Goal: Task Accomplishment & Management: Manage account settings

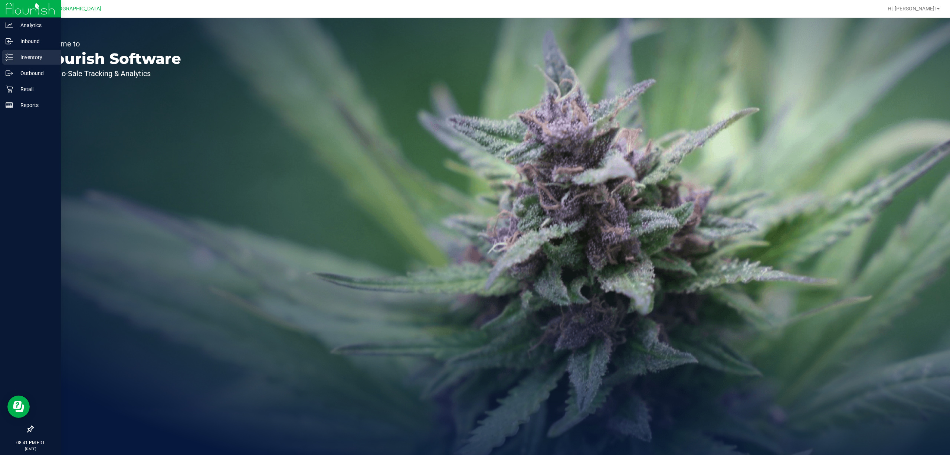
click at [10, 55] on line at bounding box center [11, 55] width 4 height 0
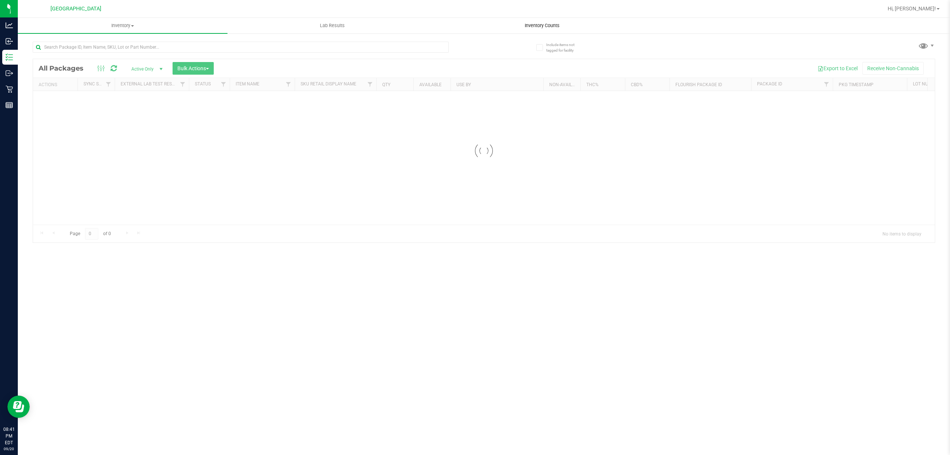
click at [553, 20] on uib-tab-heading "Inventory Counts" at bounding box center [542, 25] width 209 height 15
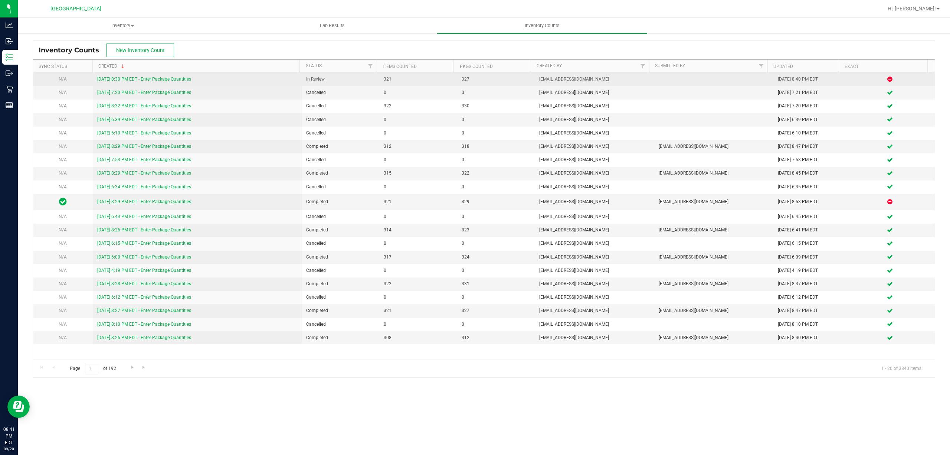
click at [131, 82] on link "[DATE] 8:30 PM EDT - Enter Package Quantities" at bounding box center [144, 78] width 94 height 5
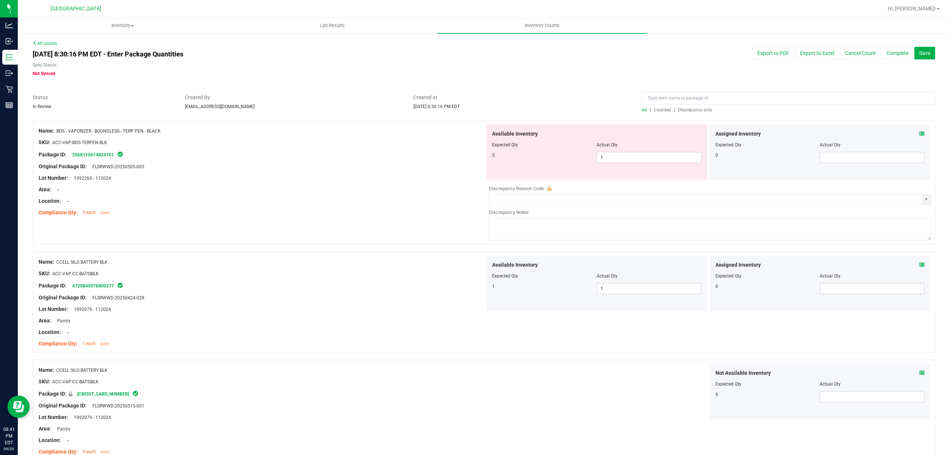
click at [682, 108] on span "Discrepancy only" at bounding box center [695, 109] width 34 height 5
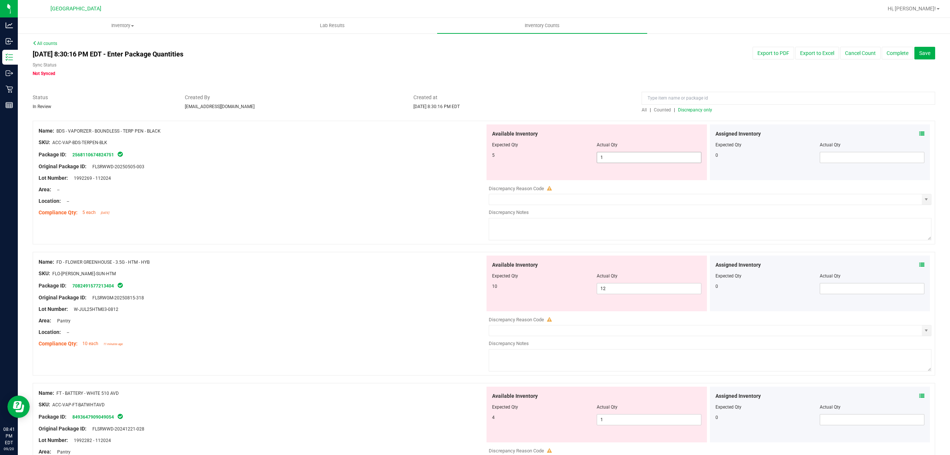
click at [630, 155] on span "1 1" at bounding box center [649, 157] width 105 height 11
click at [0, 0] on input "1" at bounding box center [0, 0] width 0 height 0
type input "5"
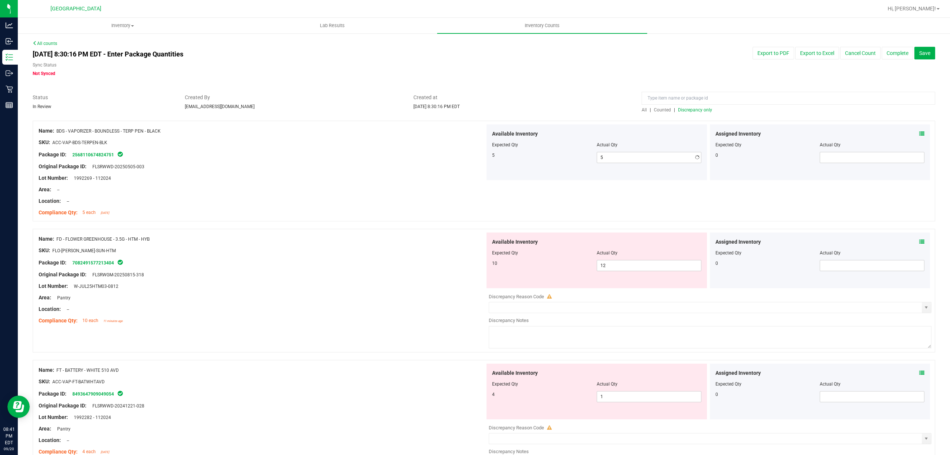
drag, startPoint x: 410, startPoint y: 167, endPoint x: 492, endPoint y: 208, distance: 91.2
click at [411, 169] on div "Original Package ID: FLSRWWD-20250505-003" at bounding box center [262, 167] width 447 height 8
click at [615, 271] on span "12 12" at bounding box center [649, 265] width 105 height 11
click at [615, 271] on input "12" at bounding box center [649, 265] width 104 height 10
type input "10"
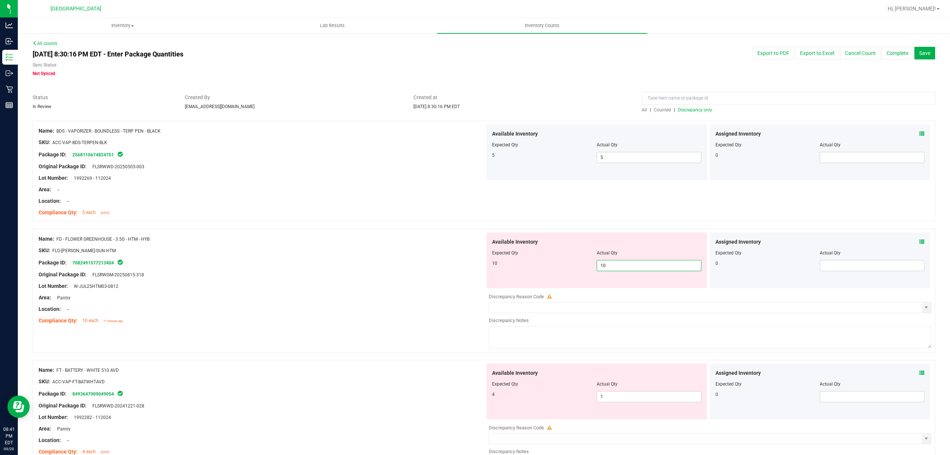
type input "10"
click at [412, 212] on div "Compliance Qty: 5 each [DATE]" at bounding box center [262, 213] width 447 height 8
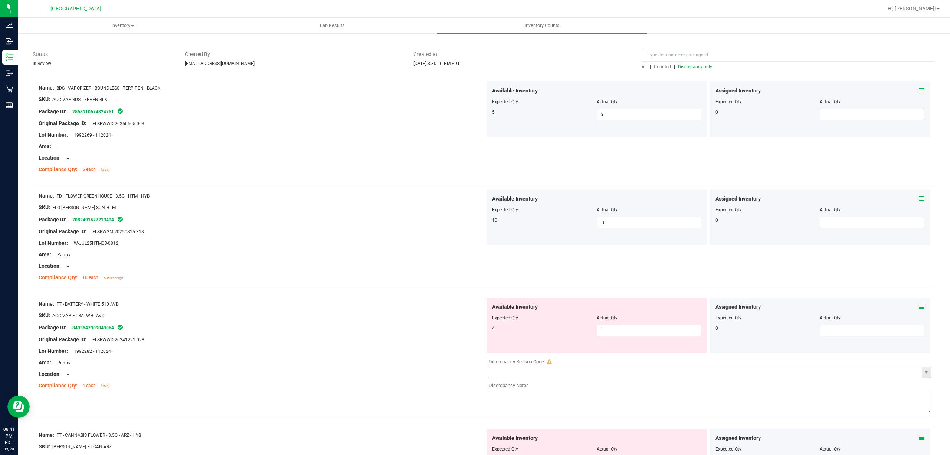
scroll to position [99, 0]
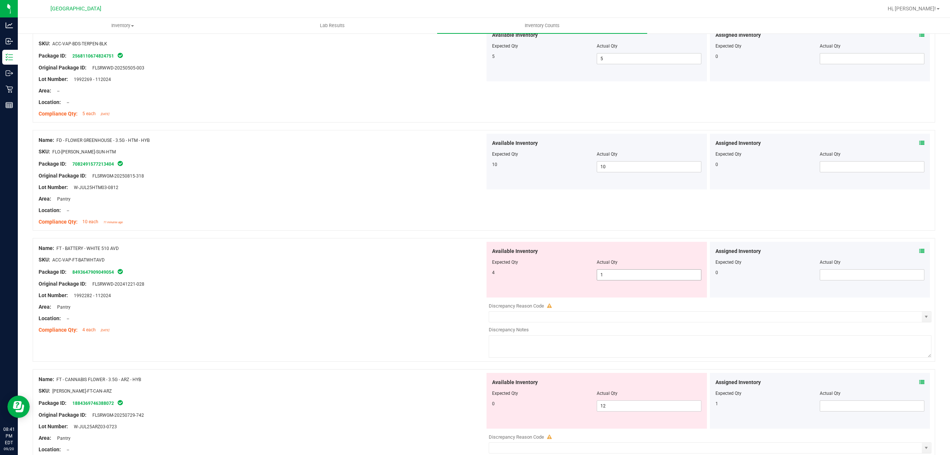
click at [603, 269] on span "1 1" at bounding box center [649, 274] width 105 height 11
click at [609, 272] on span "1 1" at bounding box center [649, 274] width 105 height 11
click at [609, 272] on input "1" at bounding box center [649, 275] width 104 height 10
type input "4"
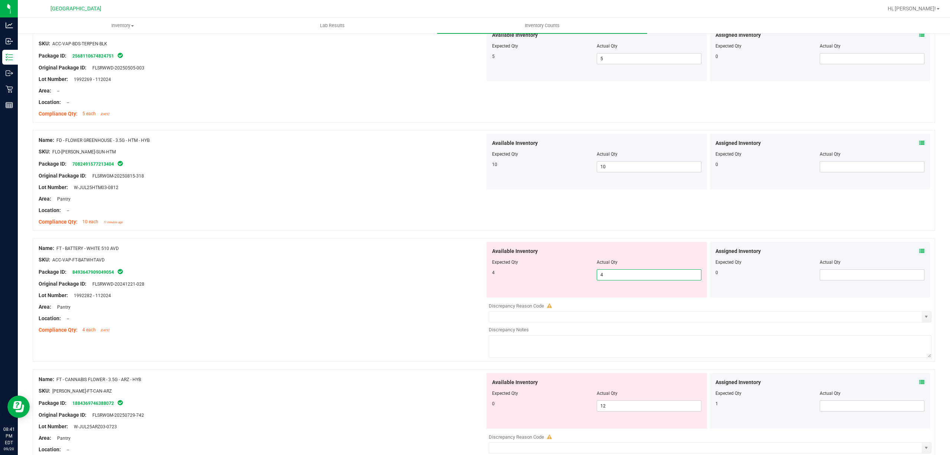
drag, startPoint x: 434, startPoint y: 273, endPoint x: 605, endPoint y: 351, distance: 188.4
click at [434, 273] on div "Package ID: 8493647909049054" at bounding box center [262, 271] width 447 height 9
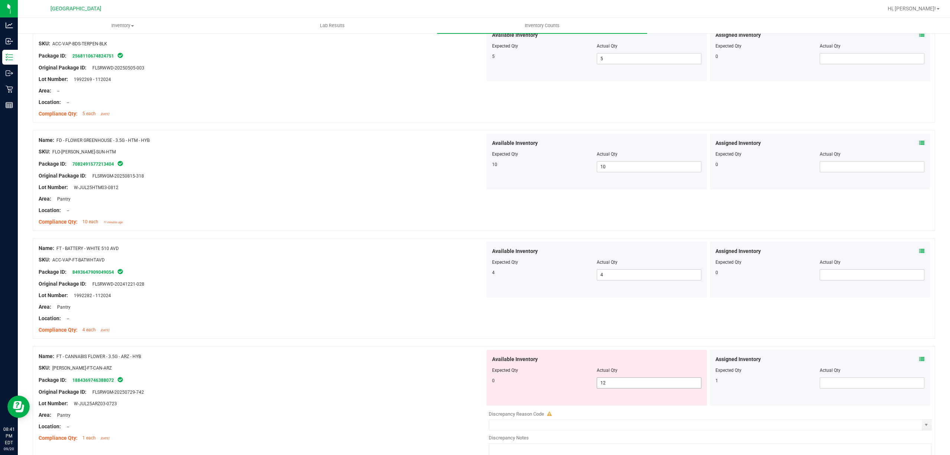
click at [632, 384] on span "12 12" at bounding box center [649, 382] width 105 height 11
click at [632, 384] on input "12" at bounding box center [649, 383] width 104 height 10
type input "0"
click at [499, 351] on div "Available Inventory Expected Qty Actual Qty 0 0 0" at bounding box center [597, 378] width 221 height 56
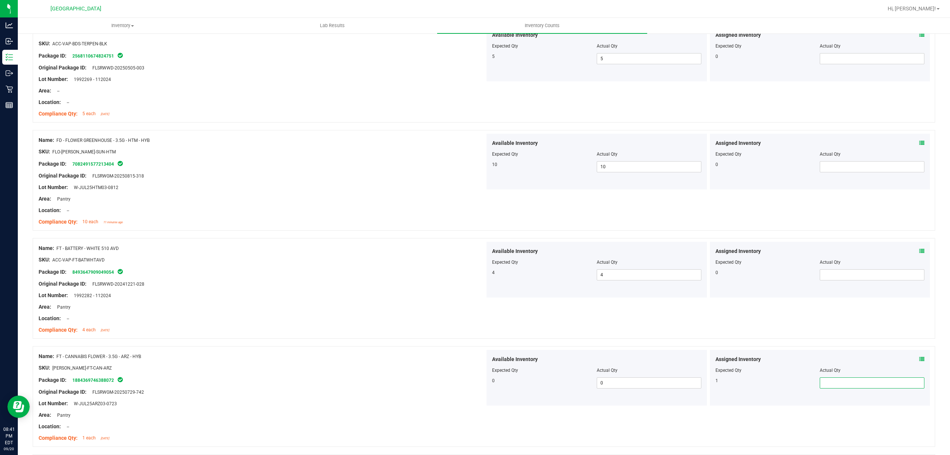
click at [820, 379] on span at bounding box center [872, 382] width 105 height 11
type input "1"
click at [364, 305] on div "Area: Pantry" at bounding box center [262, 307] width 447 height 8
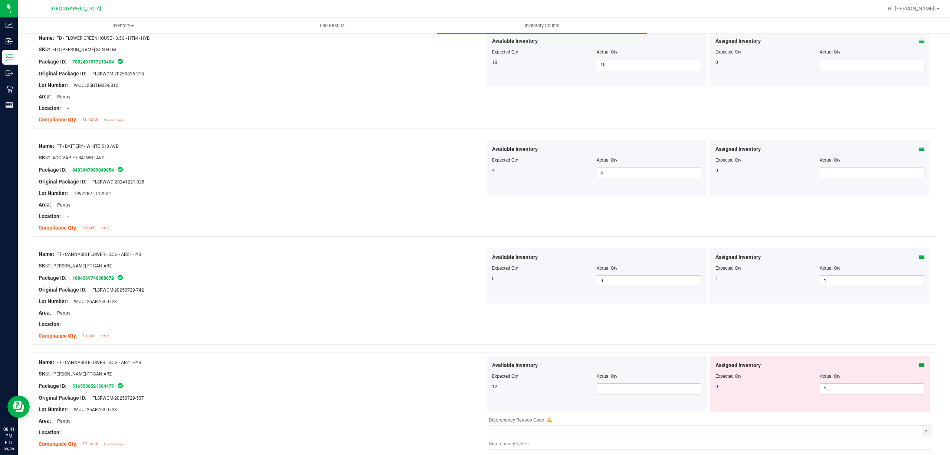
scroll to position [297, 0]
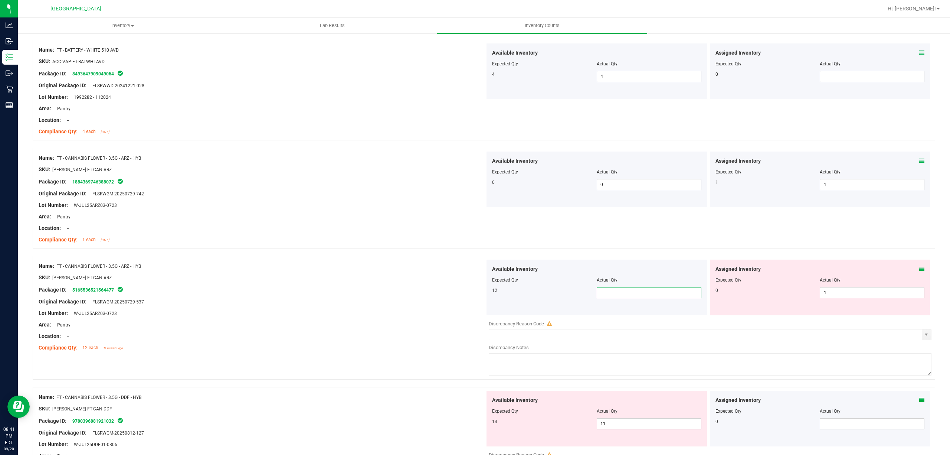
click at [599, 293] on span at bounding box center [649, 292] width 105 height 11
type input "12"
click at [524, 286] on div at bounding box center [596, 285] width 209 height 4
click at [864, 298] on span "1 1" at bounding box center [872, 292] width 105 height 11
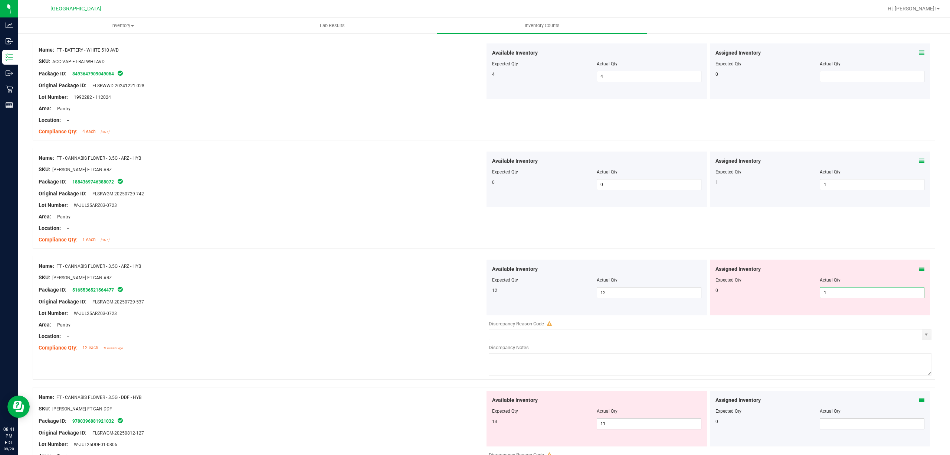
click at [864, 297] on input "1" at bounding box center [873, 292] width 104 height 10
type input "0"
click at [476, 260] on div "Name: FT - CANNABIS FLOWER - 3.5G - ARZ - HYB SKU: [PERSON_NAME]-FT-CAN-ARZ Pac…" at bounding box center [484, 318] width 903 height 124
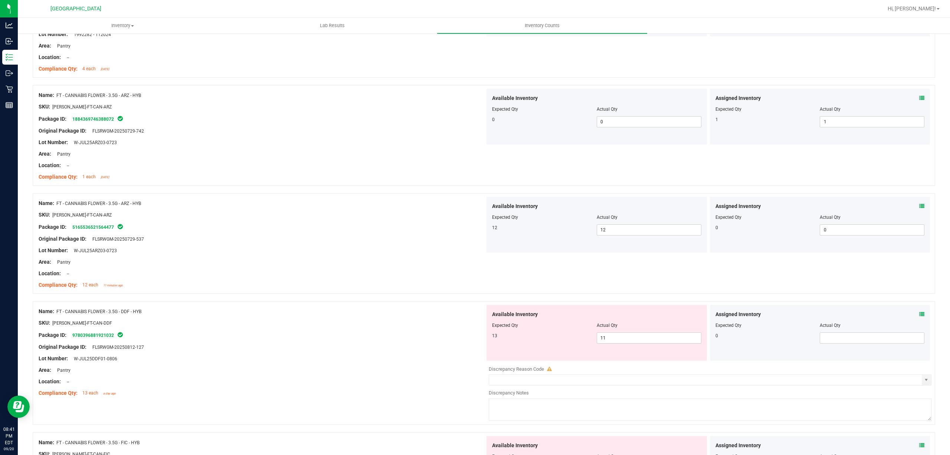
scroll to position [446, 0]
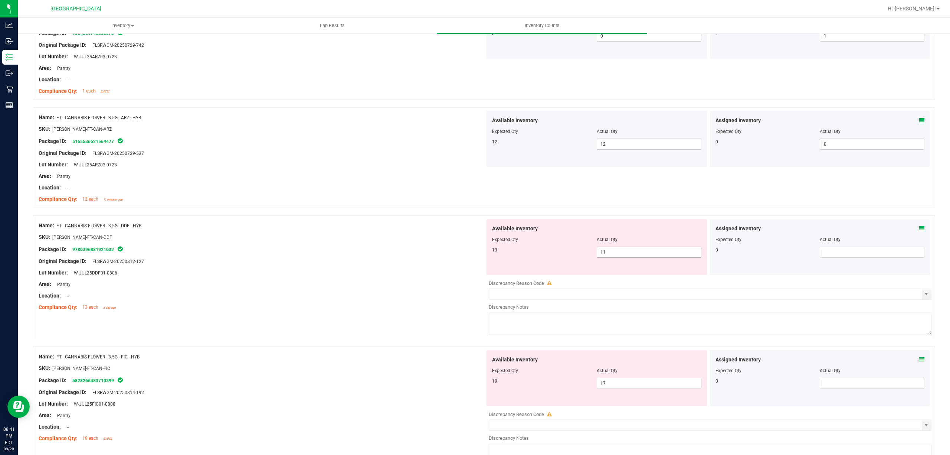
click at [616, 249] on span "11 11" at bounding box center [649, 252] width 105 height 11
click at [0, 0] on input "11" at bounding box center [0, 0] width 0 height 0
type input "13"
click at [448, 238] on div "SKU: [PERSON_NAME]-FT-CAN-DDF" at bounding box center [262, 237] width 447 height 8
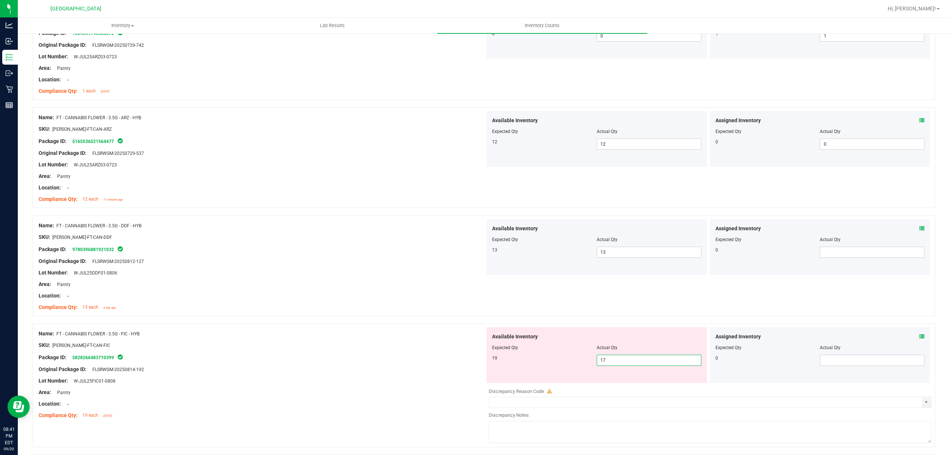
click at [621, 363] on span "17 17" at bounding box center [649, 360] width 105 height 11
click at [621, 363] on input "1" at bounding box center [649, 360] width 104 height 10
type input "19"
click at [394, 307] on div "Compliance Qty: 13 each a day ago" at bounding box center [262, 307] width 447 height 8
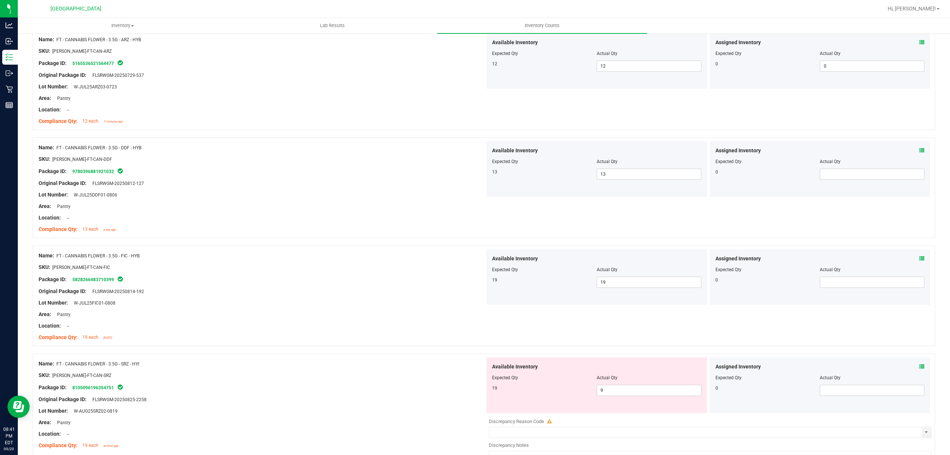
scroll to position [594, 0]
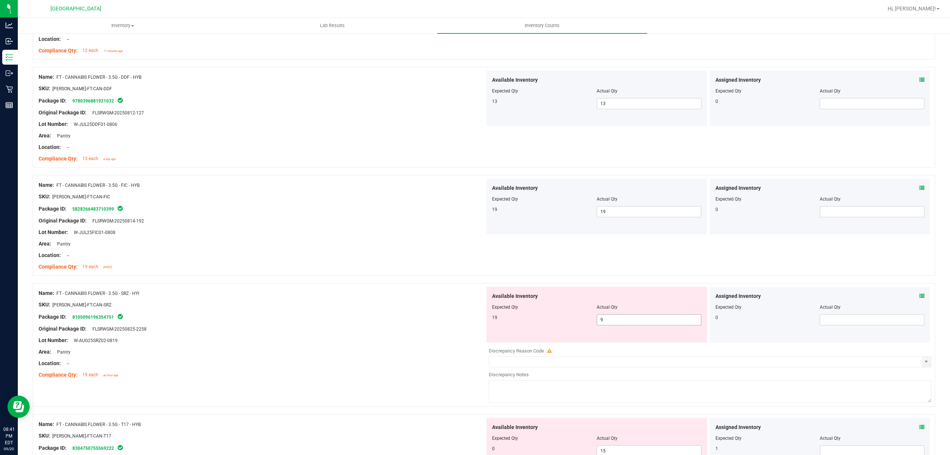
click at [609, 319] on span "9 9" at bounding box center [649, 319] width 105 height 11
click at [609, 319] on input "9" at bounding box center [649, 319] width 104 height 10
type input "19"
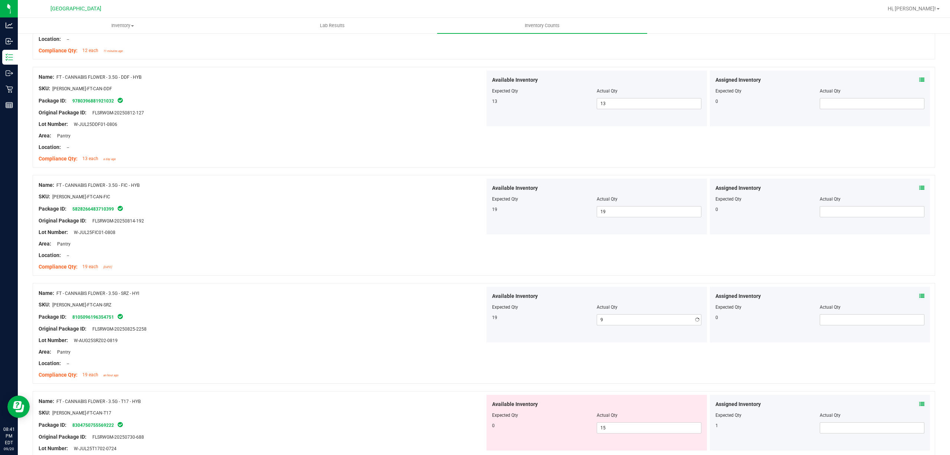
type input "19"
click at [453, 287] on div "Name: FT - CANNABIS FLOWER - 3.5G - SRZ - HYI SKU: [PERSON_NAME]-FT-CAN-SRZ Pac…" at bounding box center [484, 333] width 903 height 101
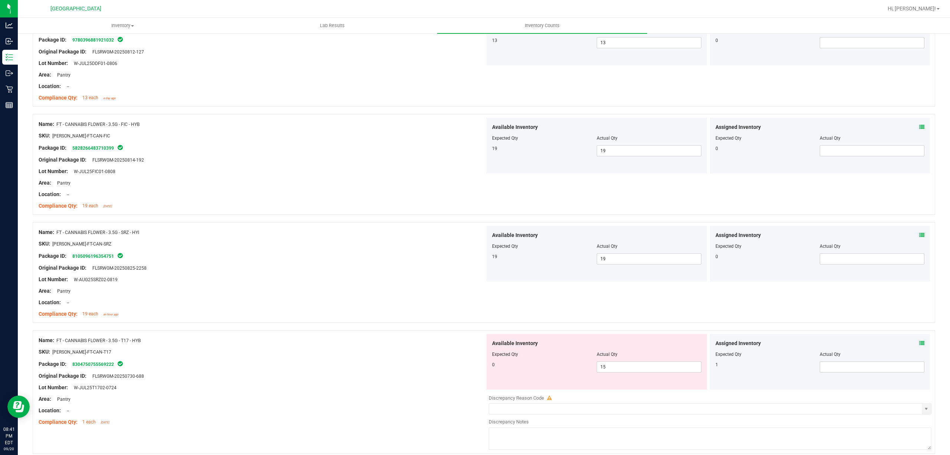
scroll to position [792, 0]
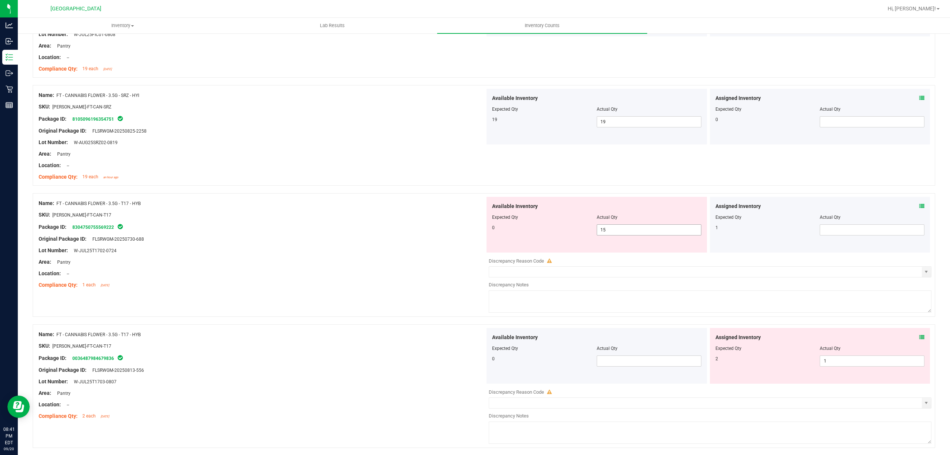
click at [616, 232] on span "15 15" at bounding box center [649, 229] width 105 height 11
click at [616, 232] on input "15" at bounding box center [649, 230] width 104 height 10
type input "1"
type input "0"
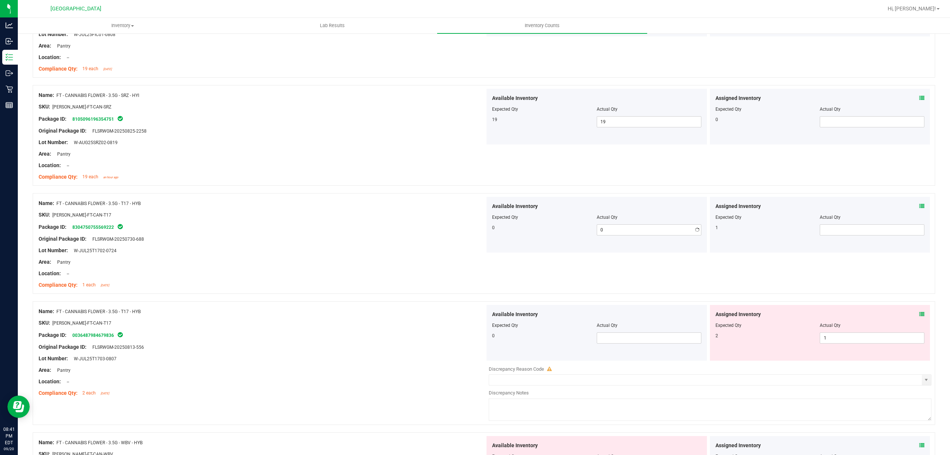
click at [446, 222] on div at bounding box center [262, 221] width 447 height 4
click at [885, 228] on span at bounding box center [872, 229] width 105 height 11
type input "1"
click at [170, 236] on ng-container "Original Package ID: FLSRWGM-20250730-688" at bounding box center [262, 237] width 447 height 12
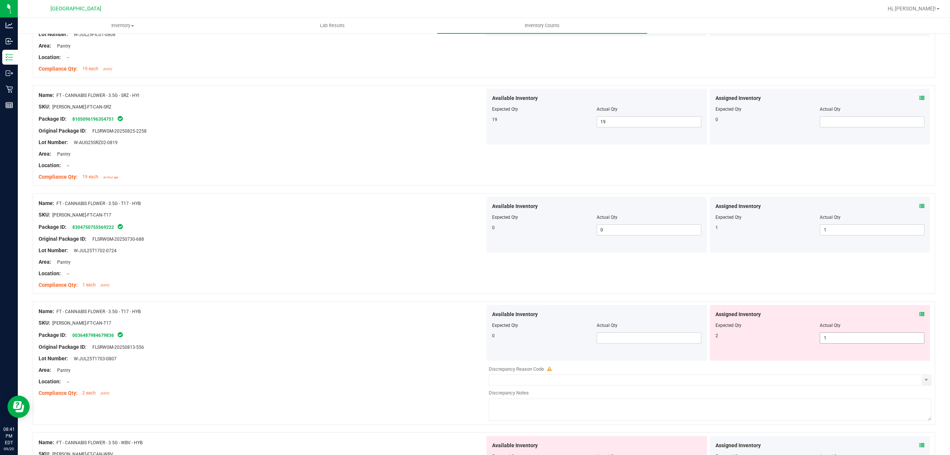
click at [865, 340] on span "1 1" at bounding box center [872, 337] width 105 height 11
click at [865, 340] on input "1" at bounding box center [873, 338] width 104 height 10
type input "2"
click at [424, 294] on div "Name: FT - CANNABIS FLOWER - 3.5G - T17 - HYB SKU: [PERSON_NAME]-FT-CAN-T17 Pac…" at bounding box center [484, 243] width 903 height 101
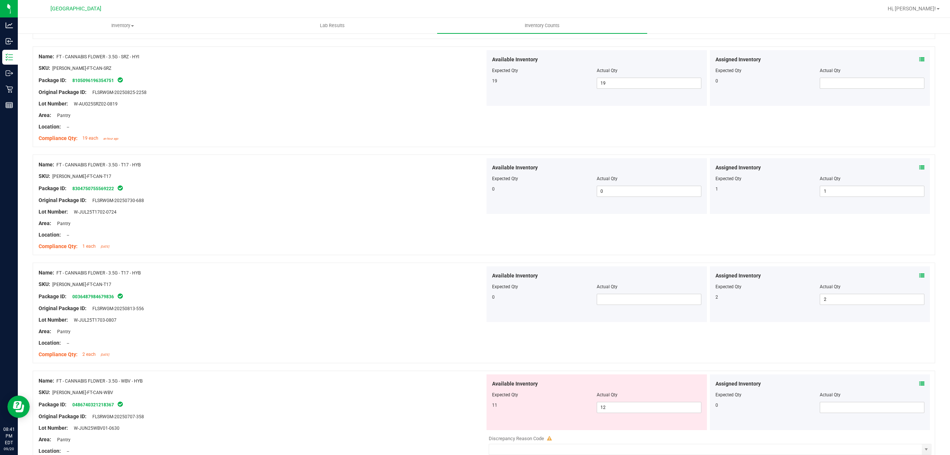
scroll to position [891, 0]
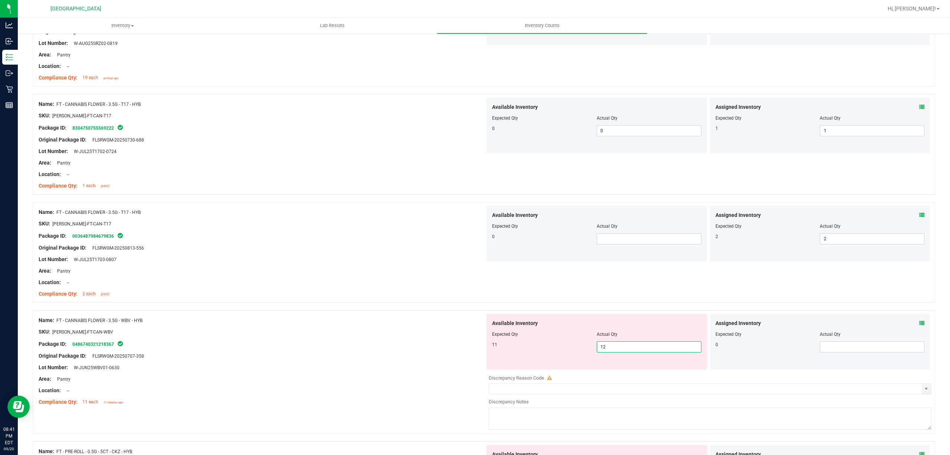
click at [619, 349] on span "12 12" at bounding box center [649, 346] width 105 height 11
click at [619, 349] on input "12" at bounding box center [649, 347] width 104 height 10
type input "11"
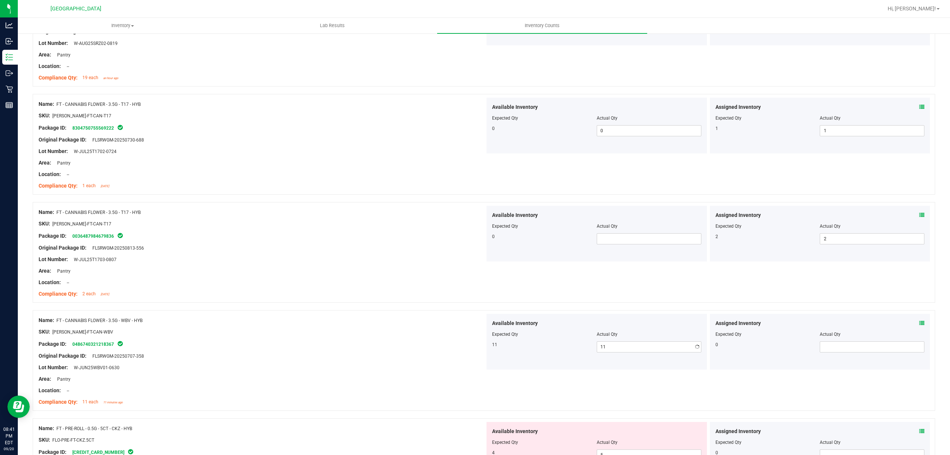
click at [368, 310] on div at bounding box center [484, 306] width 903 height 7
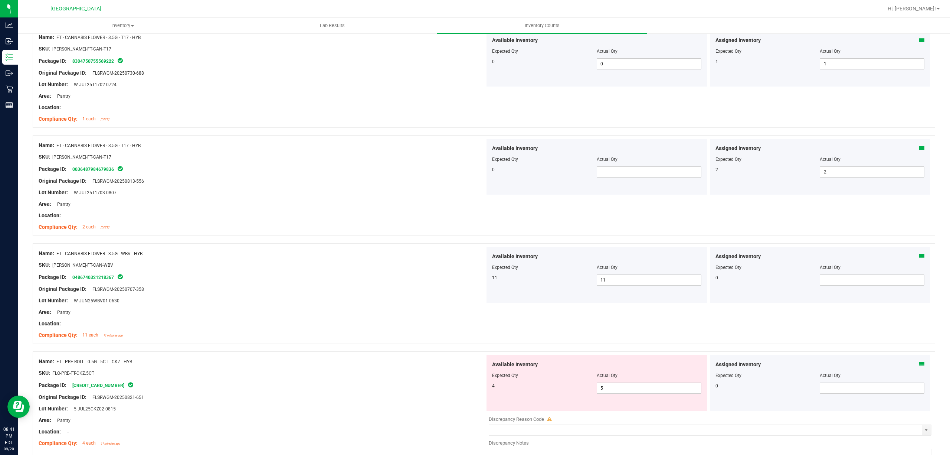
scroll to position [1089, 0]
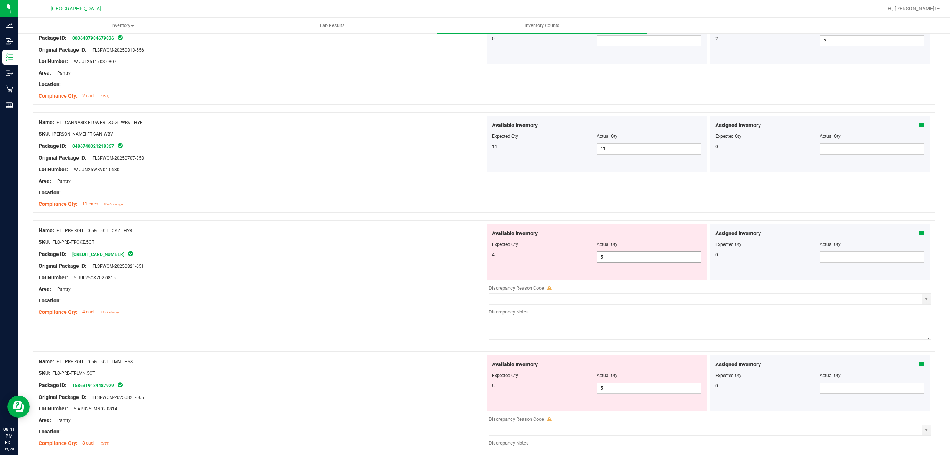
click at [622, 262] on span "5 5" at bounding box center [649, 256] width 105 height 11
click at [622, 262] on input "5" at bounding box center [649, 257] width 104 height 10
type input "4"
click at [420, 262] on div at bounding box center [262, 260] width 447 height 4
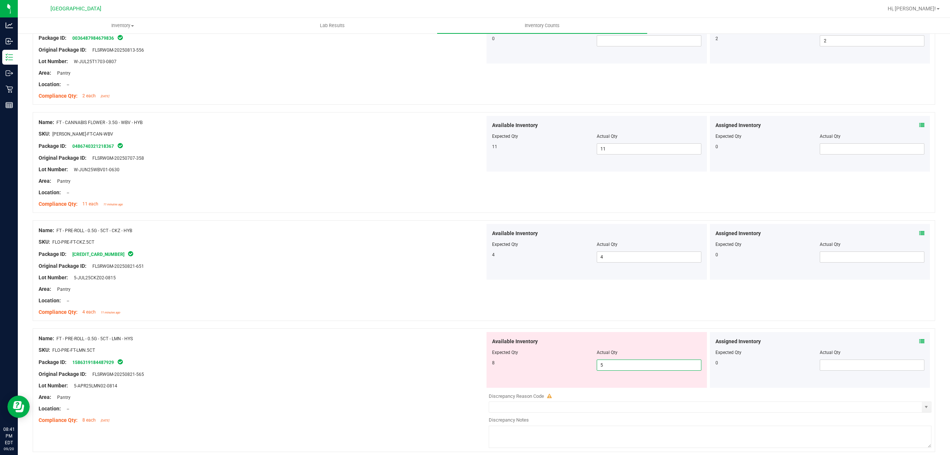
click at [602, 362] on span "5 5" at bounding box center [649, 364] width 105 height 11
click at [602, 362] on input "5" at bounding box center [649, 365] width 104 height 10
type input "8"
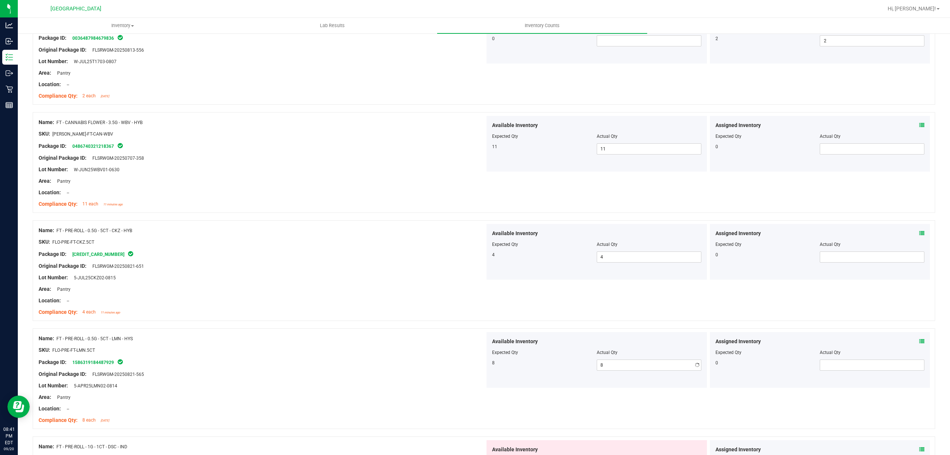
click at [529, 370] on div "8 8 8" at bounding box center [596, 364] width 209 height 11
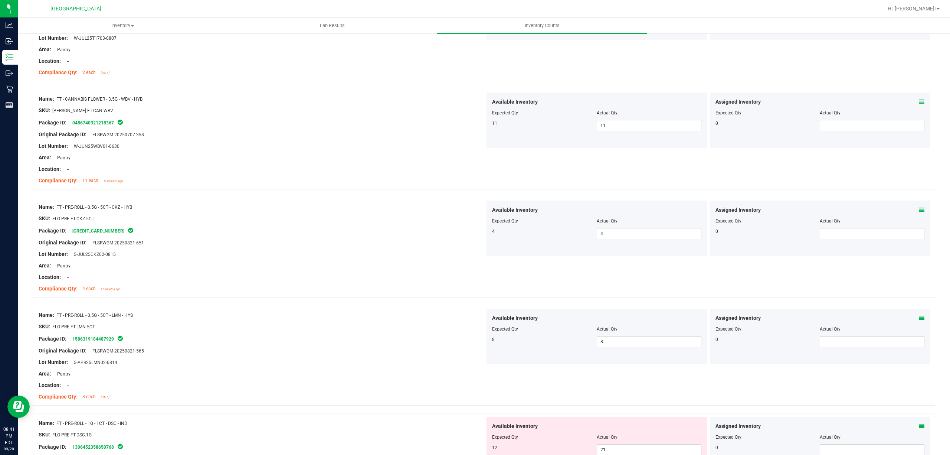
scroll to position [1237, 0]
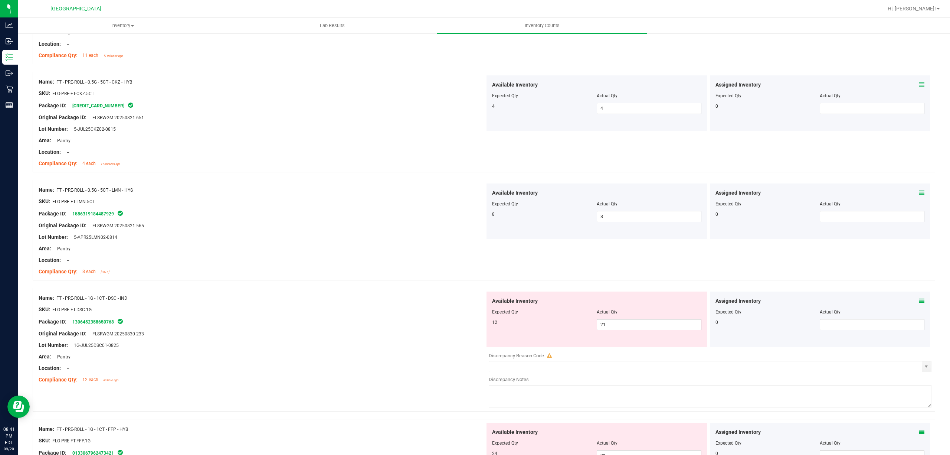
click at [623, 329] on span "21 21" at bounding box center [649, 324] width 105 height 11
click at [623, 329] on input "21" at bounding box center [649, 324] width 104 height 10
type input "12"
click at [403, 317] on div at bounding box center [262, 315] width 447 height 4
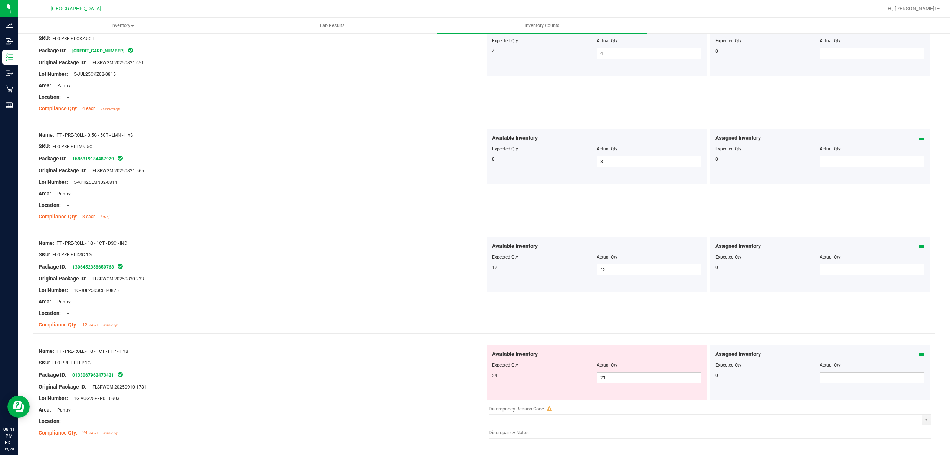
scroll to position [1386, 0]
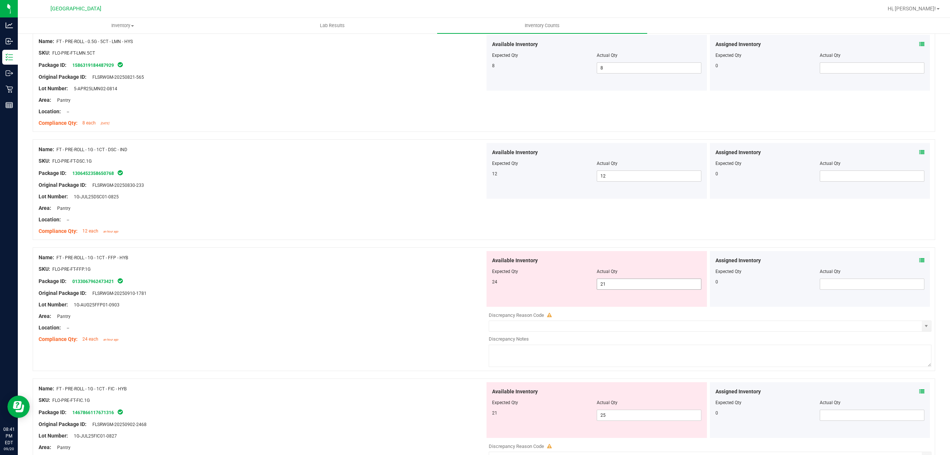
click at [632, 287] on span "21 21" at bounding box center [649, 283] width 105 height 11
click at [632, 287] on input "21" at bounding box center [649, 284] width 104 height 10
type input "24"
click at [418, 289] on div at bounding box center [262, 288] width 447 height 4
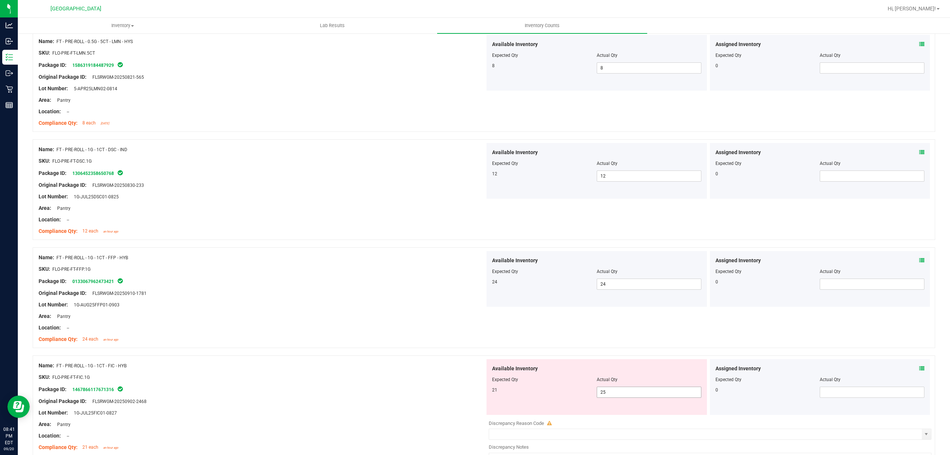
click at [614, 396] on span "25 25" at bounding box center [649, 391] width 105 height 11
click at [614, 396] on input "25" at bounding box center [649, 392] width 104 height 10
type input "21"
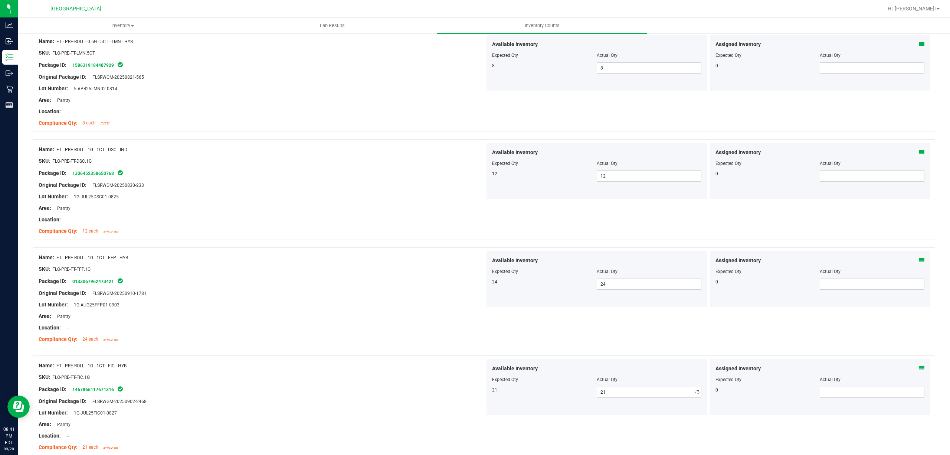
click at [502, 386] on div at bounding box center [596, 385] width 209 height 4
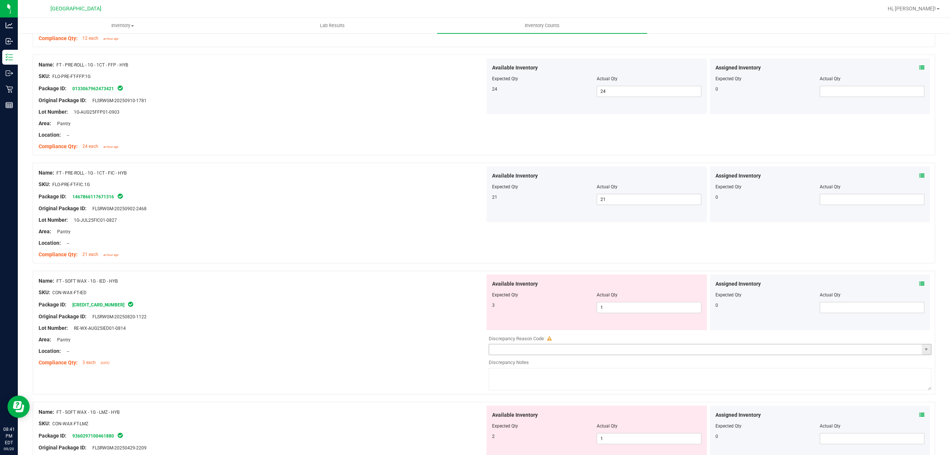
scroll to position [1584, 0]
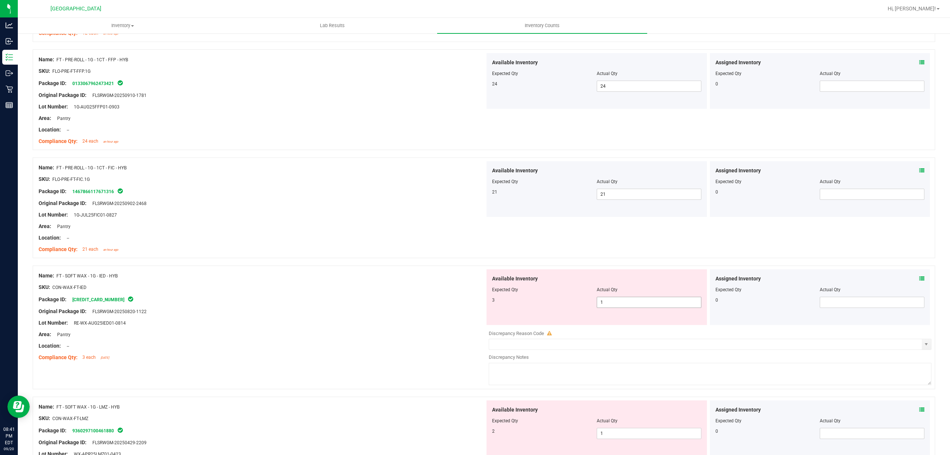
click at [618, 308] on span "1 1" at bounding box center [649, 302] width 105 height 11
click at [618, 307] on input "1" at bounding box center [649, 302] width 104 height 10
type input "3"
click at [427, 269] on div "Name: FT - SOFT WAX - 1G - IED - HYB SKU: CON-WAX-FT-IED Package ID: [CREDIT_CA…" at bounding box center [484, 327] width 903 height 124
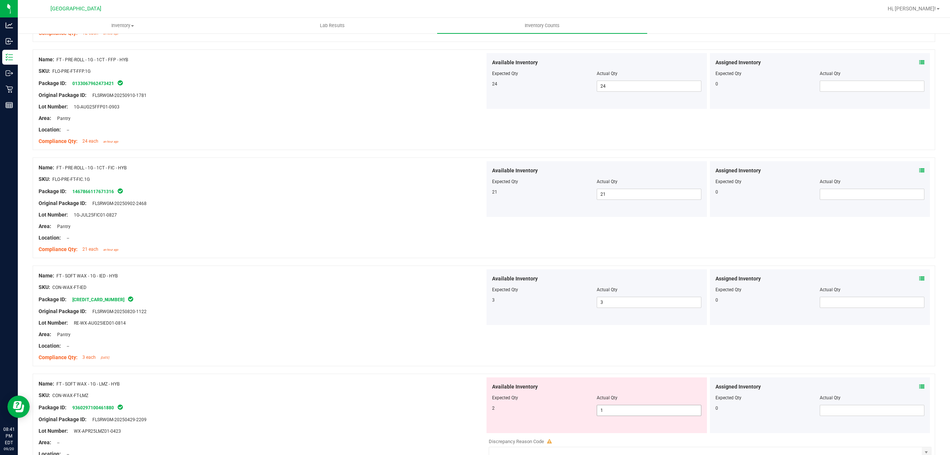
click at [604, 409] on span "1 1" at bounding box center [649, 410] width 105 height 11
click at [604, 409] on input "1" at bounding box center [649, 410] width 104 height 10
type input "2"
click at [526, 386] on div "Available Inventory Expected Qty Actual Qty 2 2 2" at bounding box center [597, 405] width 221 height 56
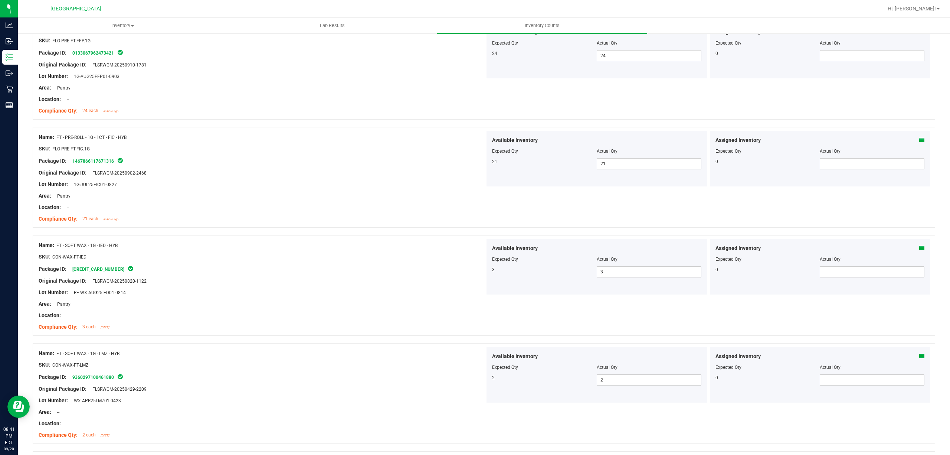
scroll to position [1732, 0]
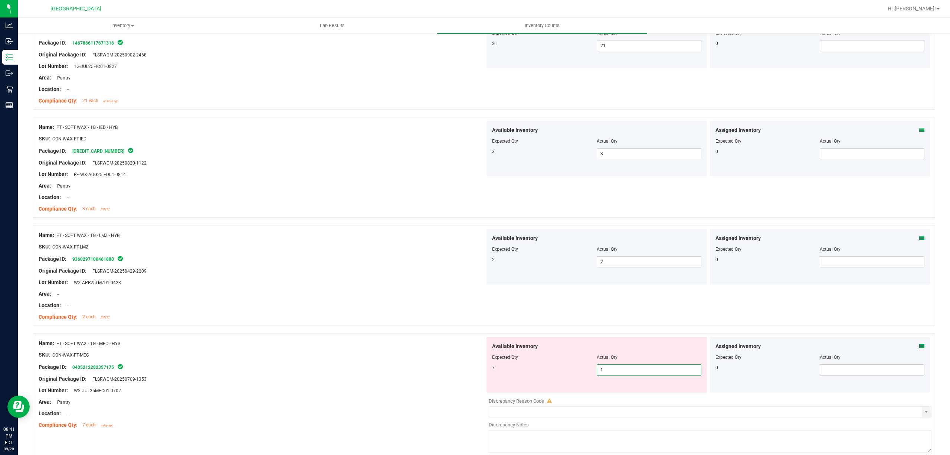
click at [614, 375] on span "1 1" at bounding box center [649, 369] width 105 height 11
click at [614, 375] on input "1" at bounding box center [649, 370] width 104 height 10
type input "7"
click at [560, 371] on div "7" at bounding box center [544, 367] width 105 height 7
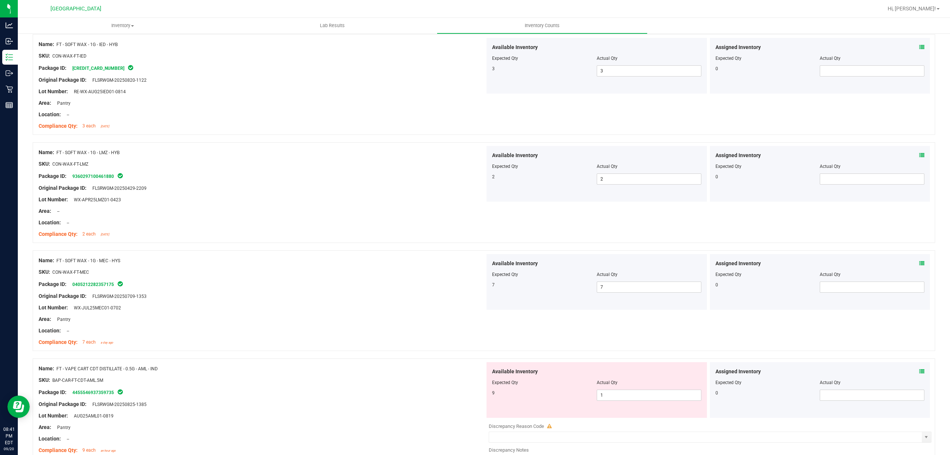
scroll to position [1879, 0]
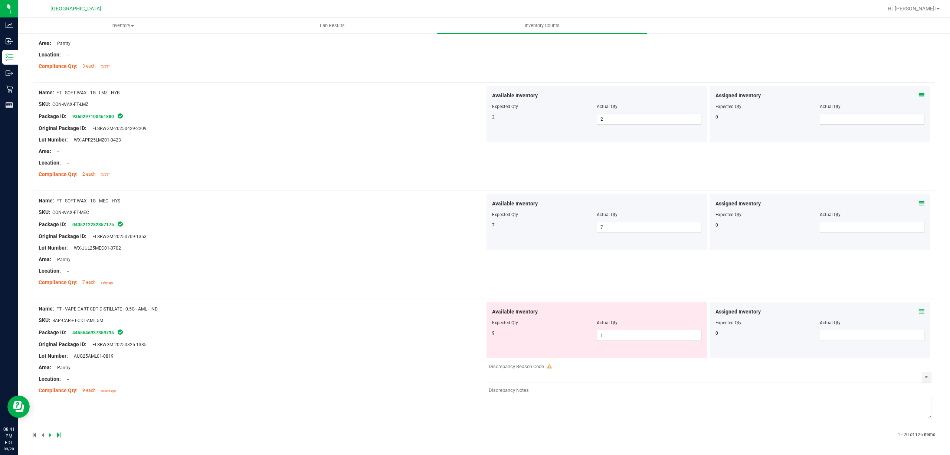
click at [613, 335] on span "1 1" at bounding box center [649, 335] width 105 height 11
click at [613, 335] on input "1" at bounding box center [649, 335] width 104 height 10
type input "9"
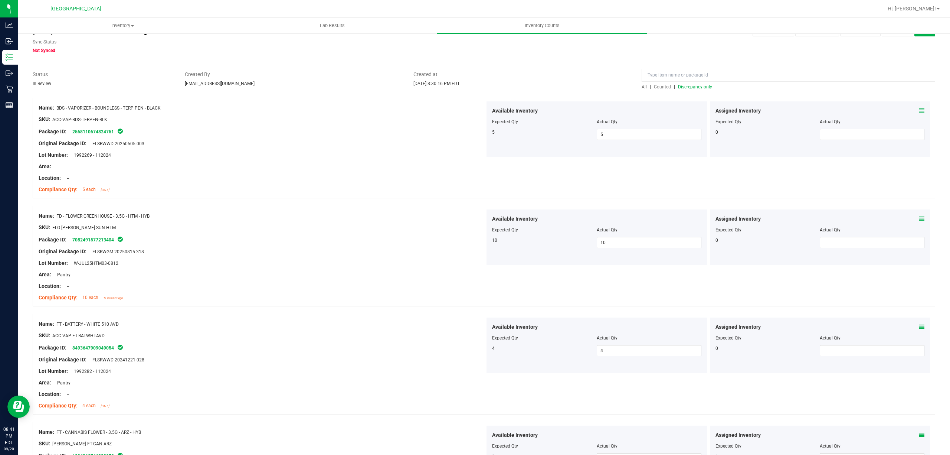
scroll to position [0, 0]
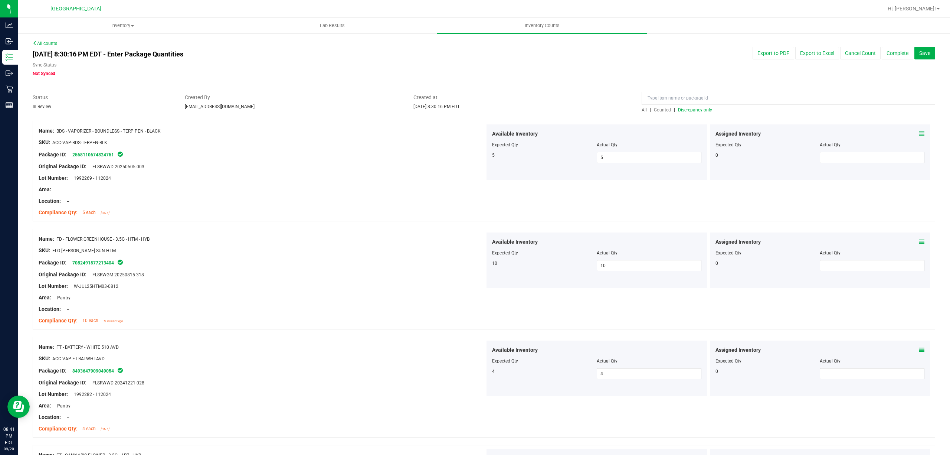
click at [692, 109] on span "Discrepancy only" at bounding box center [695, 109] width 34 height 5
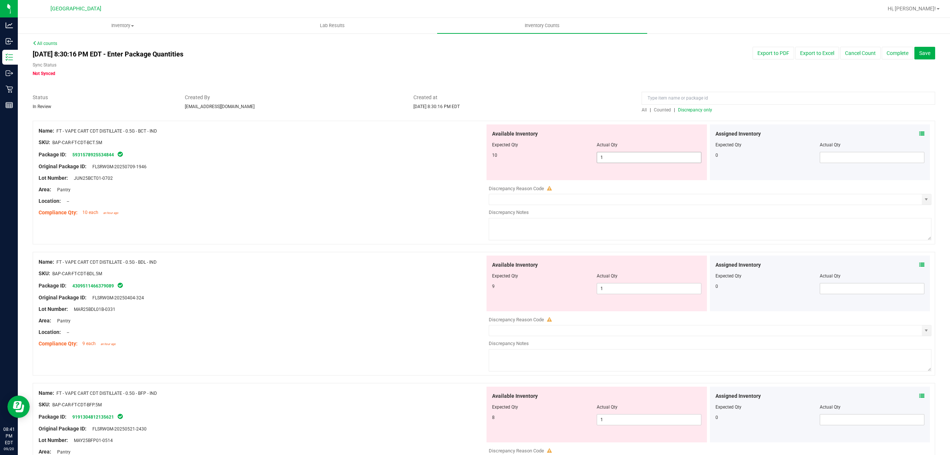
click at [627, 160] on span "1 1" at bounding box center [649, 157] width 105 height 11
type input "10"
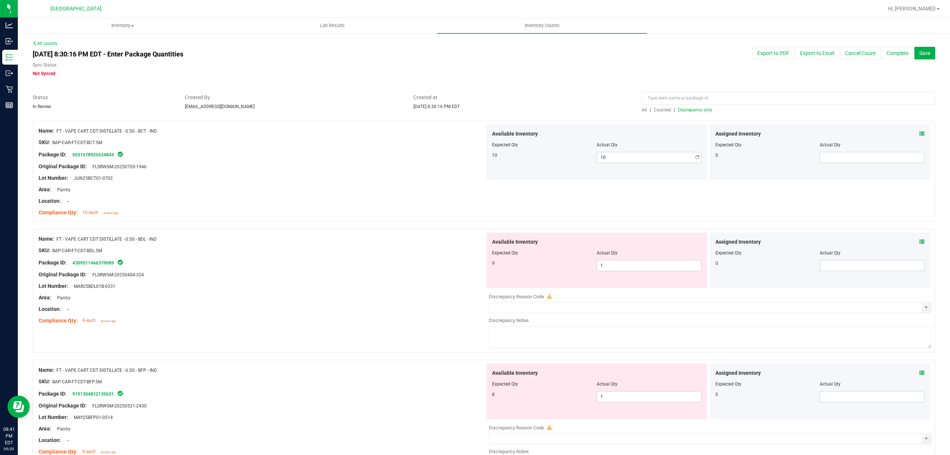
drag, startPoint x: 413, startPoint y: 165, endPoint x: 428, endPoint y: 170, distance: 16.1
click at [414, 166] on div "Original Package ID: FLSRWGM-20250709-1946" at bounding box center [262, 167] width 447 height 8
click at [614, 267] on span "1 1" at bounding box center [649, 265] width 105 height 11
click at [614, 267] on input "1" at bounding box center [649, 265] width 104 height 10
type input "9"
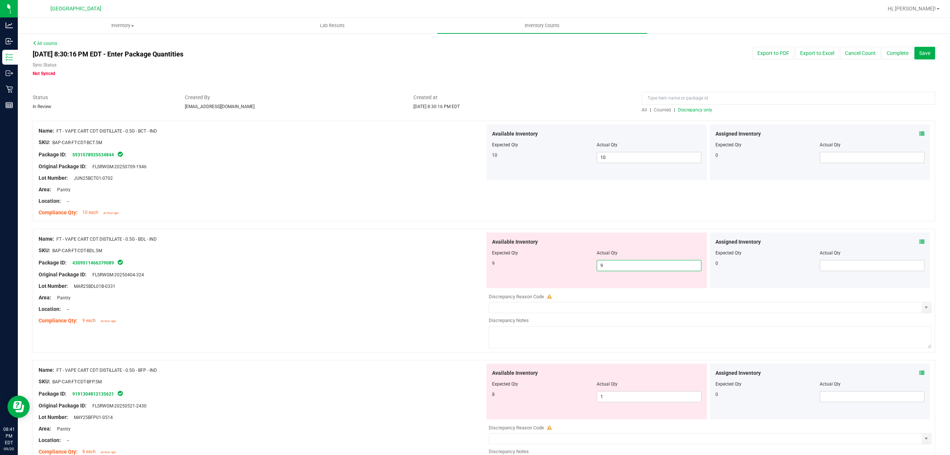
type input "9"
drag, startPoint x: 328, startPoint y: 253, endPoint x: 509, endPoint y: 336, distance: 198.5
click at [333, 256] on div "Name: FT - VAPE CART CDT DISTILLATE - 0.5G - BDL - IND SKU: BAP-CAR-FT-CDT-BDL.…" at bounding box center [262, 279] width 447 height 95
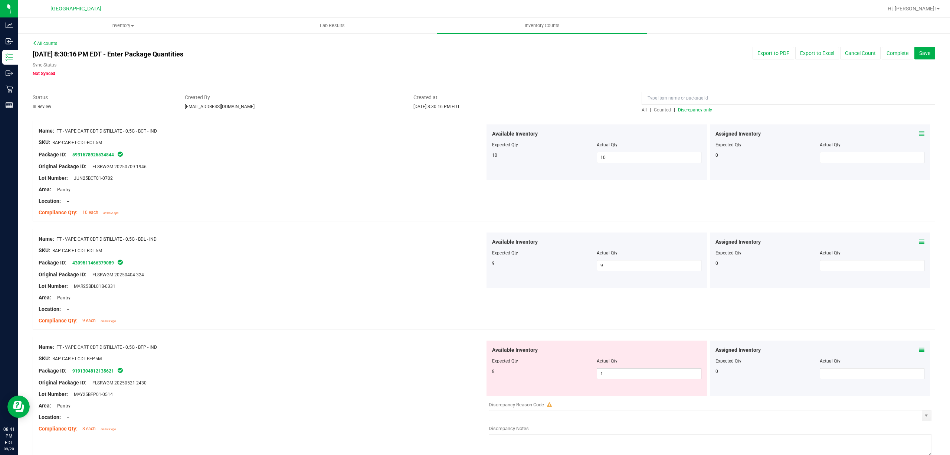
click at [620, 373] on span "1 1" at bounding box center [649, 373] width 105 height 11
click at [0, 0] on input "1" at bounding box center [0, 0] width 0 height 0
type input "8"
click at [575, 372] on div "8" at bounding box center [544, 371] width 105 height 7
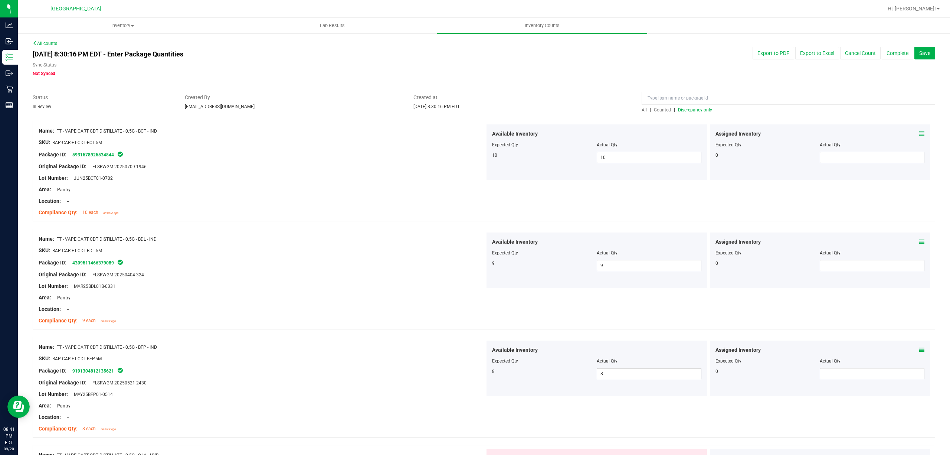
scroll to position [99, 0]
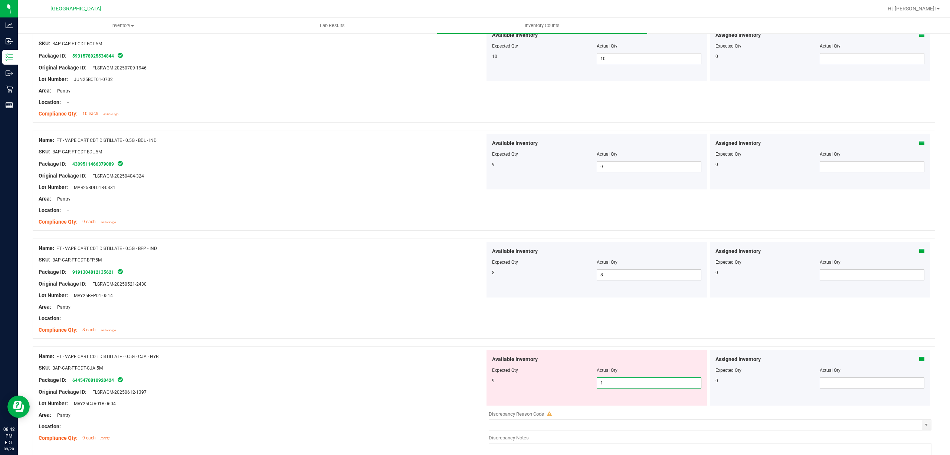
click at [623, 382] on span "1 1" at bounding box center [649, 382] width 105 height 11
click at [623, 382] on input "1" at bounding box center [649, 383] width 104 height 10
type input "9"
click at [577, 376] on div at bounding box center [596, 375] width 209 height 4
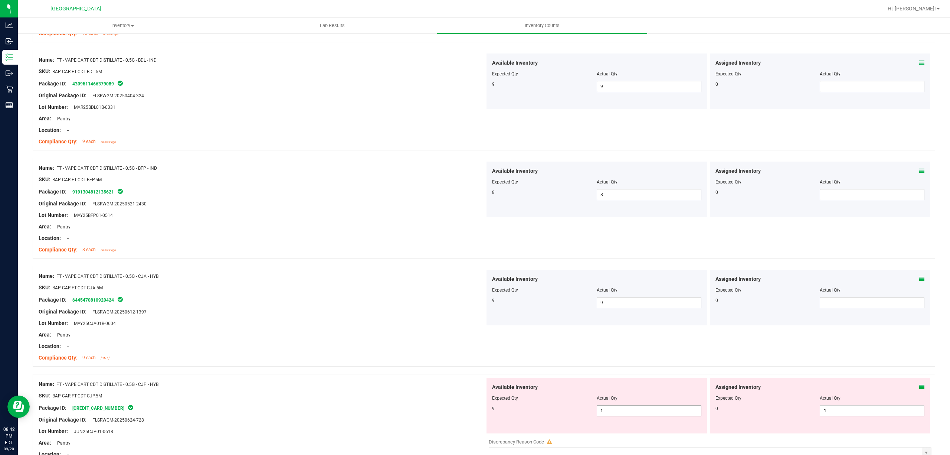
scroll to position [247, 0]
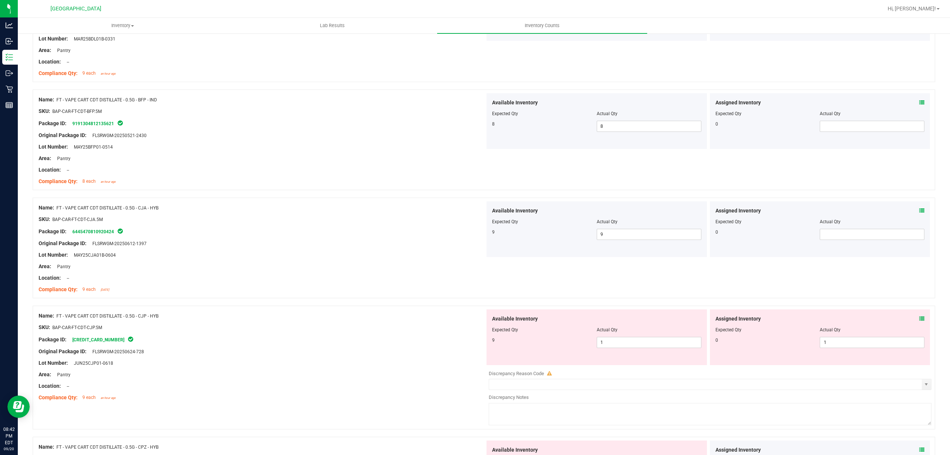
click at [622, 335] on div at bounding box center [596, 335] width 209 height 4
click at [618, 342] on span "1 1" at bounding box center [649, 342] width 105 height 11
click at [618, 342] on input "1" at bounding box center [649, 342] width 104 height 10
type input "9"
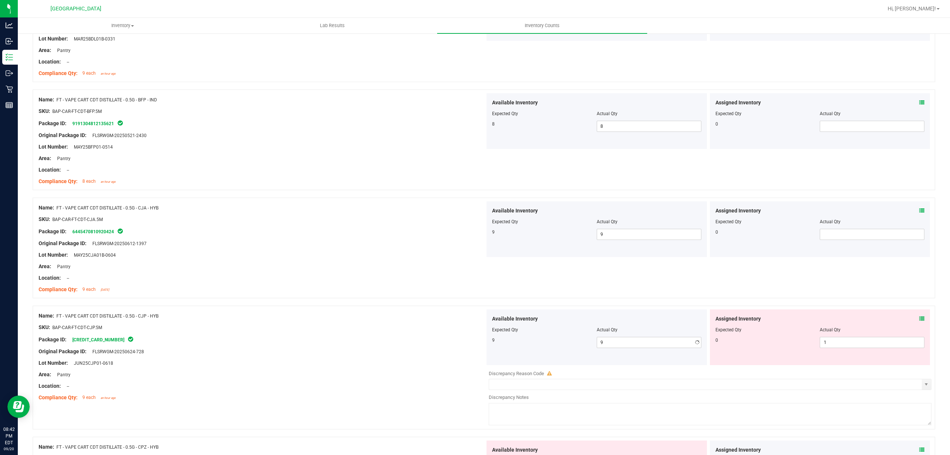
click at [538, 334] on div at bounding box center [596, 335] width 209 height 4
click at [833, 347] on span "1 1" at bounding box center [872, 342] width 105 height 11
click at [833, 347] on input "1" at bounding box center [873, 342] width 104 height 10
type input "0"
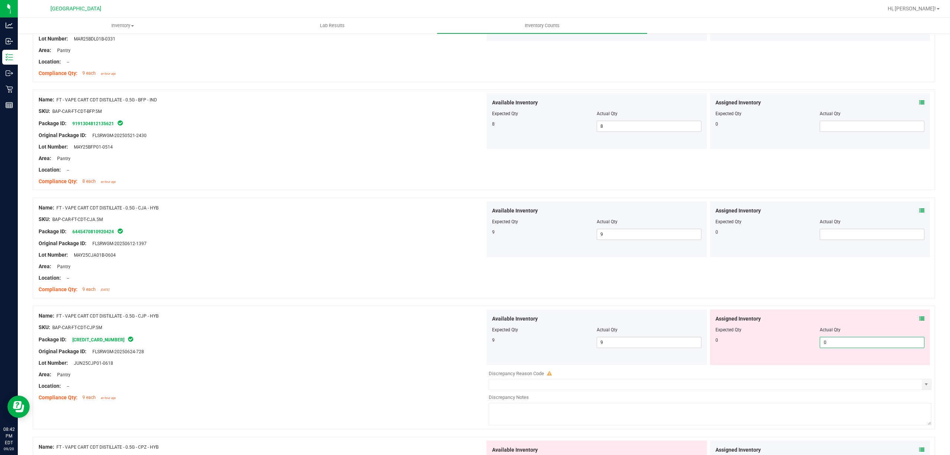
click at [487, 315] on div "Available Inventory Expected Qty Actual Qty 9 9 9" at bounding box center [597, 337] width 221 height 56
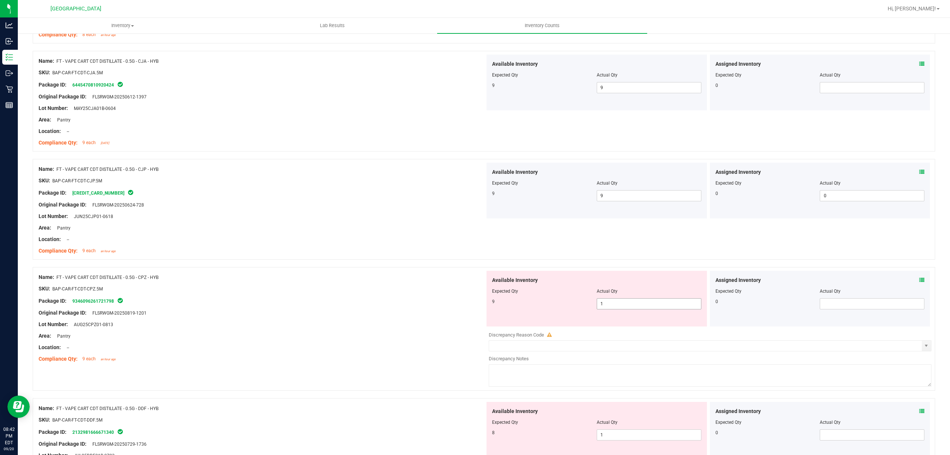
scroll to position [396, 0]
click at [610, 309] on div "Available Inventory Expected Qty Actual Qty 9 1 1" at bounding box center [597, 297] width 221 height 56
click at [612, 307] on span "1 1" at bounding box center [649, 301] width 105 height 11
click at [612, 307] on input "1" at bounding box center [649, 302] width 104 height 10
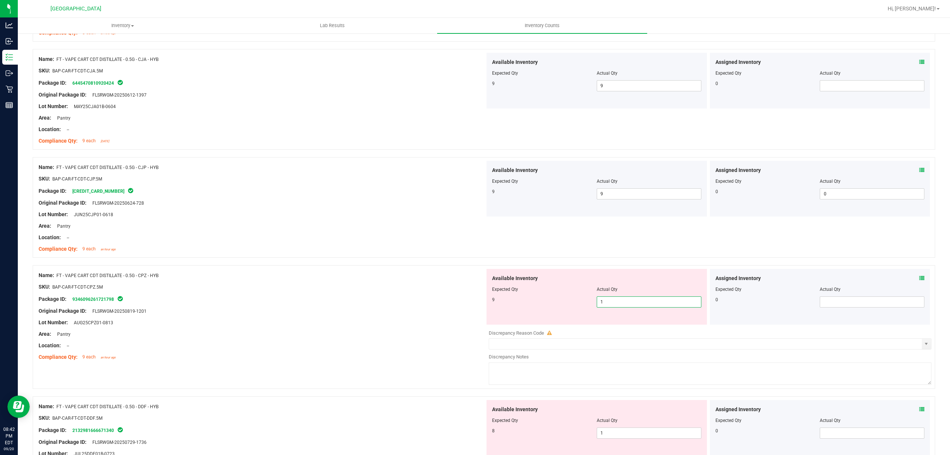
type input "9"
click at [487, 300] on div "Available Inventory Expected Qty Actual Qty 9 9 9" at bounding box center [597, 297] width 221 height 56
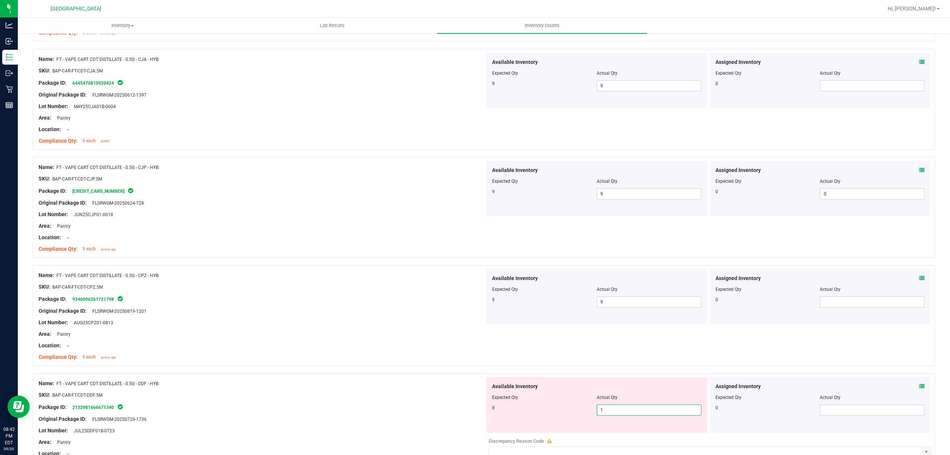
click at [614, 411] on span "1 1" at bounding box center [649, 409] width 105 height 11
click at [614, 411] on input "1" at bounding box center [649, 410] width 104 height 10
type input "8"
click at [574, 405] on div "8" at bounding box center [544, 407] width 105 height 7
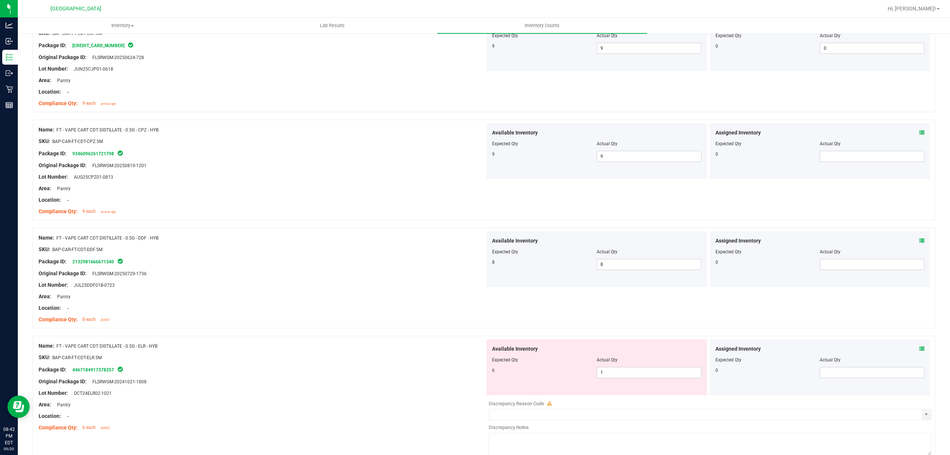
scroll to position [544, 0]
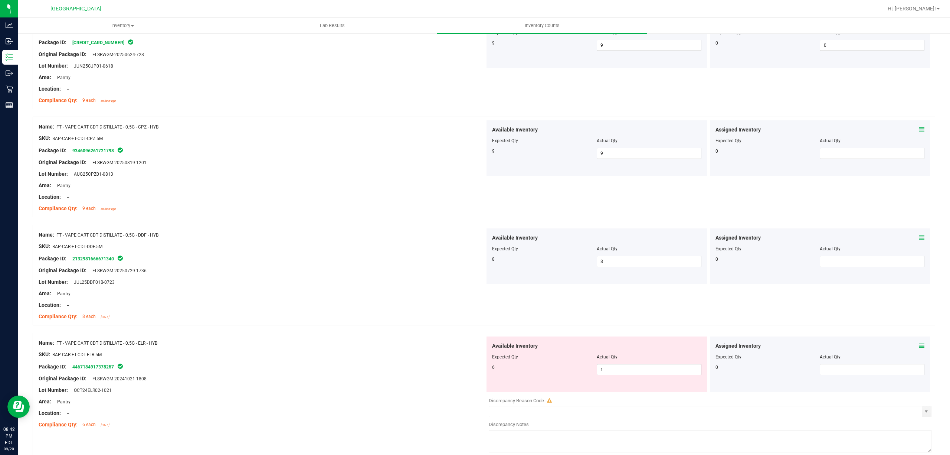
click at [613, 373] on span "1 1" at bounding box center [649, 369] width 105 height 11
click at [613, 373] on input "1" at bounding box center [649, 369] width 104 height 10
type input "6"
click at [487, 362] on div "Available Inventory Expected Qty Actual Qty 6 6 6" at bounding box center [597, 364] width 221 height 56
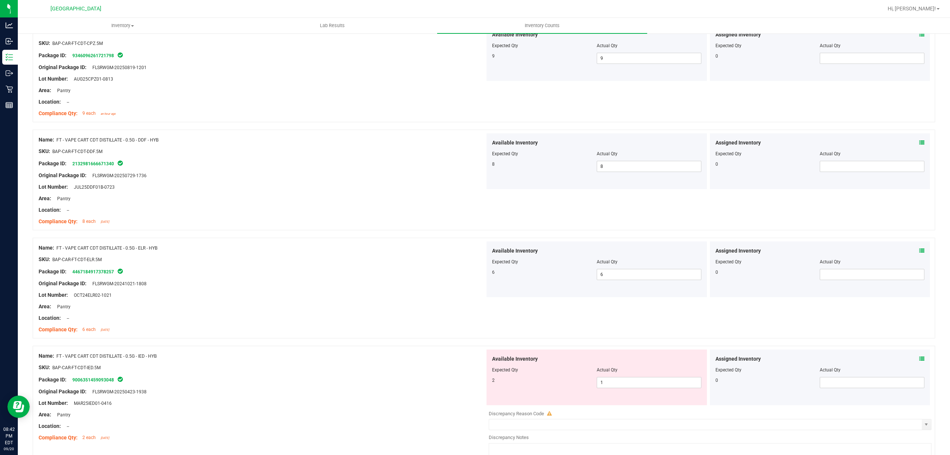
scroll to position [693, 0]
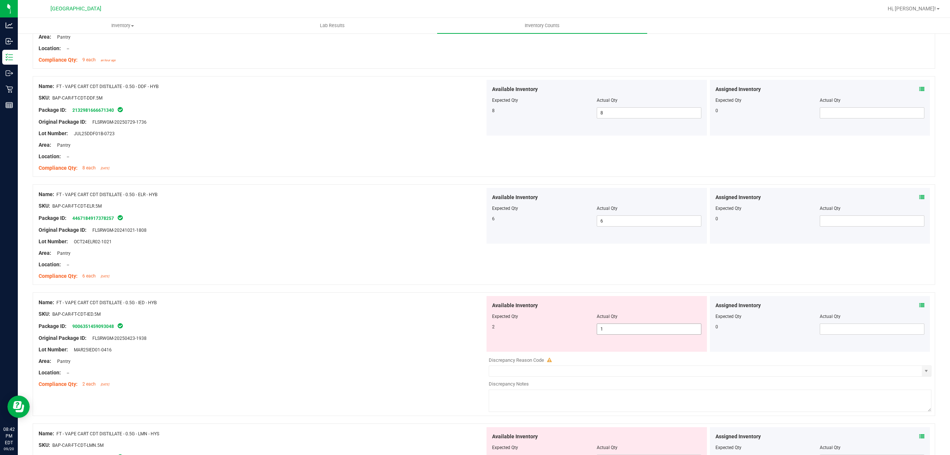
click at [622, 335] on span "1 1" at bounding box center [649, 328] width 105 height 11
click at [624, 329] on span "1 1" at bounding box center [649, 328] width 105 height 11
click at [624, 329] on input "1" at bounding box center [649, 329] width 104 height 10
type input "2"
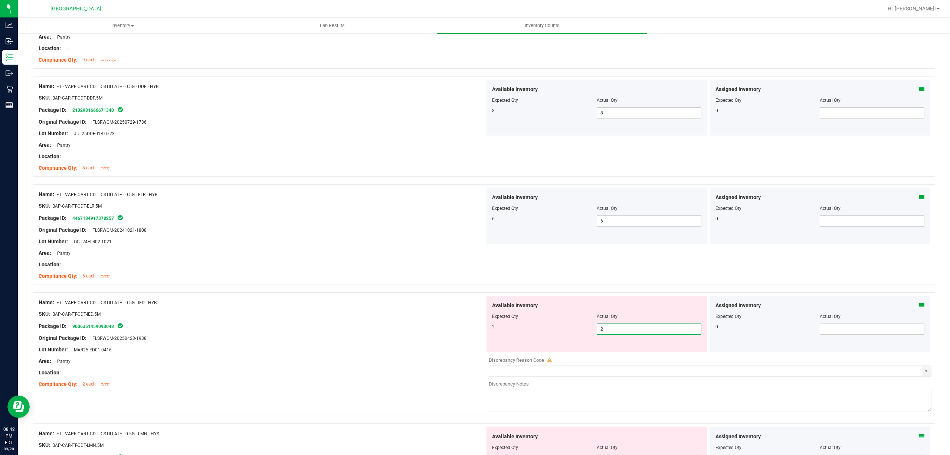
click at [428, 324] on div "Package ID: 9006351459093048" at bounding box center [262, 326] width 447 height 9
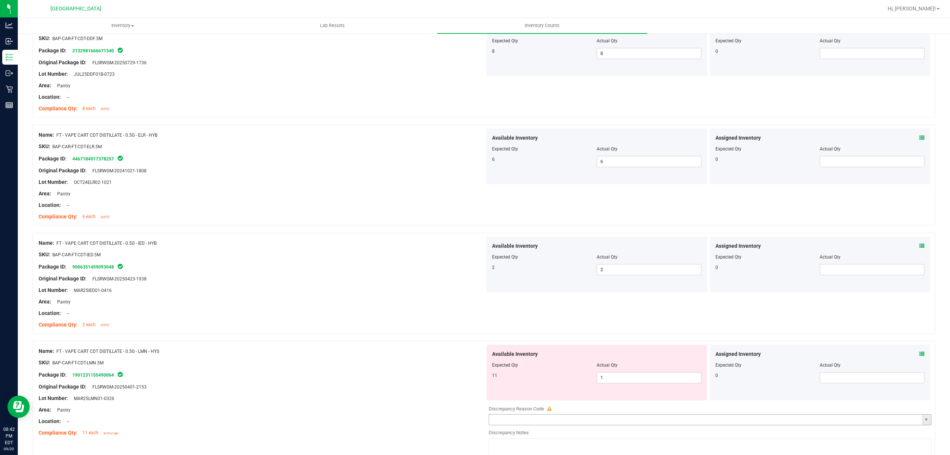
scroll to position [841, 0]
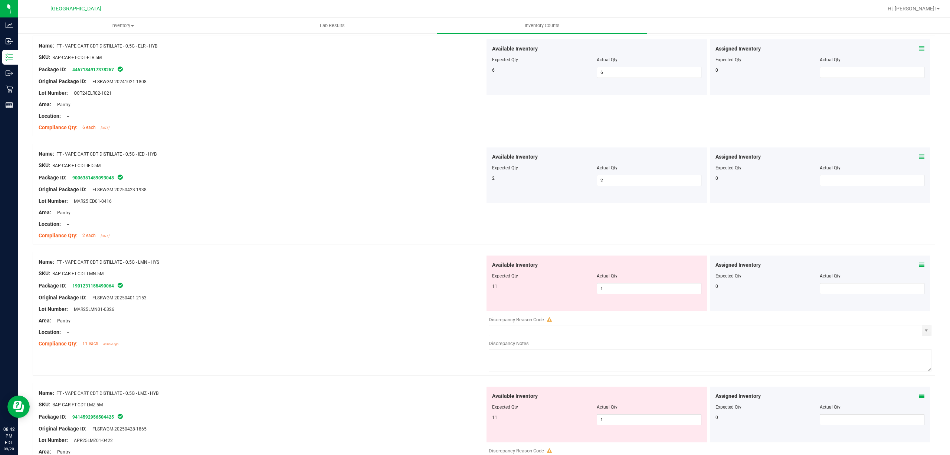
click at [614, 283] on div at bounding box center [596, 281] width 209 height 4
click at [634, 294] on span "1 1" at bounding box center [649, 288] width 105 height 11
type input "11"
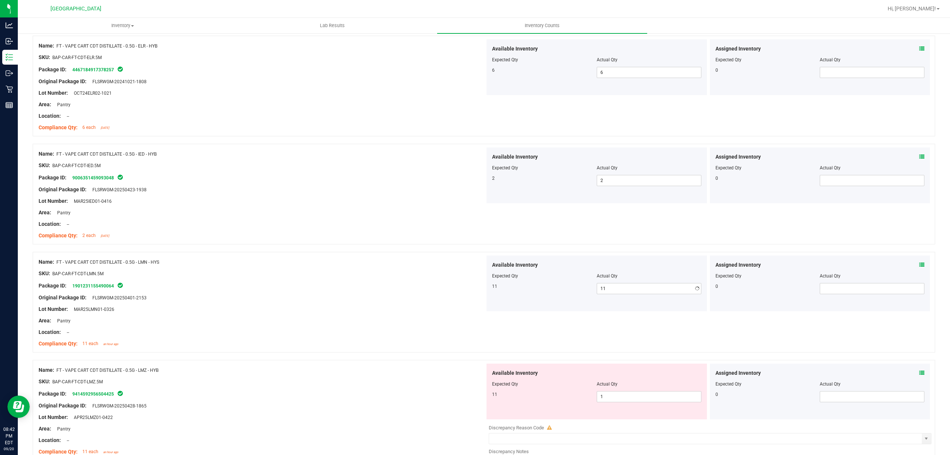
click at [352, 299] on div "Original Package ID: FLSRWGM-20250401-2153" at bounding box center [262, 298] width 447 height 8
click at [606, 401] on span "1 1" at bounding box center [649, 396] width 105 height 11
type input "11"
click at [365, 378] on div at bounding box center [262, 376] width 447 height 4
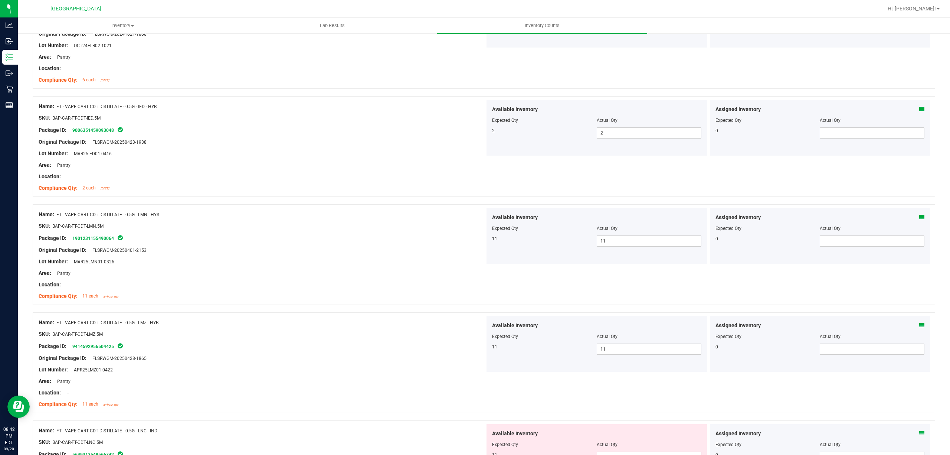
scroll to position [940, 0]
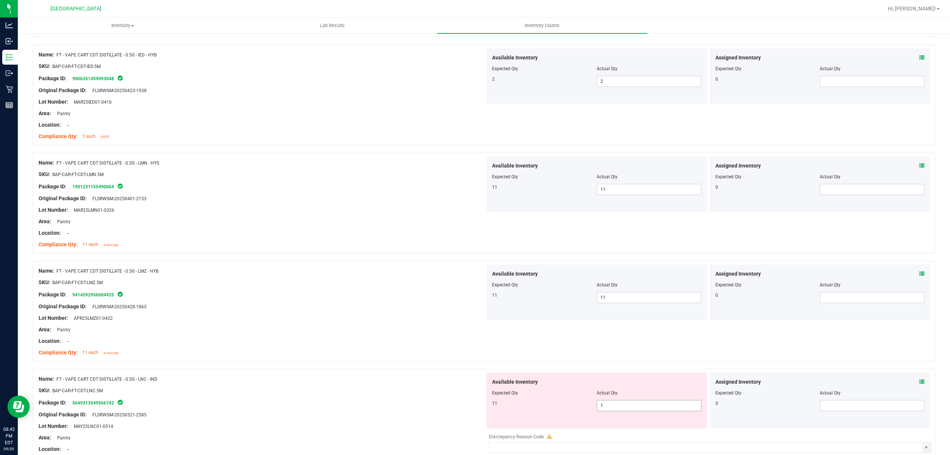
click at [620, 406] on span "1 1" at bounding box center [649, 405] width 105 height 11
type input "11"
click at [362, 378] on div "Name: FT - VAPE CART CDT DISTILLATE - 0.5G - LNC - IND" at bounding box center [262, 379] width 447 height 8
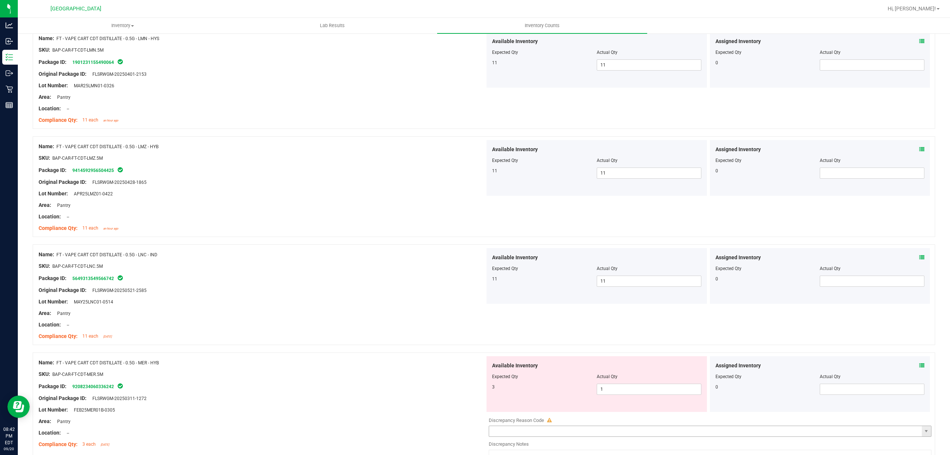
scroll to position [1138, 0]
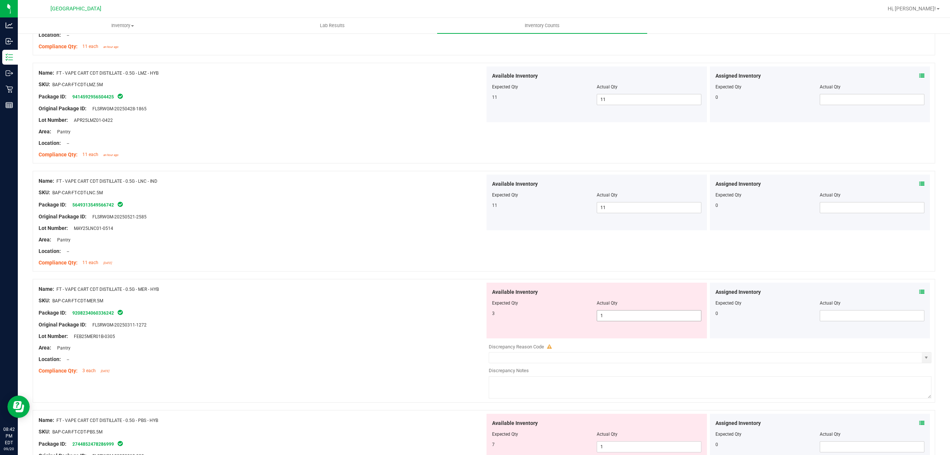
click at [632, 321] on span "1 1" at bounding box center [649, 315] width 105 height 11
click at [632, 321] on input "1" at bounding box center [649, 315] width 104 height 10
type input "3"
click at [455, 321] on div at bounding box center [262, 319] width 447 height 4
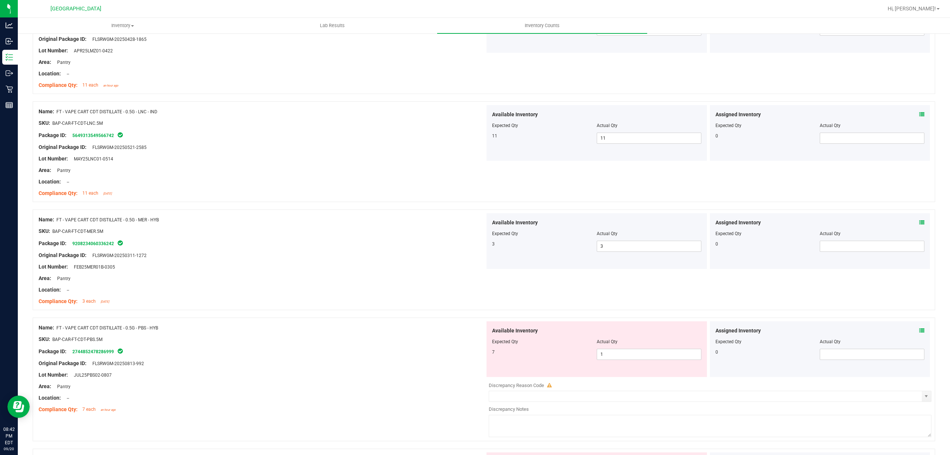
scroll to position [1287, 0]
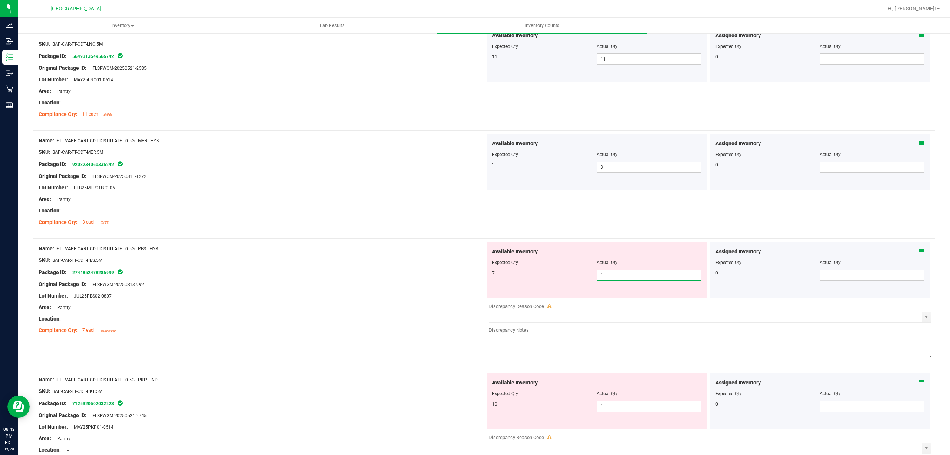
click at [645, 278] on span "1 1" at bounding box center [649, 275] width 105 height 11
click at [645, 278] on input "1" at bounding box center [649, 275] width 104 height 10
type input "7"
click at [415, 299] on div "Lot Number: JUL25PBS02-0807" at bounding box center [262, 296] width 447 height 8
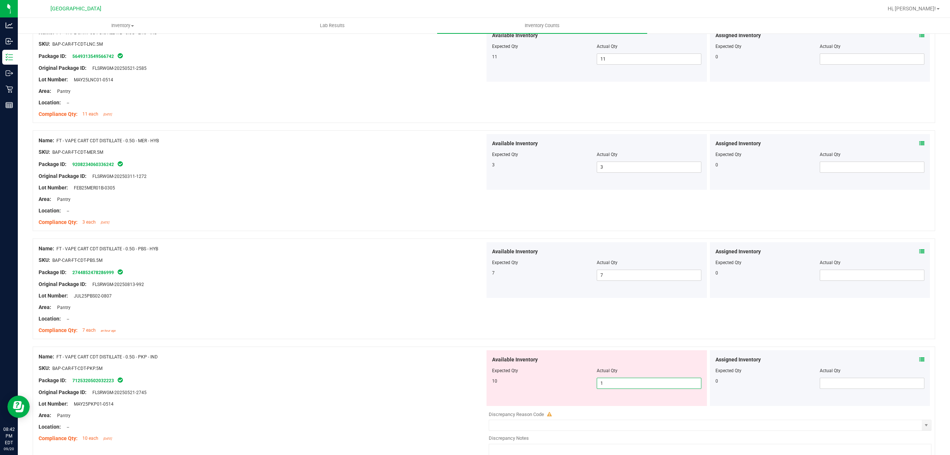
click at [618, 382] on span "1 1" at bounding box center [649, 383] width 105 height 11
click at [618, 382] on input "1" at bounding box center [649, 383] width 104 height 10
click at [619, 382] on input "1" at bounding box center [649, 383] width 104 height 10
type input "10"
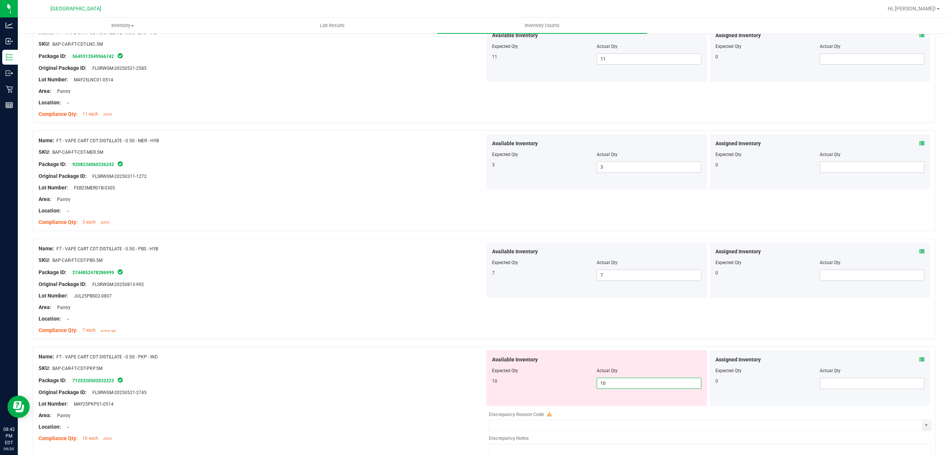
click at [352, 392] on div "Original Package ID: FLSRWGM-20250521-2745" at bounding box center [262, 392] width 447 height 8
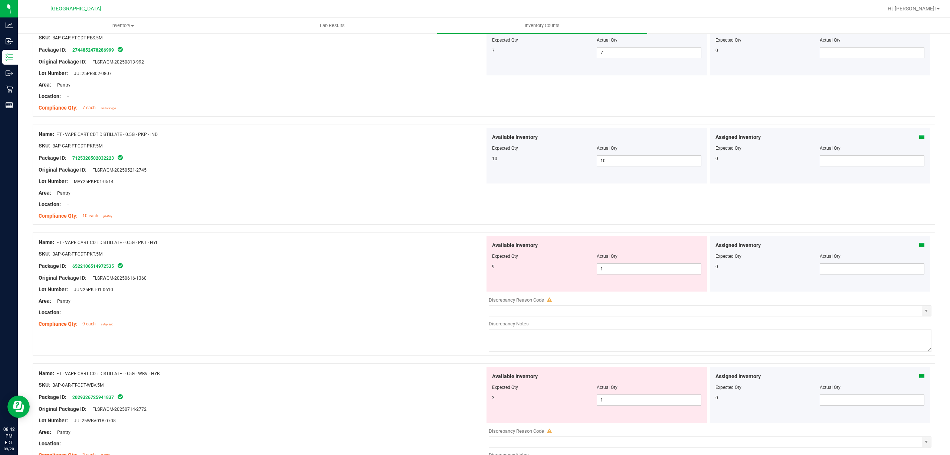
scroll to position [1584, 0]
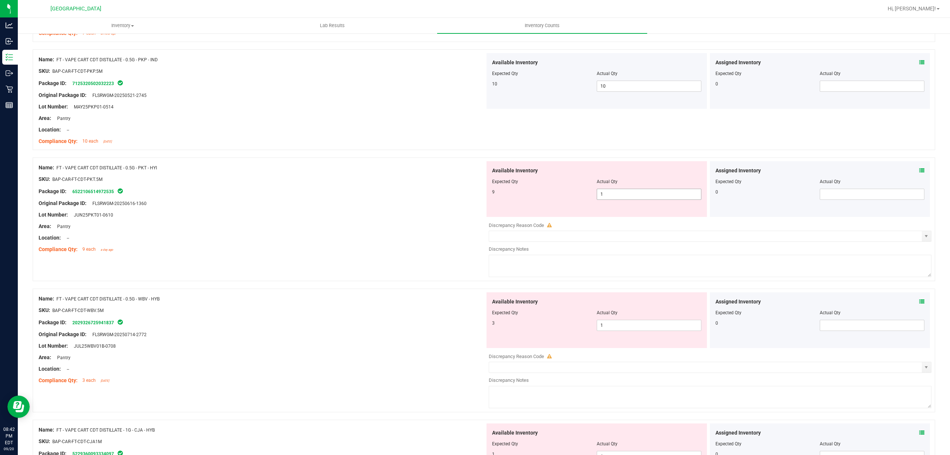
click at [621, 193] on span "1 1" at bounding box center [649, 194] width 105 height 11
click at [621, 193] on input "1" at bounding box center [649, 194] width 104 height 10
type input "9"
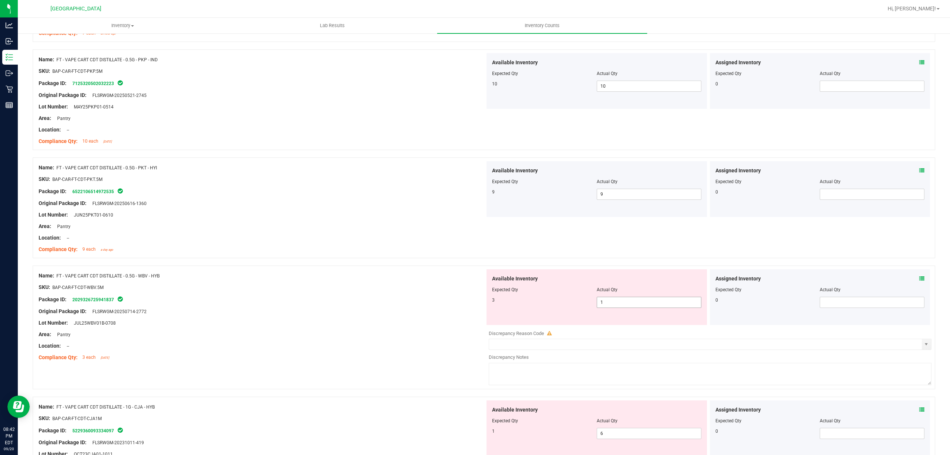
click at [652, 302] on span "1 1" at bounding box center [649, 302] width 105 height 11
click at [652, 302] on input "1" at bounding box center [649, 302] width 104 height 10
type input "3"
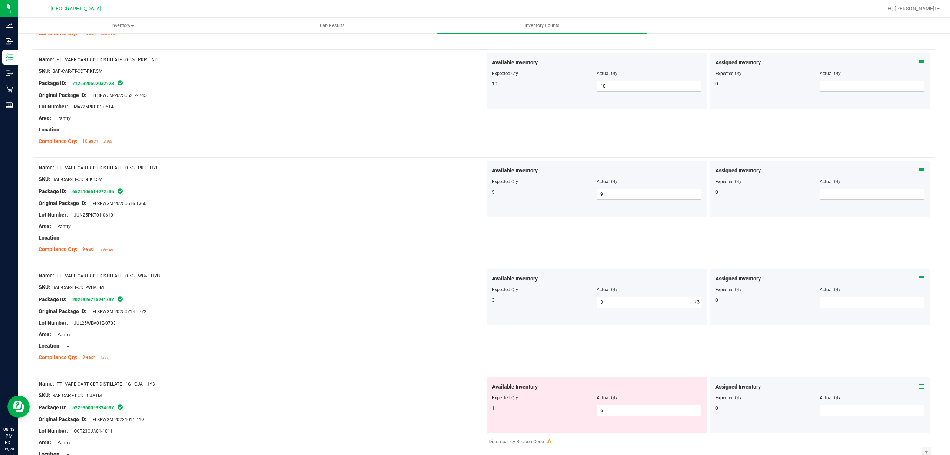
click at [566, 303] on div "3" at bounding box center [544, 300] width 105 height 7
click at [614, 416] on span "6 6" at bounding box center [649, 410] width 105 height 11
click at [614, 415] on input "6" at bounding box center [649, 410] width 104 height 10
type input "1"
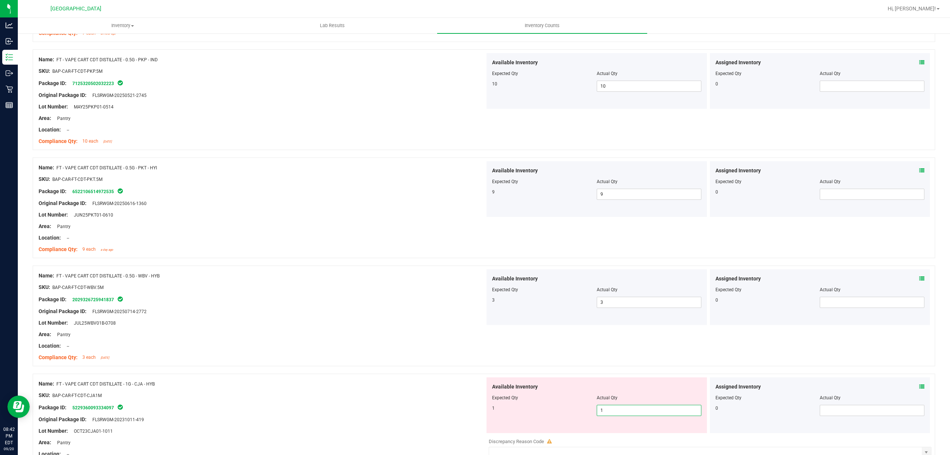
click at [575, 416] on div "1 1 1" at bounding box center [596, 410] width 209 height 11
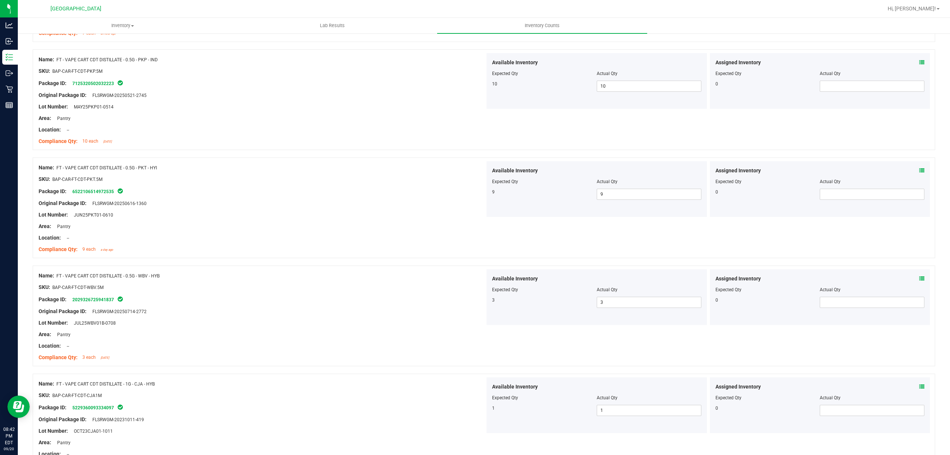
scroll to position [1732, 0]
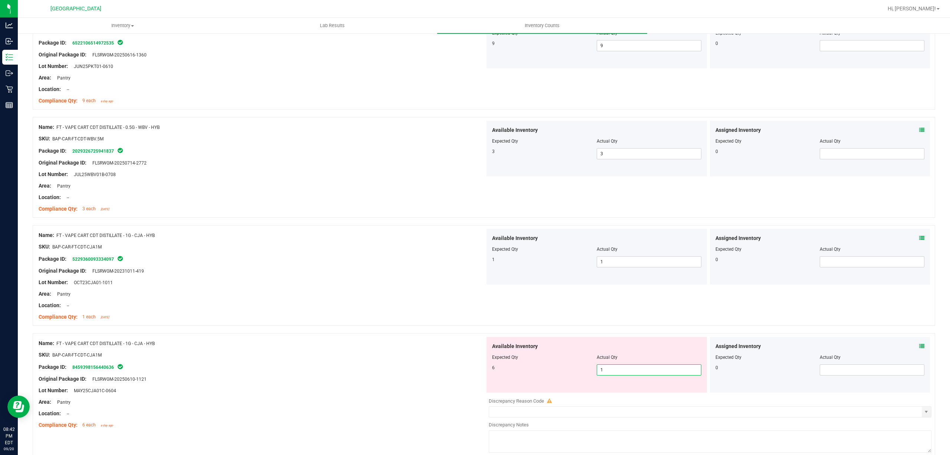
click at [613, 375] on span "1 1" at bounding box center [649, 369] width 105 height 11
click at [613, 375] on input "1" at bounding box center [649, 370] width 104 height 10
type input "6"
click at [462, 355] on div "SKU: BAP-CAR-FT-CDT-CJA1M" at bounding box center [262, 355] width 447 height 8
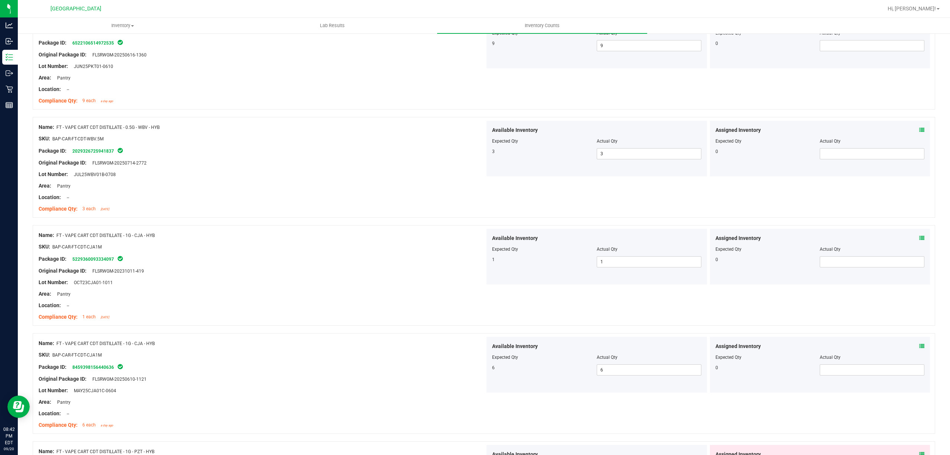
scroll to position [1879, 0]
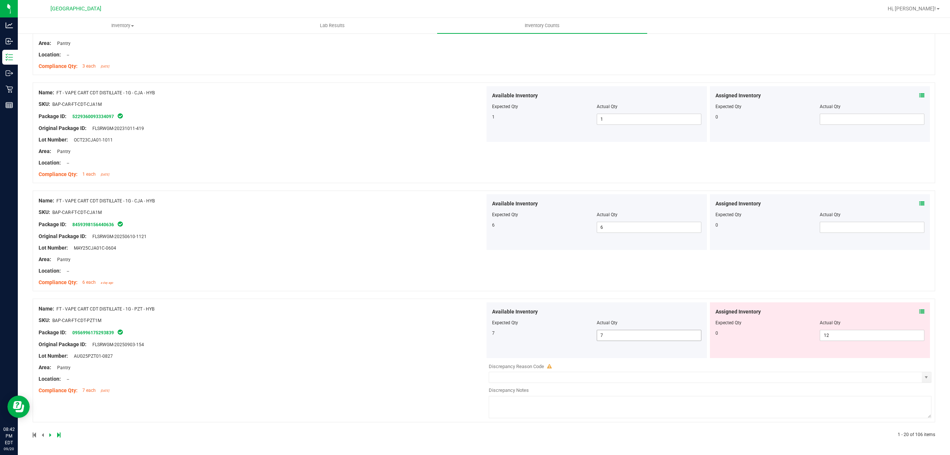
click at [633, 334] on span "7 7" at bounding box center [649, 335] width 105 height 11
click at [841, 333] on span "12 12" at bounding box center [872, 335] width 105 height 11
click at [841, 333] on input "12" at bounding box center [873, 335] width 104 height 10
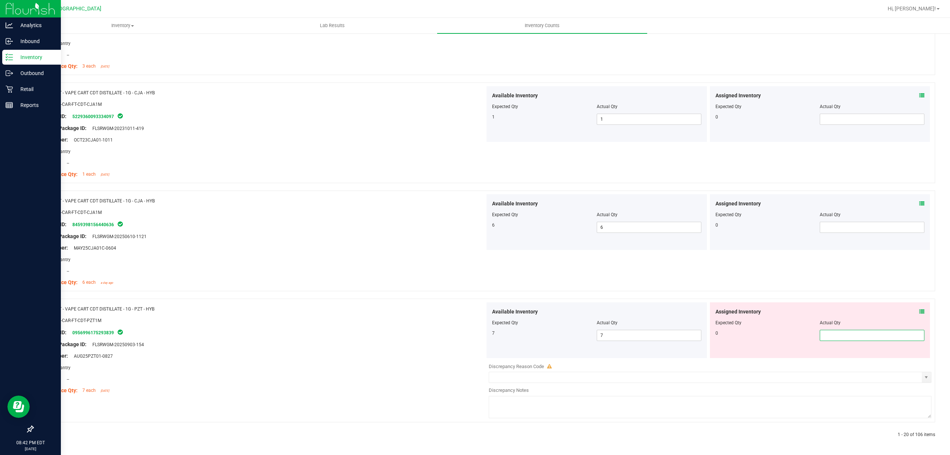
click at [17, 196] on div at bounding box center [30, 268] width 61 height 308
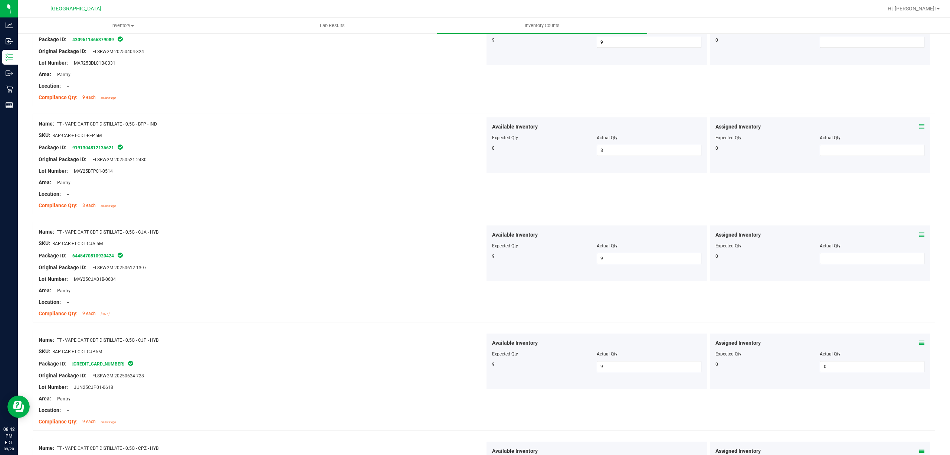
scroll to position [0, 0]
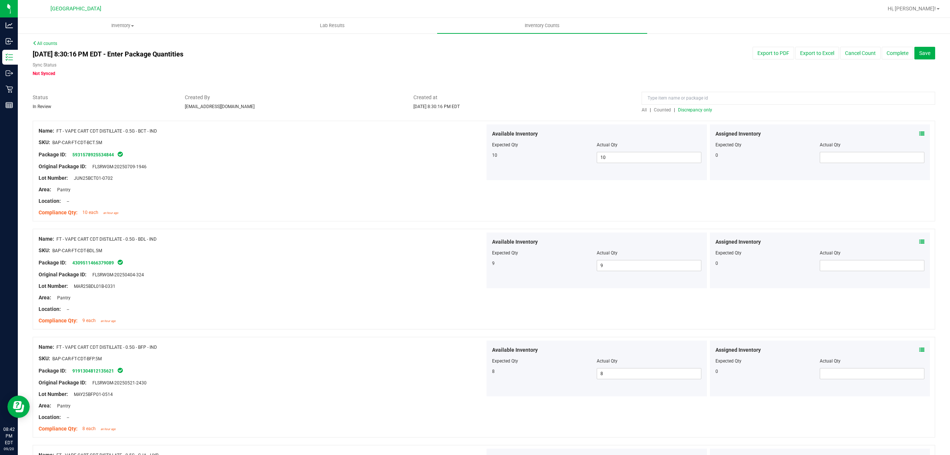
click at [693, 110] on span "Discrepancy only" at bounding box center [695, 109] width 34 height 5
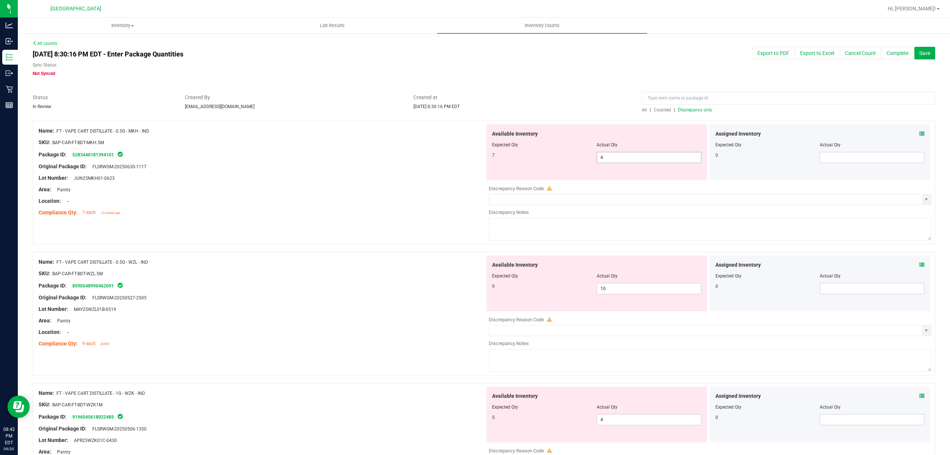
click at [614, 158] on span "4 4" at bounding box center [649, 157] width 105 height 11
click at [614, 158] on input "4" at bounding box center [649, 157] width 104 height 10
type input "7"
drag, startPoint x: 457, startPoint y: 157, endPoint x: 605, endPoint y: 248, distance: 173.4
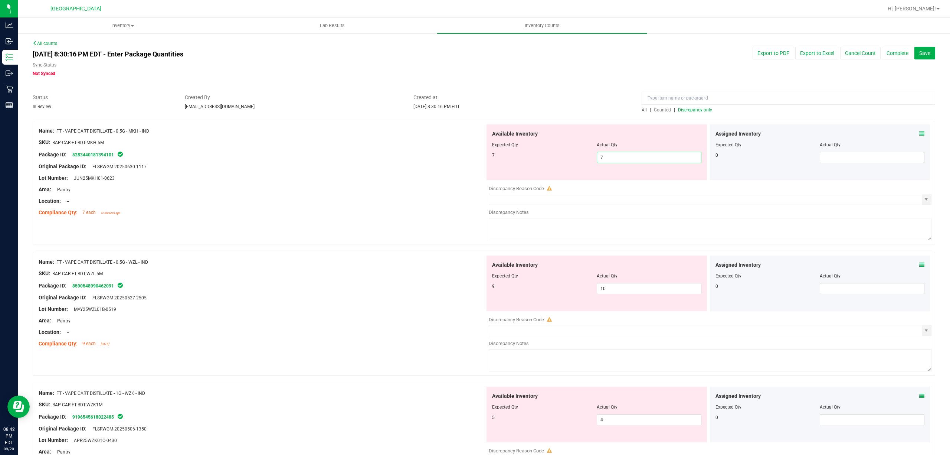
click at [465, 163] on div "Name: FT - VAPE CART DISTILLATE - 0.5G - MKH - IND SKU: BAP-CAR-FT-BDT-MKH.5M P…" at bounding box center [262, 171] width 447 height 95
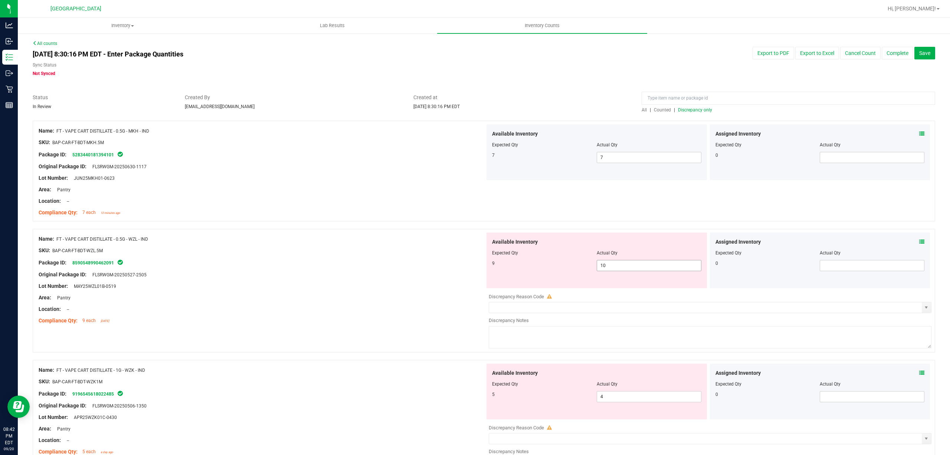
click at [621, 270] on span "10 10" at bounding box center [649, 265] width 105 height 11
click at [621, 270] on input "10" at bounding box center [649, 265] width 104 height 10
type input "9"
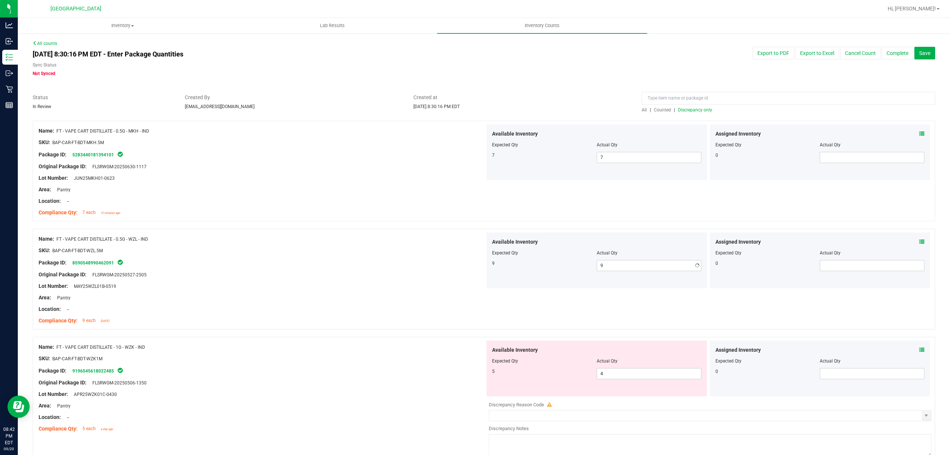
click at [487, 252] on div "Available Inventory Expected Qty Actual Qty 9 9 9" at bounding box center [597, 260] width 221 height 56
click at [615, 384] on div "Available Inventory Expected Qty Actual Qty 5 4 4" at bounding box center [597, 368] width 221 height 56
click at [616, 375] on span "4 4" at bounding box center [649, 373] width 105 height 11
click at [616, 375] on input "4" at bounding box center [649, 373] width 104 height 10
click at [493, 346] on span "Available Inventory" at bounding box center [515, 350] width 46 height 8
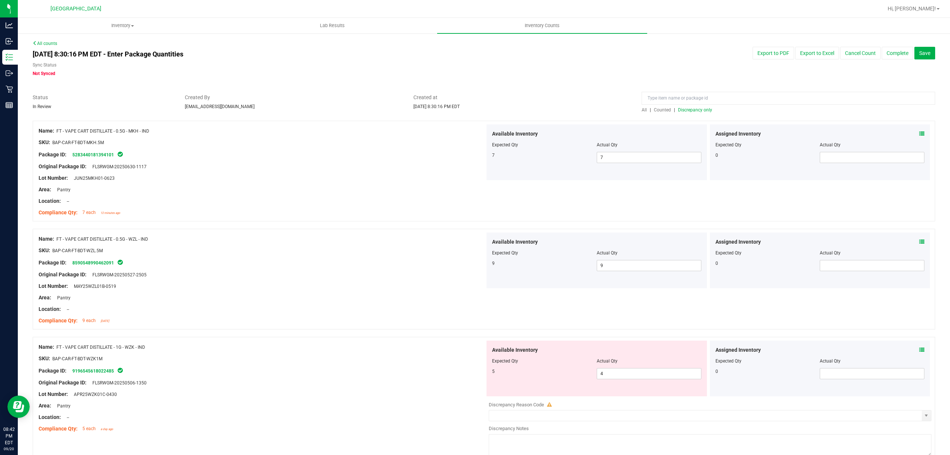
click at [470, 330] on div at bounding box center [484, 332] width 903 height 7
click at [617, 369] on span "4 4" at bounding box center [649, 373] width 105 height 11
click at [617, 369] on input "4" at bounding box center [649, 373] width 104 height 10
type input "5"
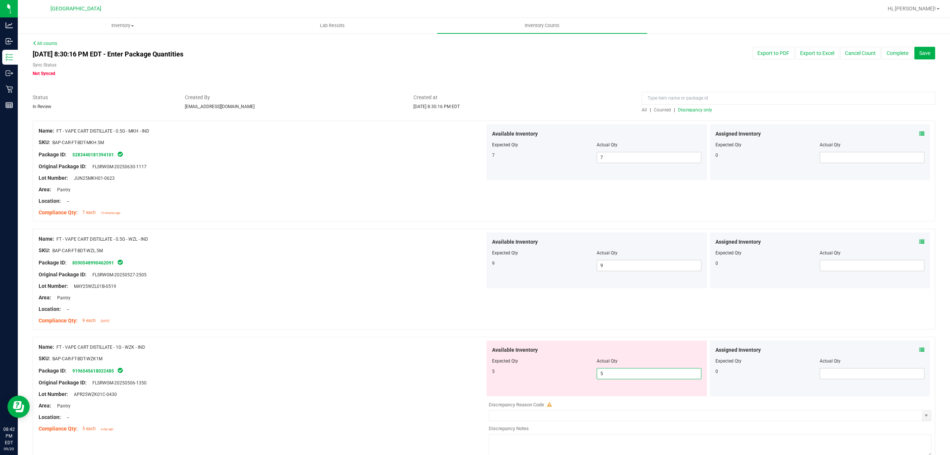
click at [551, 354] on div at bounding box center [596, 356] width 209 height 4
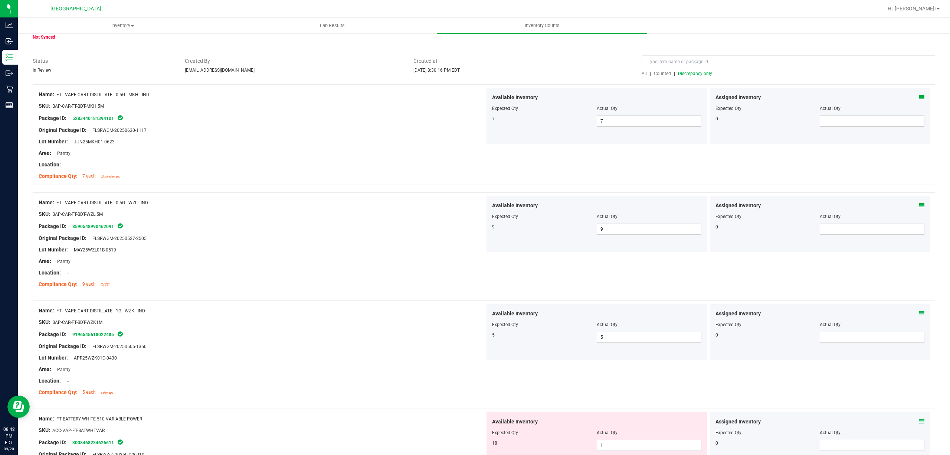
scroll to position [99, 0]
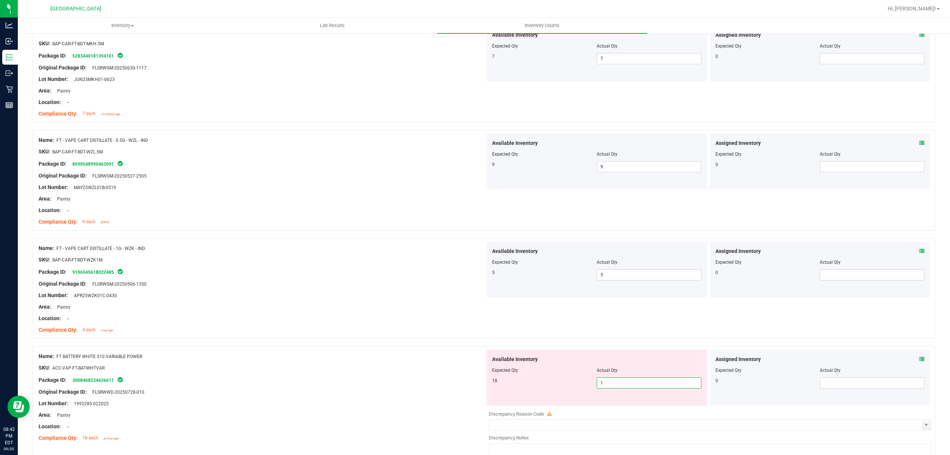
click at [608, 380] on span "1 1" at bounding box center [649, 382] width 105 height 11
type input "18"
click at [513, 355] on div "Available Inventory Expected Qty Actual Qty 18 18 18" at bounding box center [597, 378] width 221 height 56
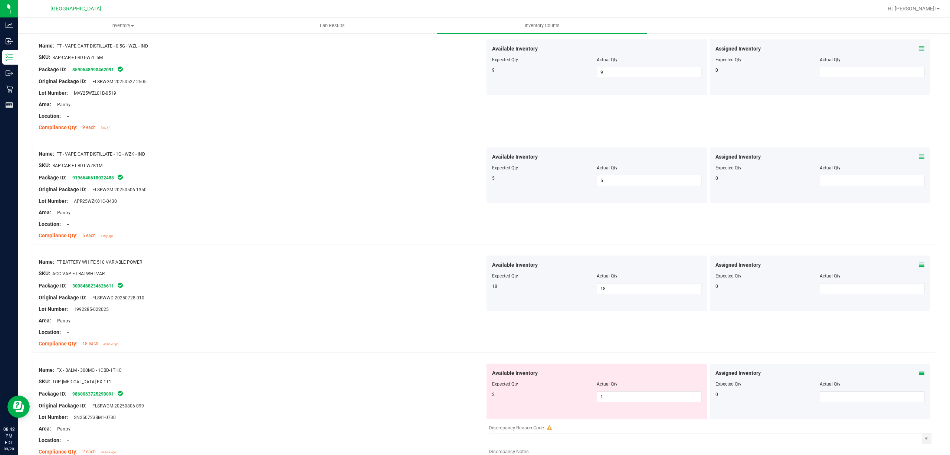
scroll to position [247, 0]
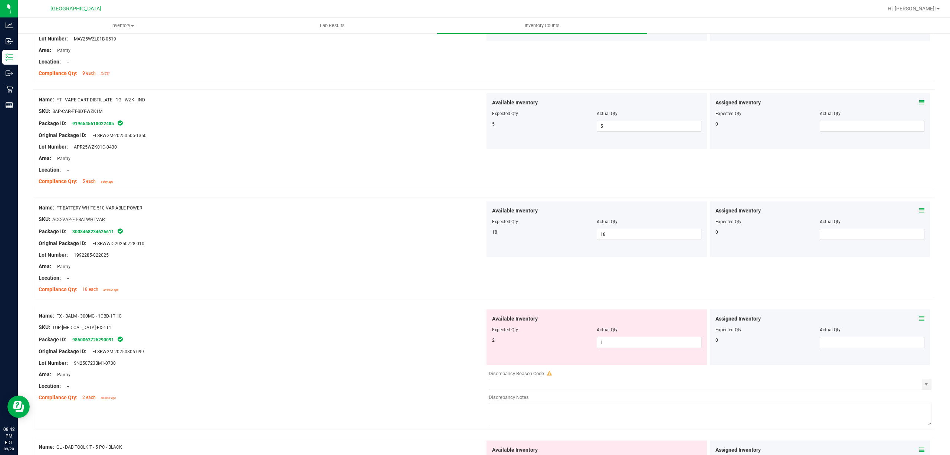
click at [621, 345] on span "1 1" at bounding box center [649, 342] width 105 height 11
click at [621, 345] on input "1" at bounding box center [649, 342] width 104 height 10
type input "2"
click at [560, 345] on div "2 2 2" at bounding box center [596, 342] width 209 height 11
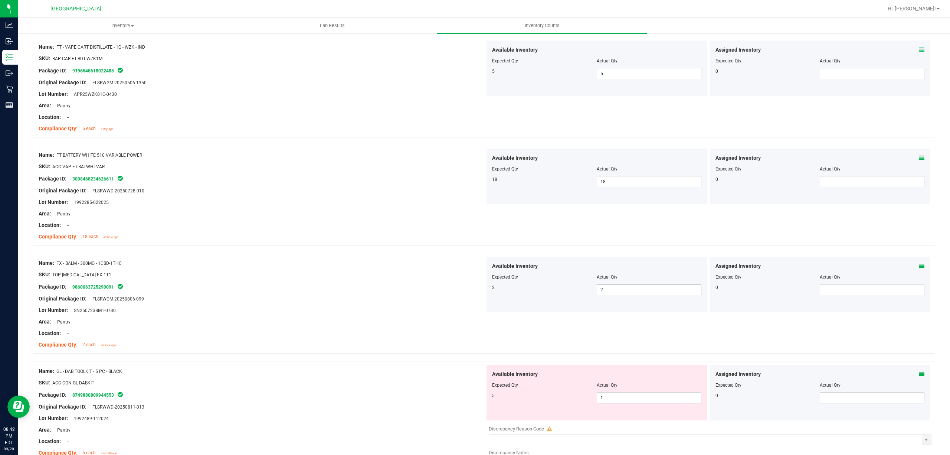
scroll to position [396, 0]
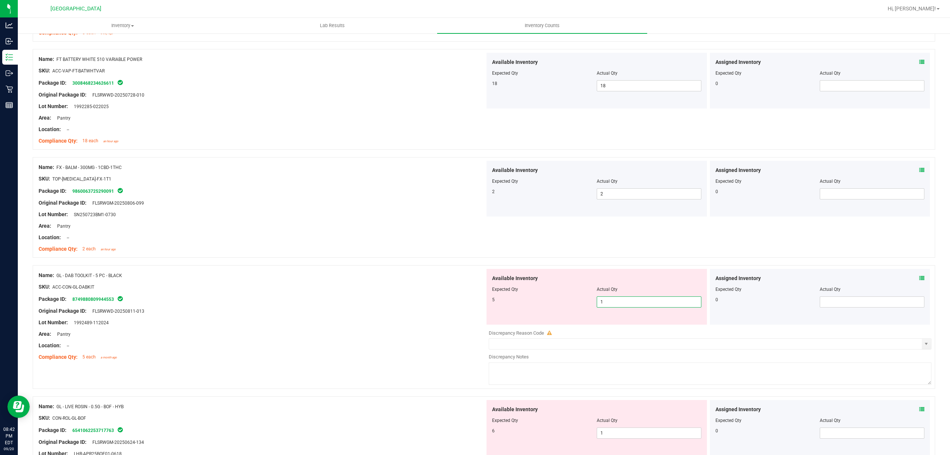
click at [624, 302] on span "1 1" at bounding box center [649, 301] width 105 height 11
click at [624, 302] on input "1" at bounding box center [649, 302] width 104 height 10
type input "5"
click at [536, 302] on div "5" at bounding box center [544, 299] width 105 height 7
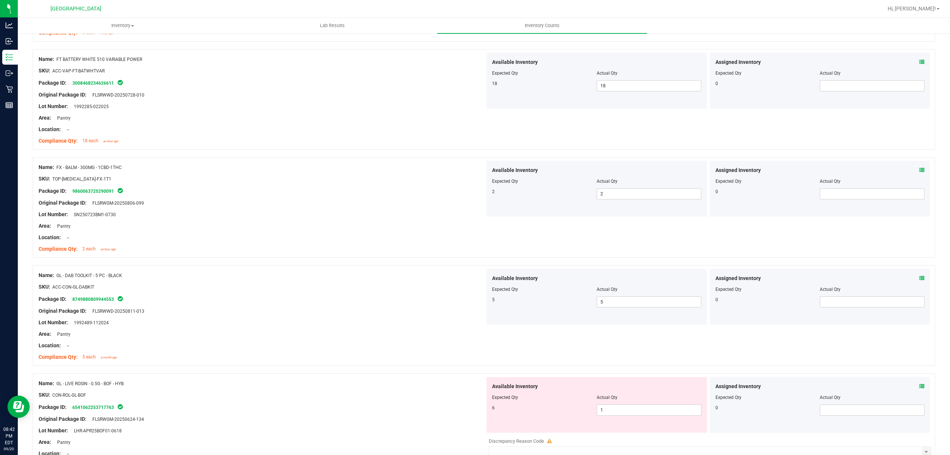
click at [649, 403] on div at bounding box center [596, 403] width 209 height 4
click at [642, 407] on span "1 1" at bounding box center [649, 409] width 105 height 11
click at [642, 407] on input "1" at bounding box center [649, 410] width 104 height 10
type input "6"
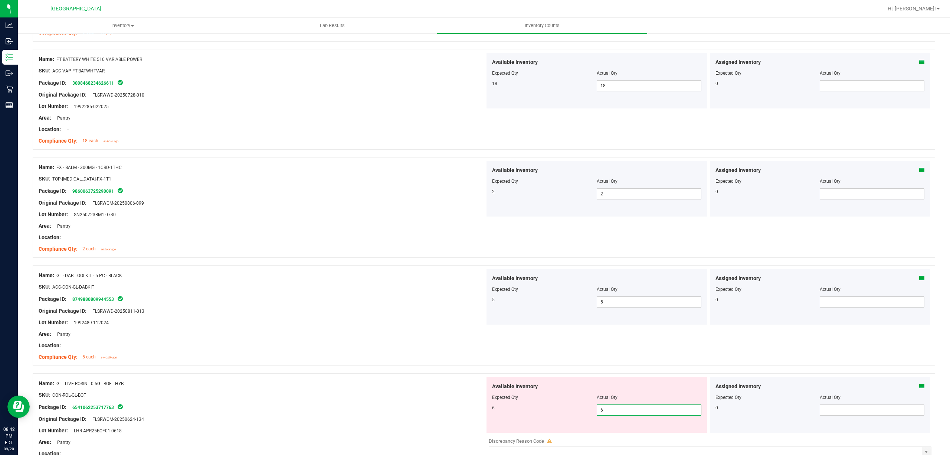
type input "6"
click at [554, 388] on div "Available Inventory" at bounding box center [596, 386] width 209 height 8
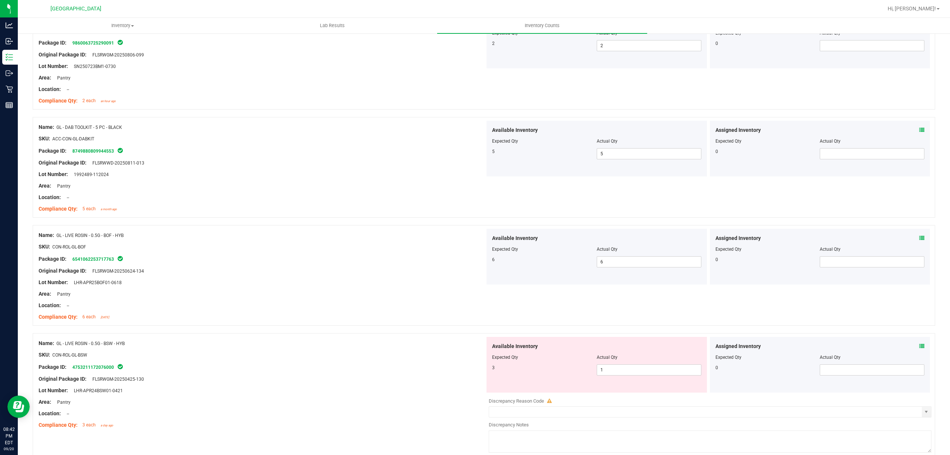
scroll to position [544, 0]
click at [615, 366] on span "1 1" at bounding box center [649, 369] width 105 height 11
click at [615, 366] on input "1" at bounding box center [649, 369] width 104 height 10
type input "3"
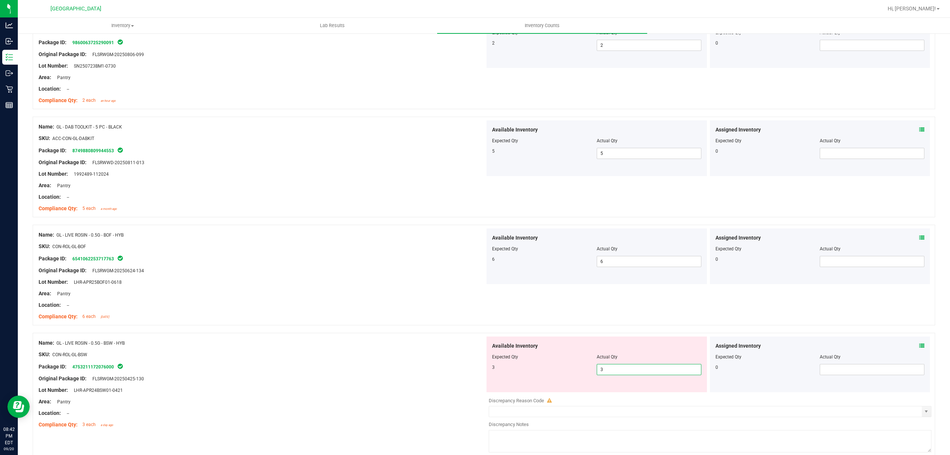
type input "3"
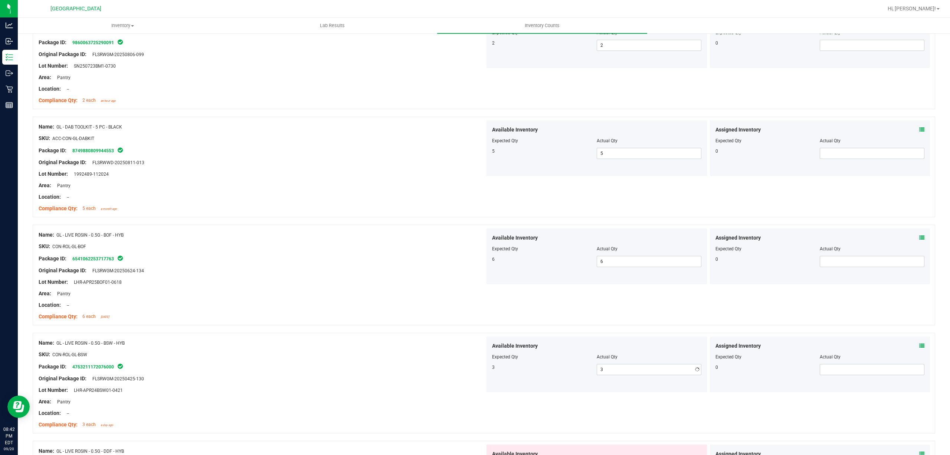
click at [504, 332] on div at bounding box center [484, 328] width 903 height 7
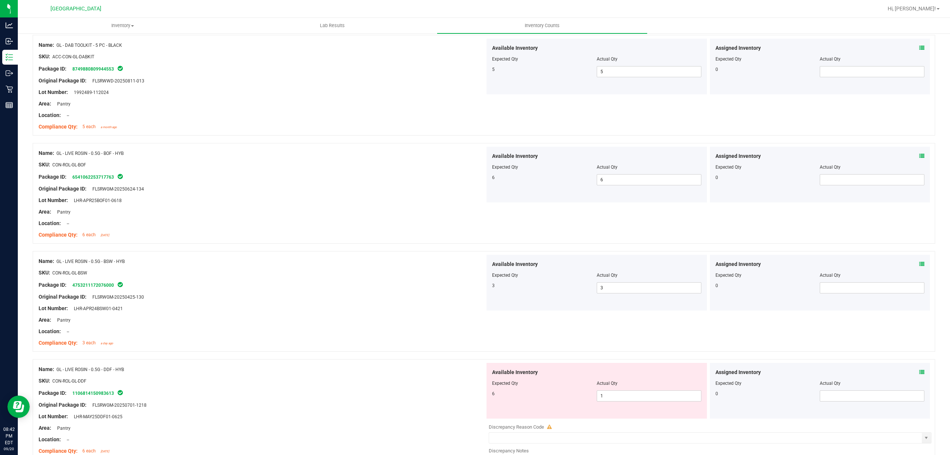
scroll to position [693, 0]
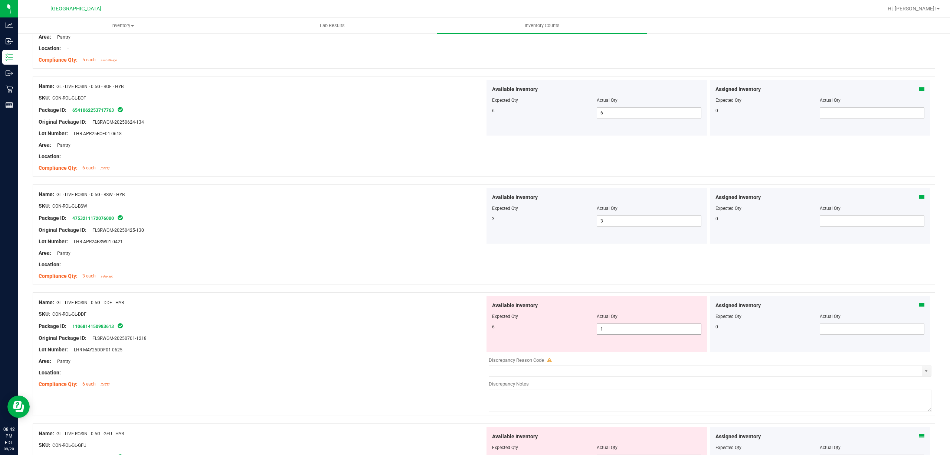
click at [600, 331] on span "1 1" at bounding box center [649, 328] width 105 height 11
click at [600, 331] on input "1" at bounding box center [649, 329] width 104 height 10
type input "6"
click at [479, 330] on div "Package ID: 1106814150983613" at bounding box center [262, 326] width 447 height 9
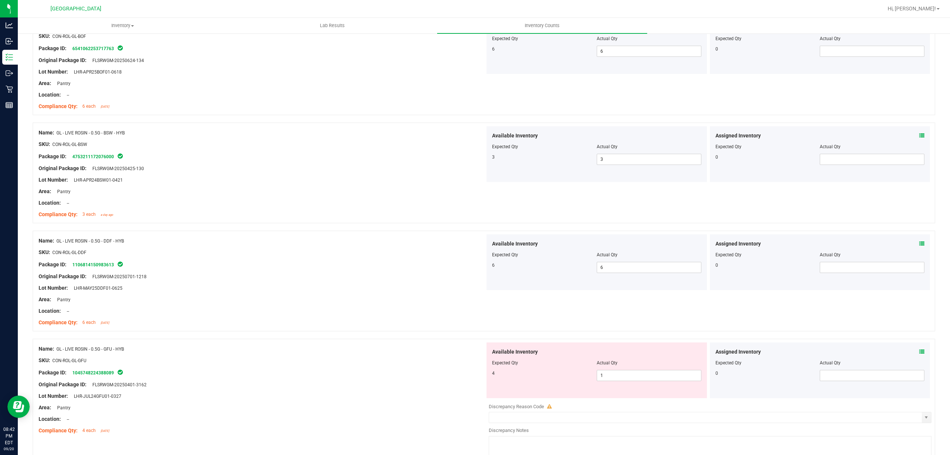
scroll to position [841, 0]
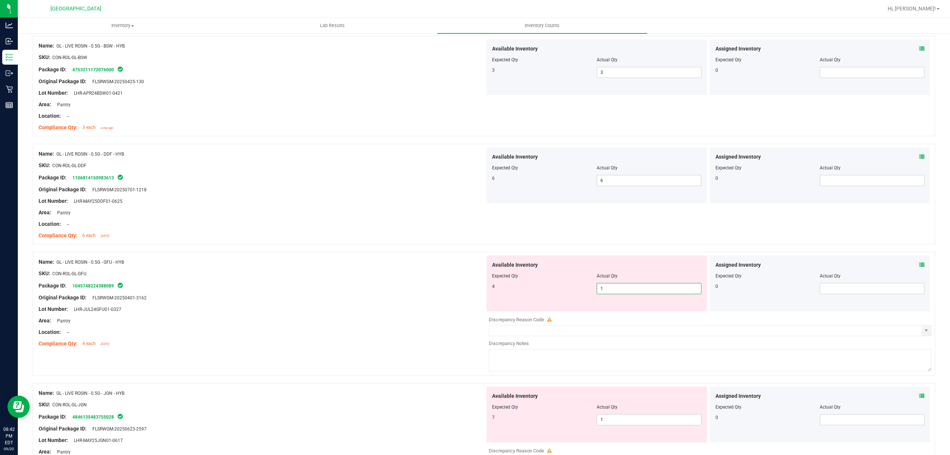
click at [625, 292] on span "1 1" at bounding box center [649, 288] width 105 height 11
click at [625, 292] on input "1" at bounding box center [649, 288] width 104 height 10
type input "7"
click at [430, 286] on div "Package ID: 1045748224388089" at bounding box center [262, 285] width 447 height 9
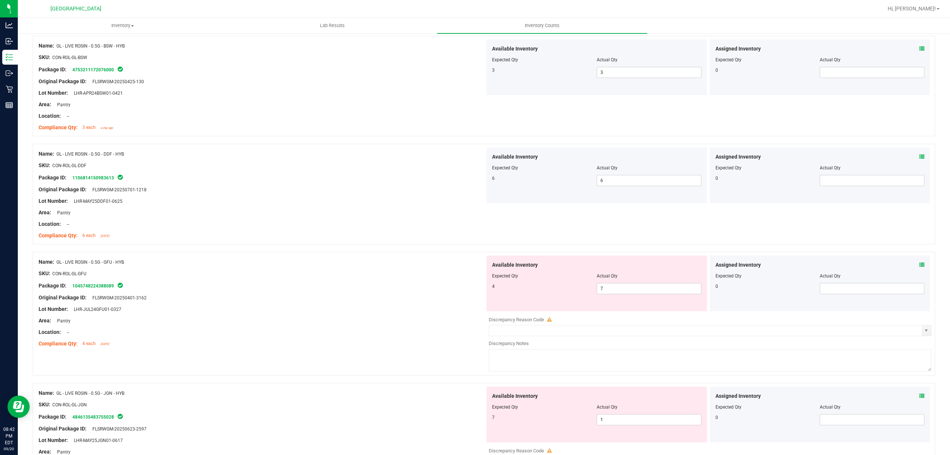
click at [612, 299] on div "Available Inventory Expected Qty Actual Qty 4 7 7" at bounding box center [597, 283] width 221 height 56
click at [616, 294] on span "7 7" at bounding box center [649, 288] width 105 height 11
click at [616, 294] on input "7" at bounding box center [649, 288] width 104 height 10
type input "4"
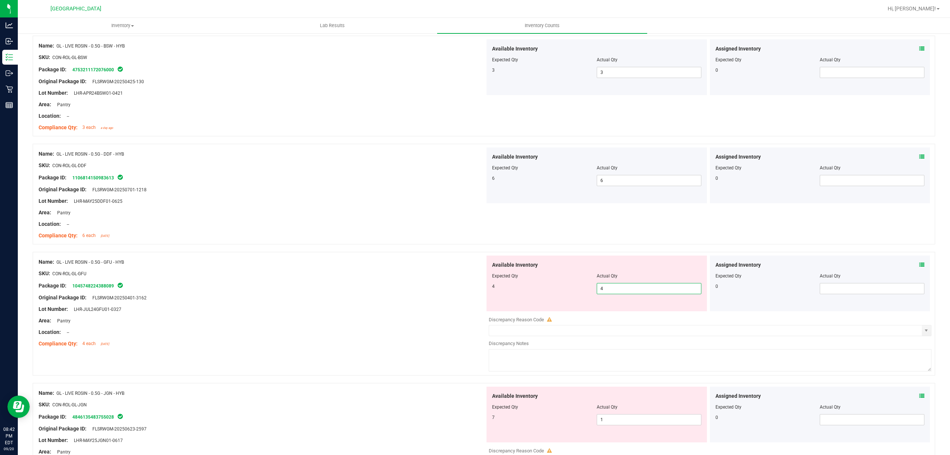
click at [402, 263] on div "Name: GL - LIVE ROSIN - 0.5G - GFU - HYB" at bounding box center [262, 262] width 447 height 8
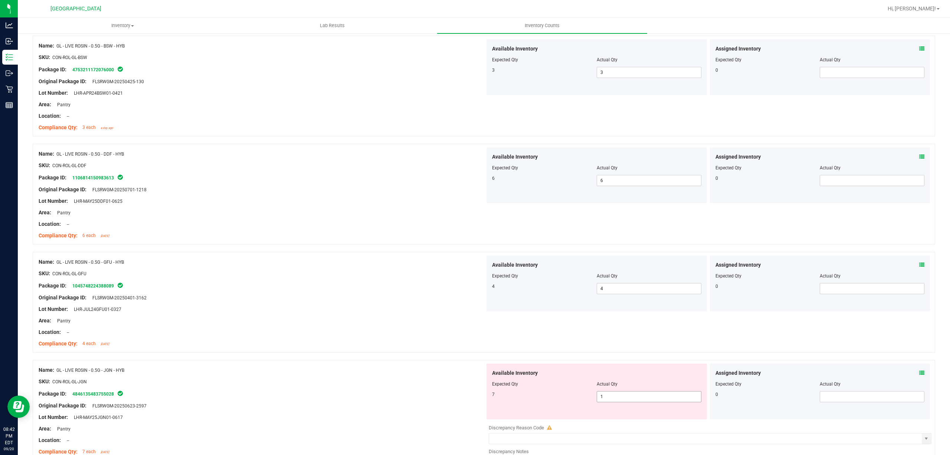
click at [599, 401] on span "1 1" at bounding box center [649, 396] width 105 height 11
click at [601, 401] on input "1" at bounding box center [649, 396] width 104 height 10
type input "17"
click at [465, 368] on div "Name: GL - LIVE ROSIN - 0.5G - JGN - HYB SKU: CON-ROL-GL-JGN Package ID: 484613…" at bounding box center [262, 410] width 447 height 95
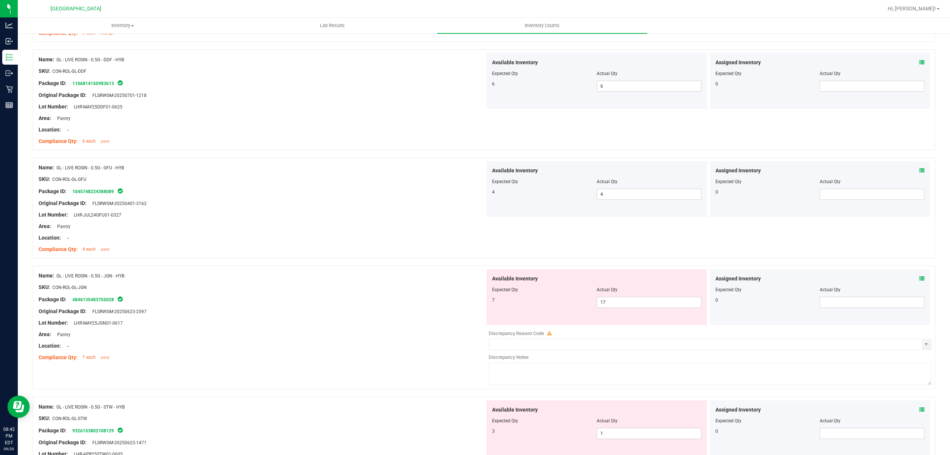
scroll to position [990, 0]
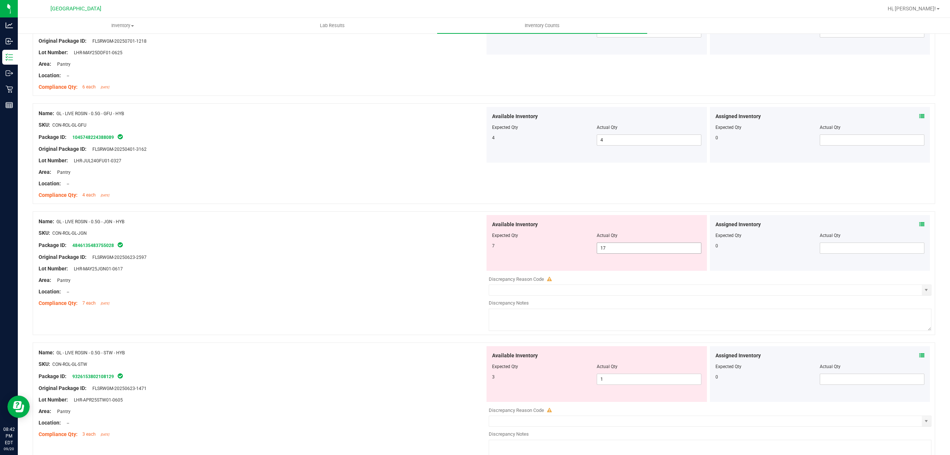
click at [619, 252] on span "17 17" at bounding box center [649, 247] width 105 height 11
click at [619, 252] on input "17" at bounding box center [649, 248] width 104 height 10
type input "7"
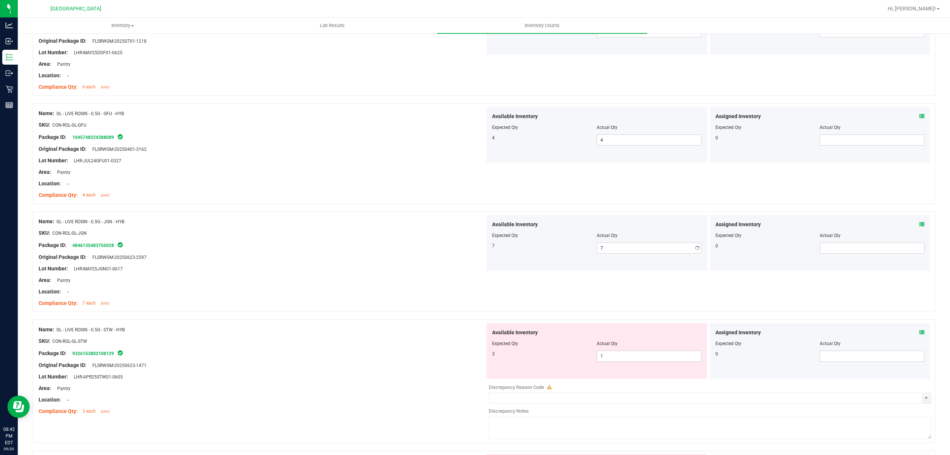
click at [442, 255] on div "Original Package ID: FLSRWGM-20250623-2597" at bounding box center [262, 257] width 447 height 8
click at [621, 362] on span "1 1" at bounding box center [649, 355] width 105 height 11
click at [621, 361] on input "1" at bounding box center [649, 356] width 104 height 10
type input "3"
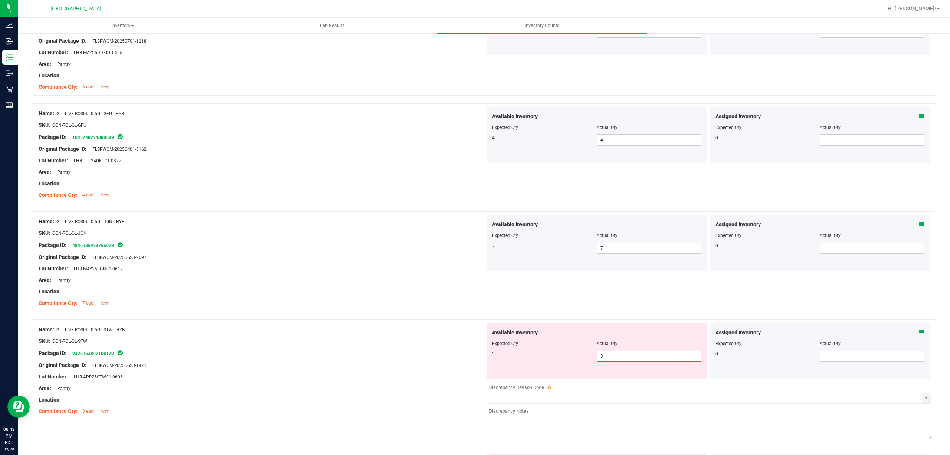
click at [411, 357] on div "Package ID: 9326153802108129" at bounding box center [262, 353] width 447 height 9
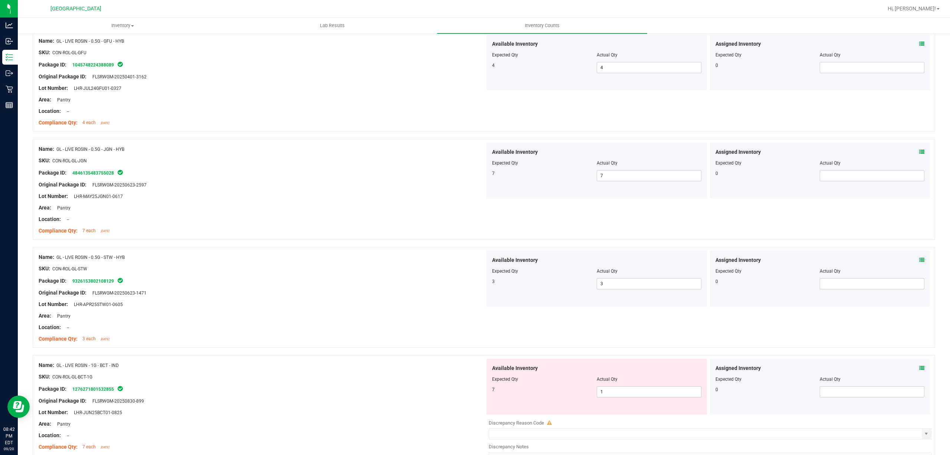
scroll to position [1138, 0]
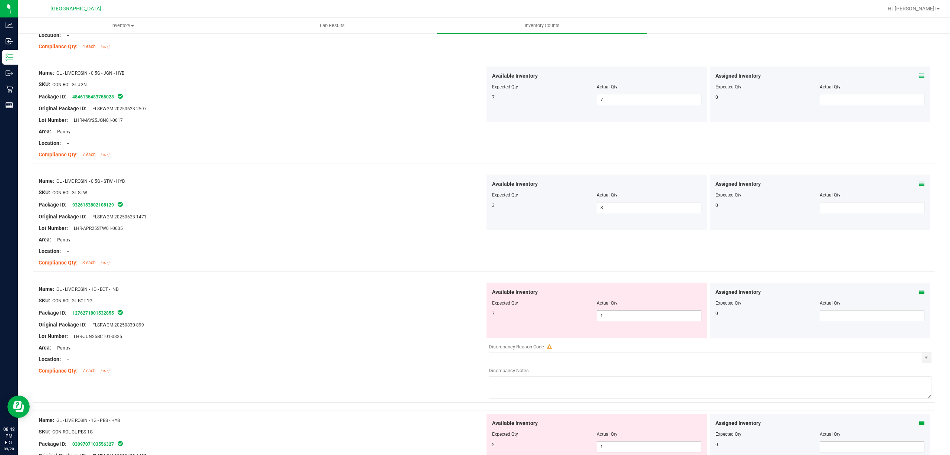
click at [612, 319] on span "1 1" at bounding box center [649, 315] width 105 height 11
click at [612, 319] on input "1" at bounding box center [649, 315] width 104 height 10
type input "7"
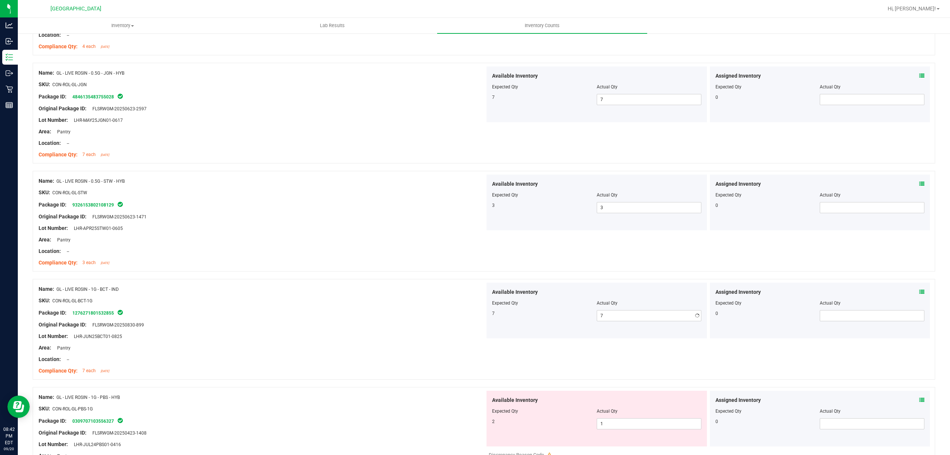
click at [487, 318] on div "Available Inventory Expected Qty Actual Qty 7 7 7" at bounding box center [597, 311] width 221 height 56
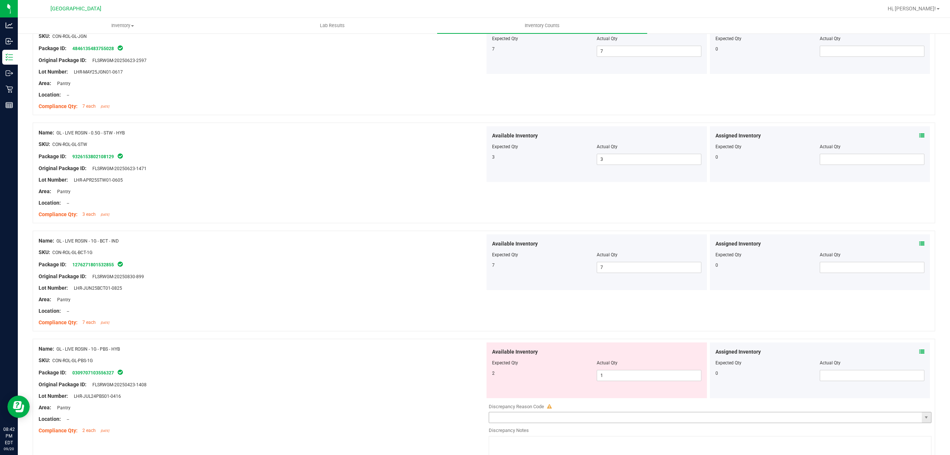
scroll to position [1287, 0]
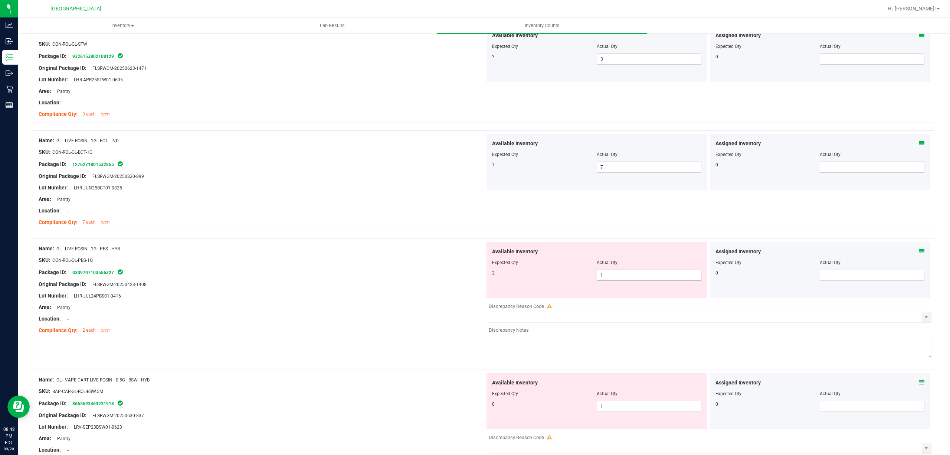
click at [626, 277] on span "1 1" at bounding box center [649, 275] width 105 height 11
click at [626, 277] on input "1" at bounding box center [649, 275] width 104 height 10
type input "5"
click at [584, 292] on div "Available Inventory Expected Qty Actual Qty 2 5 5" at bounding box center [597, 270] width 221 height 56
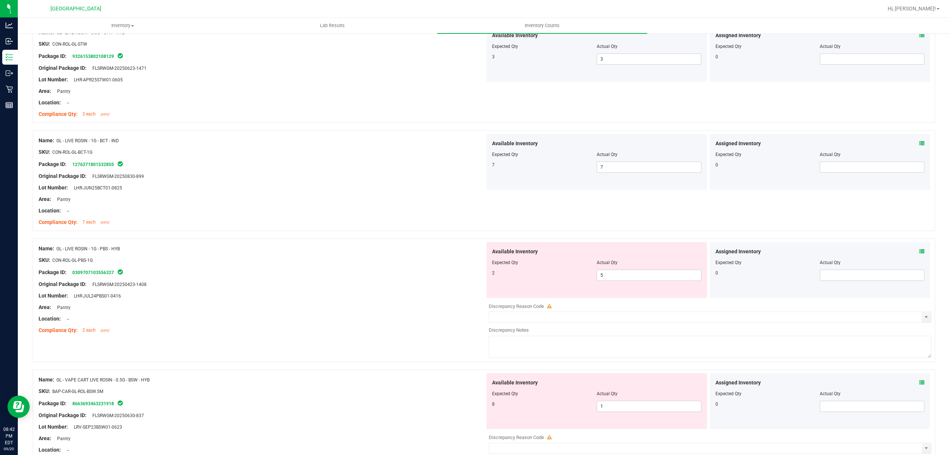
click at [607, 401] on div at bounding box center [596, 399] width 209 height 4
click at [607, 410] on span "1 1" at bounding box center [649, 406] width 105 height 11
click at [606, 410] on input "1" at bounding box center [649, 406] width 104 height 10
type input "8"
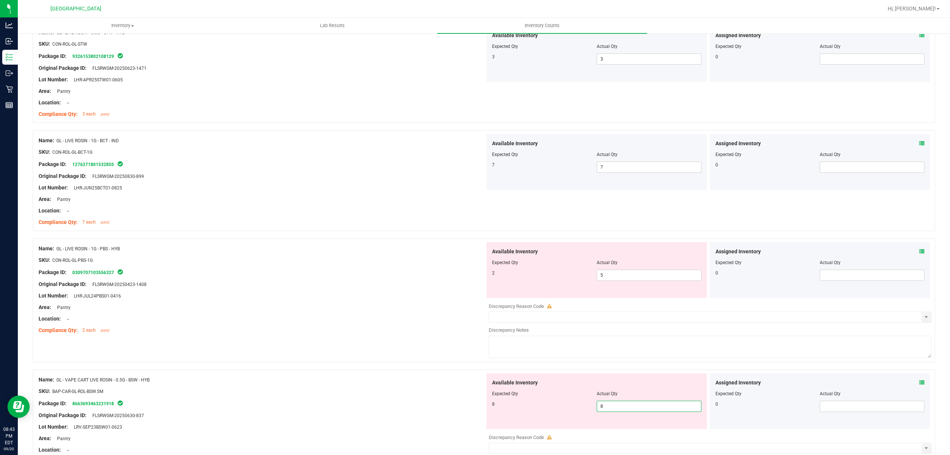
type input "8"
click at [348, 295] on div "Lot Number: LHR-JUL24PBS01-0416" at bounding box center [262, 296] width 447 height 8
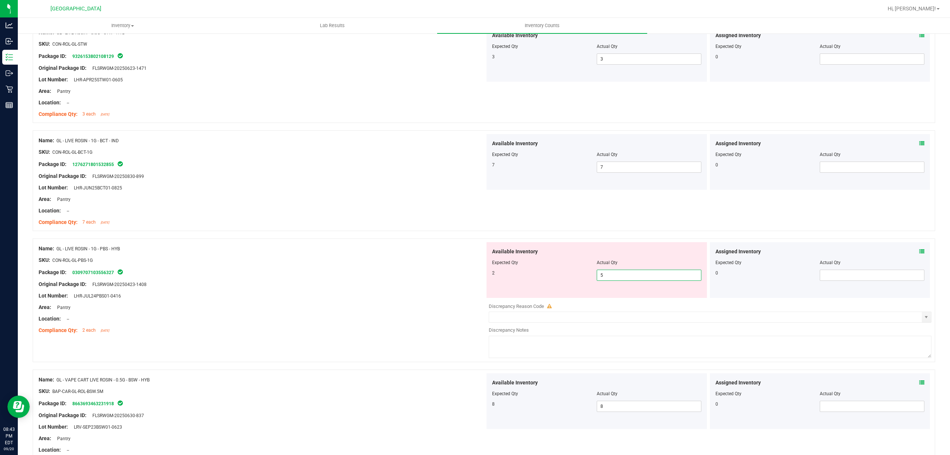
click at [620, 278] on span "5 5" at bounding box center [649, 275] width 105 height 11
click at [620, 278] on input "5" at bounding box center [649, 275] width 104 height 10
type input "2"
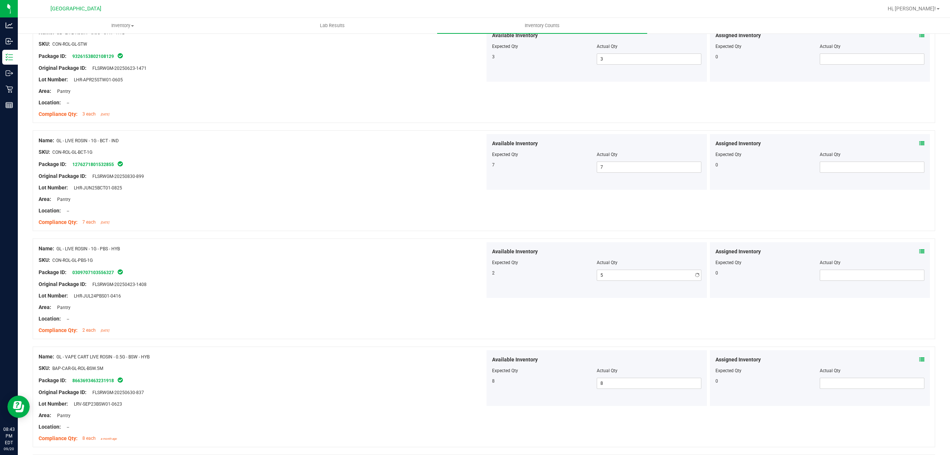
type input "2"
click at [348, 242] on div "Name: GL - LIVE ROSIN - 1G - PBS - HYB SKU: CON-ROL-GL-PBS-1G Package ID: 03097…" at bounding box center [484, 288] width 903 height 101
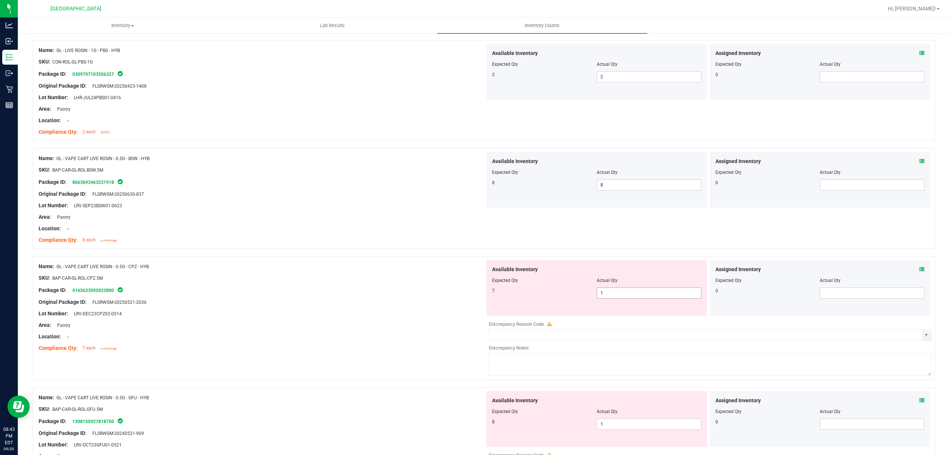
click at [600, 294] on span "1 1" at bounding box center [649, 292] width 105 height 11
click at [600, 294] on input "1" at bounding box center [649, 293] width 104 height 10
type input "7"
click at [495, 299] on div "7 7 7" at bounding box center [596, 292] width 209 height 11
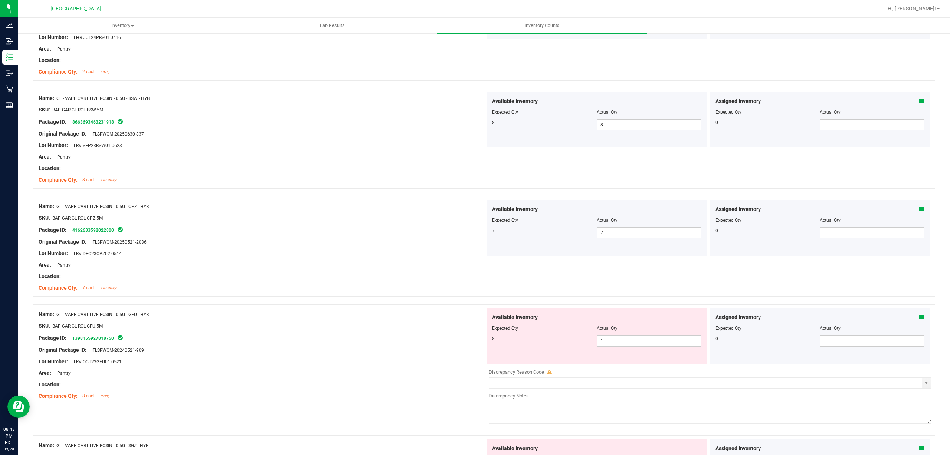
scroll to position [1634, 0]
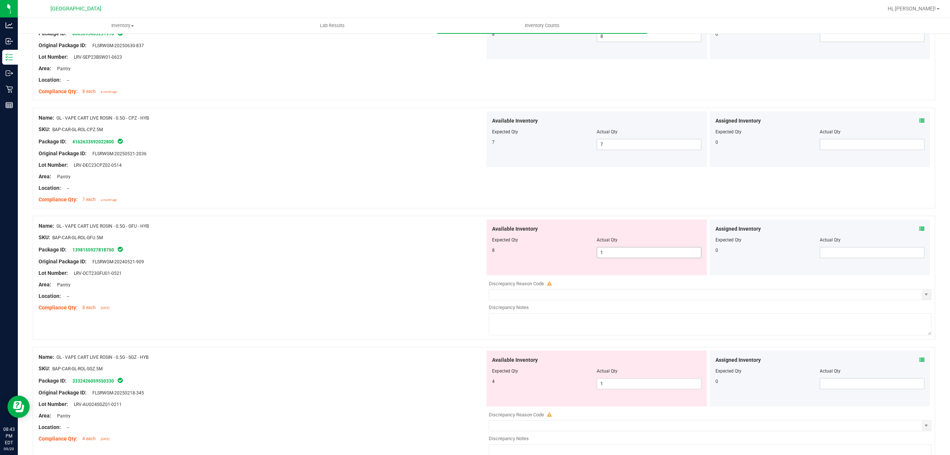
click at [610, 258] on span "1 1" at bounding box center [649, 252] width 105 height 11
click at [613, 256] on span "1 1" at bounding box center [649, 252] width 105 height 11
click at [613, 256] on input "1" at bounding box center [649, 252] width 104 height 10
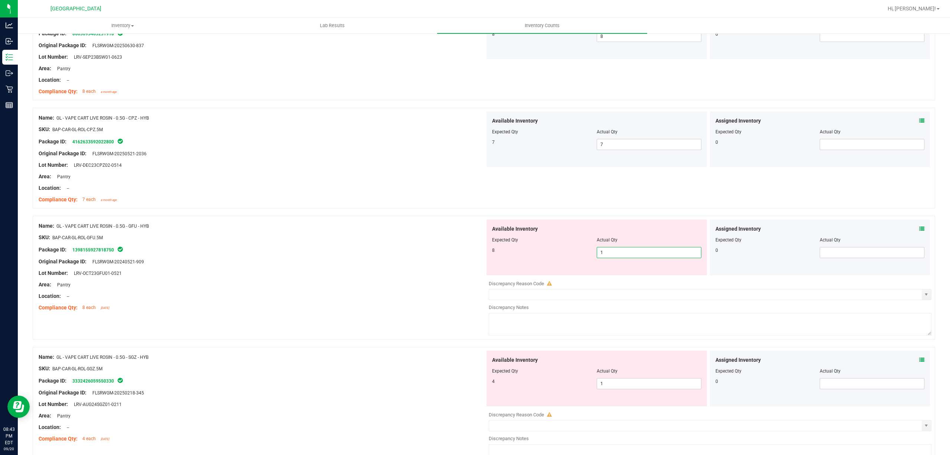
type input "8"
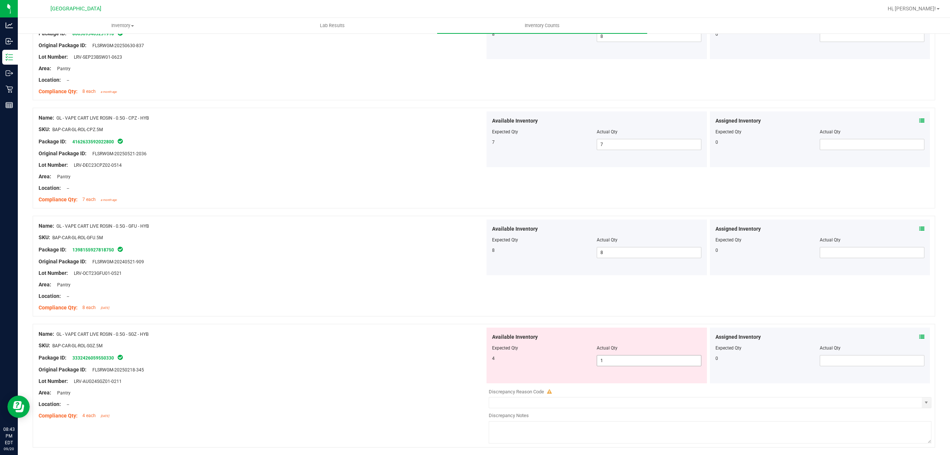
click at [601, 366] on span "1 1" at bounding box center [649, 360] width 105 height 11
click at [601, 366] on input "1" at bounding box center [649, 360] width 104 height 10
type input "4"
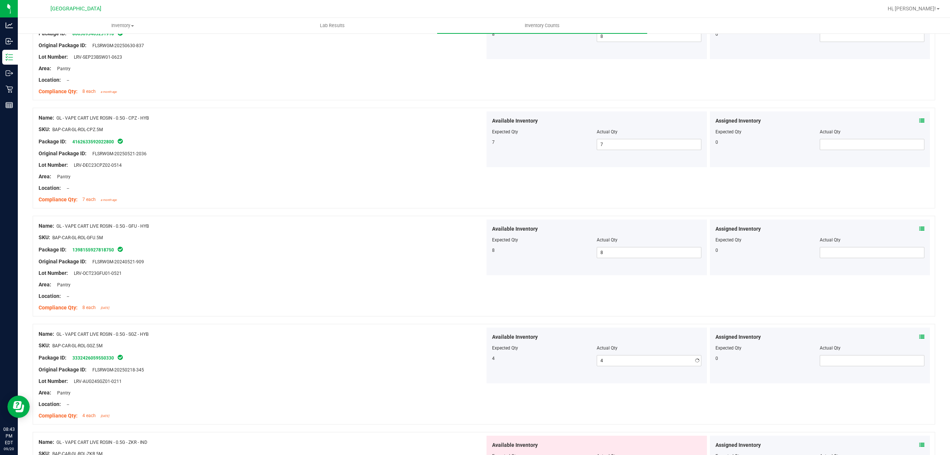
click at [510, 366] on div "4 4 4" at bounding box center [596, 360] width 209 height 11
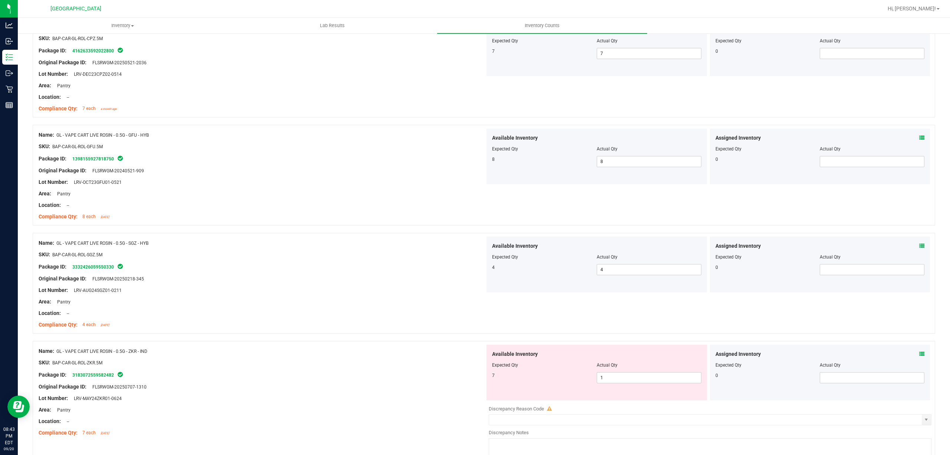
scroll to position [1881, 0]
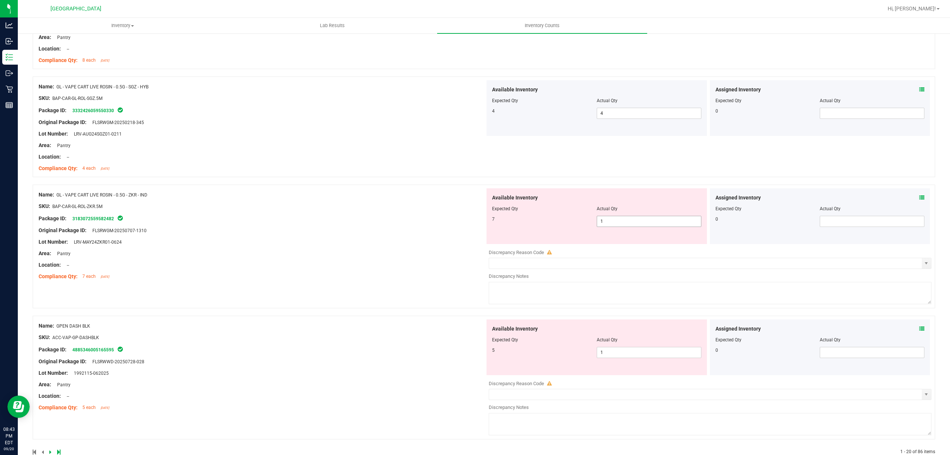
click at [625, 225] on span "1 1" at bounding box center [649, 221] width 105 height 11
click at [625, 225] on input "1" at bounding box center [649, 221] width 104 height 10
type input "7"
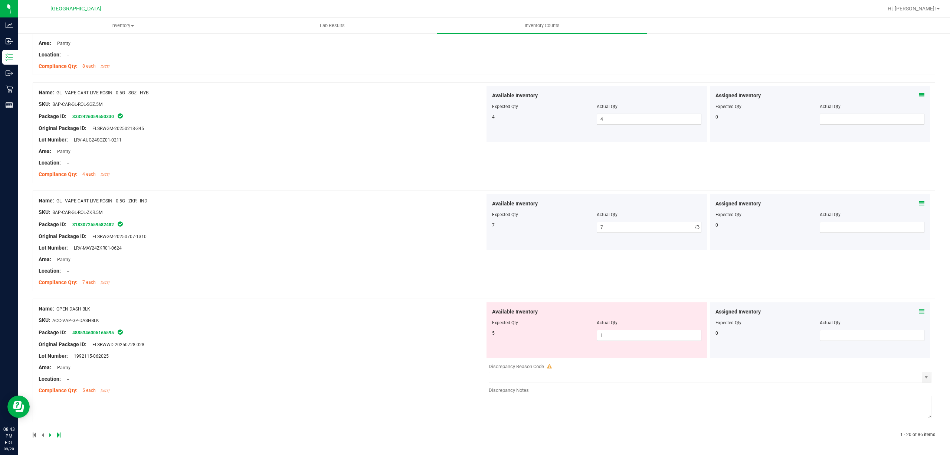
click at [440, 228] on div "Name: GL - VAPE CART LIVE ROSIN - 0.5G - ZKR - IND SKU: BAP-CAR-GL-ROL-ZKR.5M P…" at bounding box center [262, 241] width 447 height 95
click at [599, 330] on span "1 1" at bounding box center [649, 335] width 105 height 11
click at [599, 330] on input "1" at bounding box center [649, 335] width 104 height 10
type input "5"
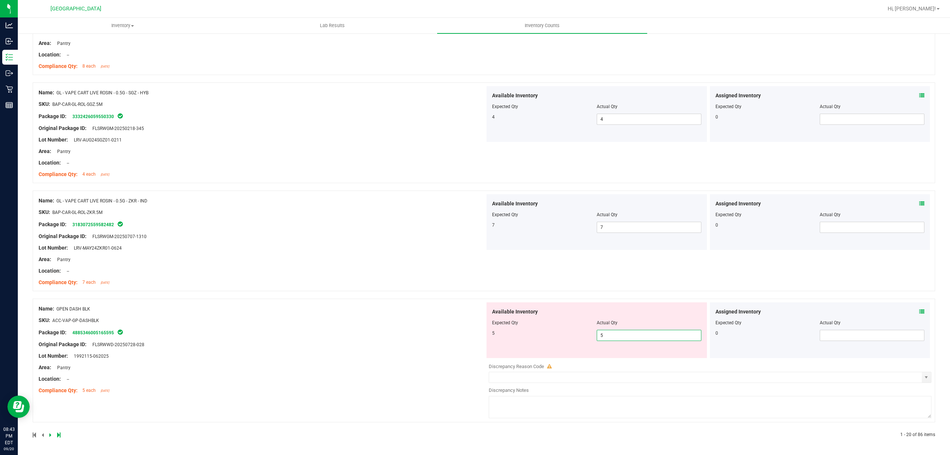
type input "5"
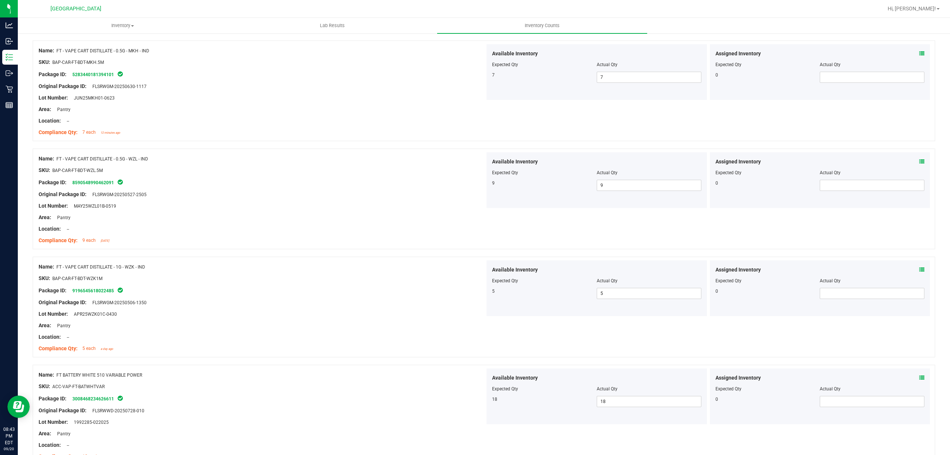
scroll to position [0, 0]
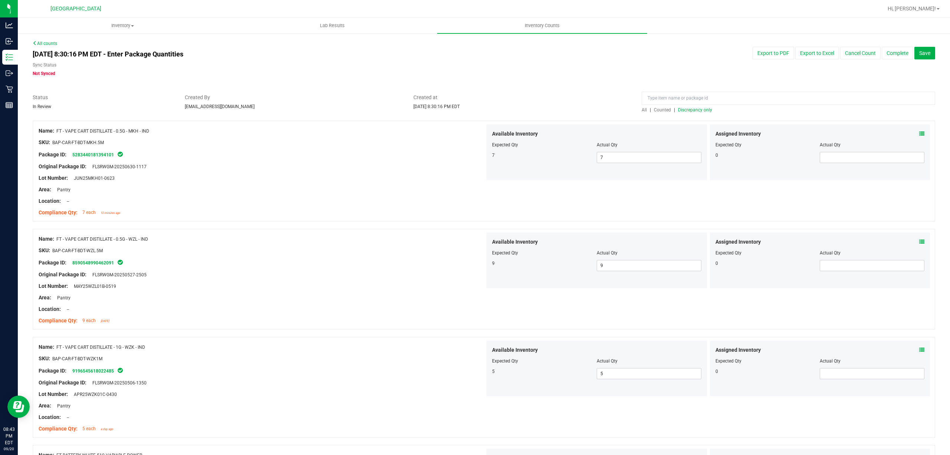
click at [688, 107] on span "Discrepancy only" at bounding box center [695, 109] width 34 height 5
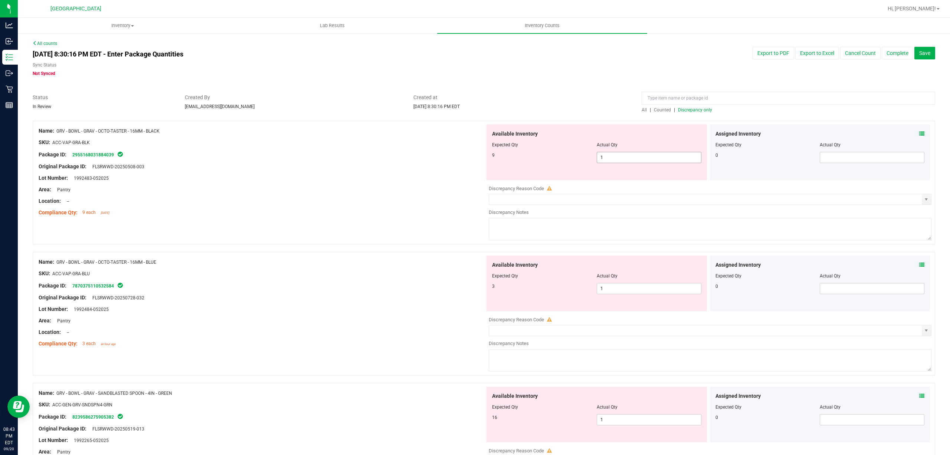
click at [601, 159] on span "1 1" at bounding box center [649, 157] width 105 height 11
click at [601, 159] on input "1" at bounding box center [649, 157] width 104 height 10
type input "9"
drag, startPoint x: 392, startPoint y: 164, endPoint x: 557, endPoint y: 239, distance: 181.1
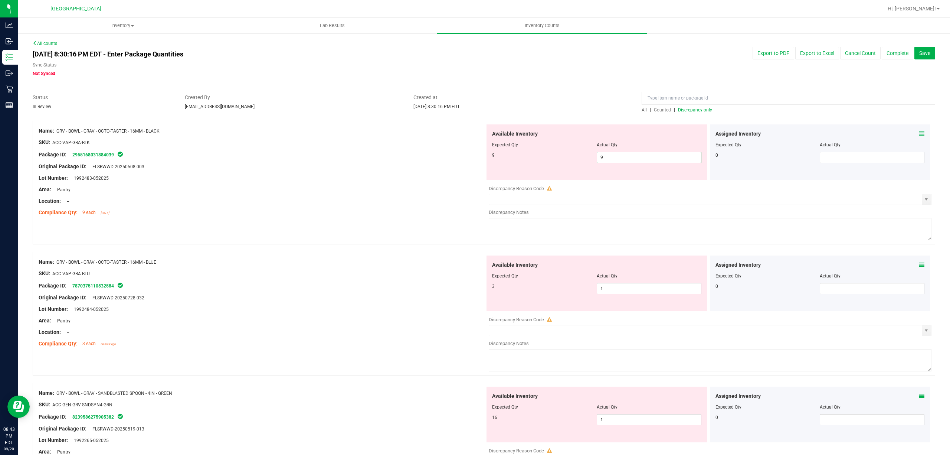
click at [394, 165] on div "Original Package ID: FLSRWWD-20250508-003" at bounding box center [262, 167] width 447 height 8
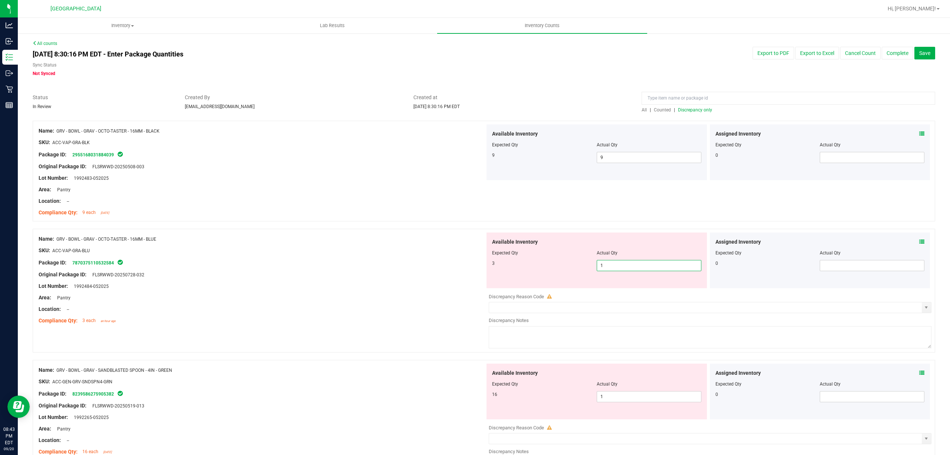
click at [623, 263] on span "1 1" at bounding box center [649, 265] width 105 height 11
drag, startPoint x: 623, startPoint y: 263, endPoint x: 507, endPoint y: 244, distance: 117.5
click at [623, 262] on input "1" at bounding box center [649, 265] width 104 height 10
type input "6"
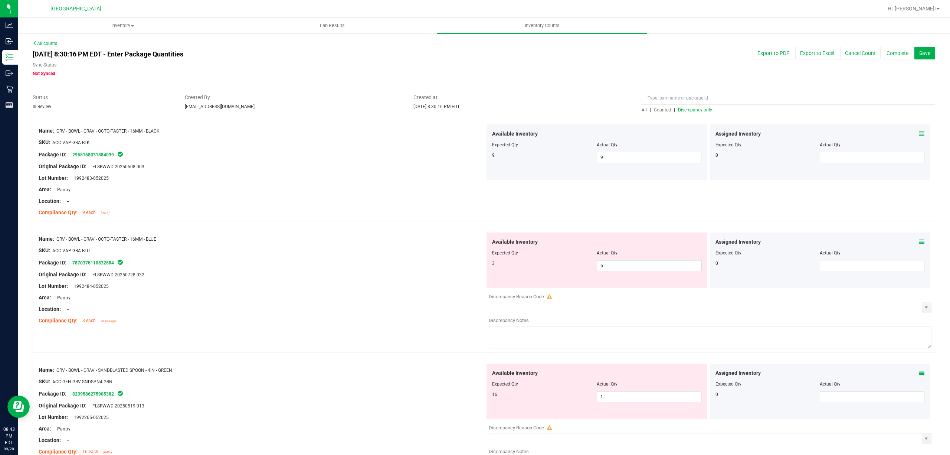
click at [462, 241] on div "Name: GRV - BOWL - GRAV - OCTO-TASTER - 16MM - BLUE" at bounding box center [262, 239] width 447 height 8
click at [625, 265] on span "6 6" at bounding box center [649, 265] width 105 height 11
click at [625, 265] on input "6" at bounding box center [649, 265] width 104 height 10
type input "3"
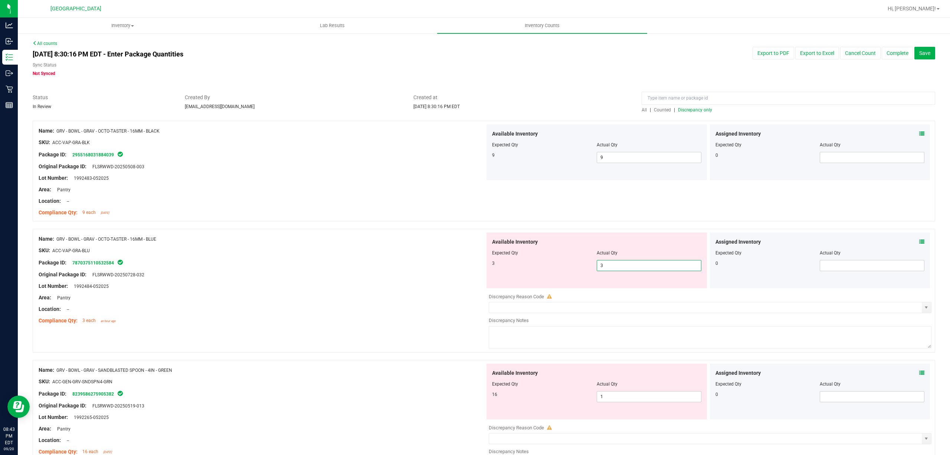
click at [358, 251] on div "SKU: ACC-VAP-GRA-BLU" at bounding box center [262, 251] width 447 height 8
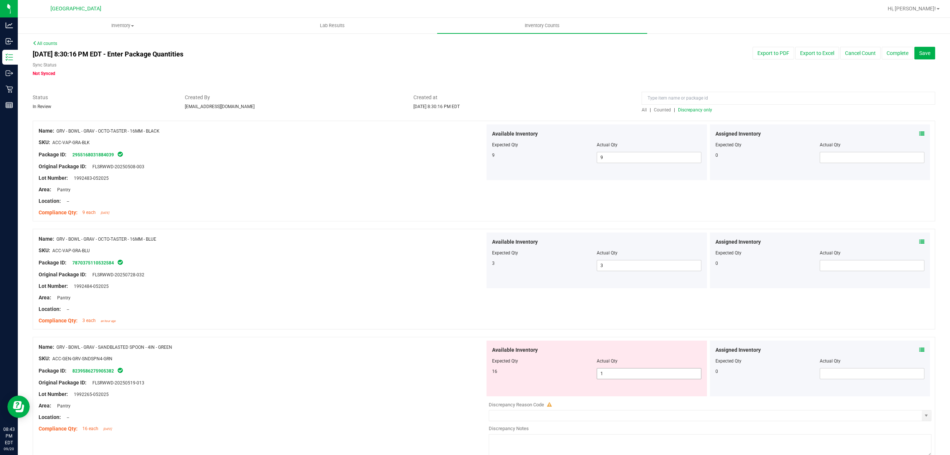
drag, startPoint x: 615, startPoint y: 373, endPoint x: 487, endPoint y: 364, distance: 128.0
click at [616, 373] on span "1 1" at bounding box center [649, 373] width 105 height 11
type input "16"
click at [409, 354] on div at bounding box center [262, 353] width 447 height 4
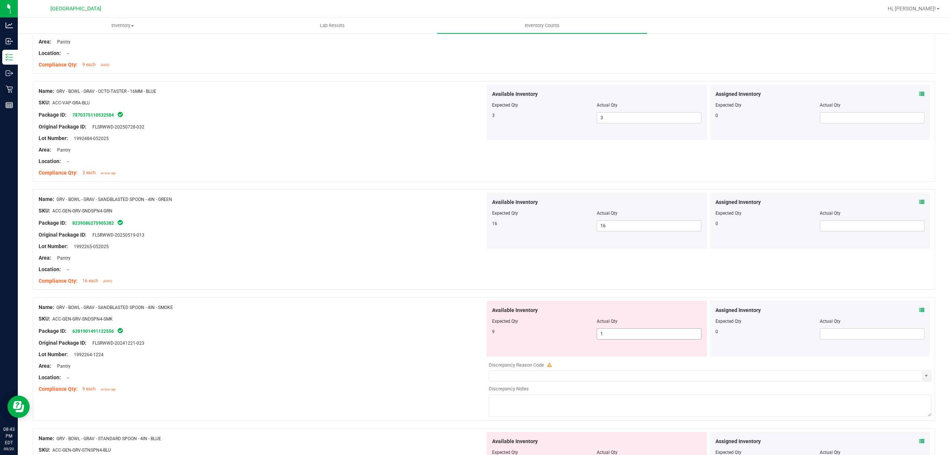
scroll to position [149, 0]
click at [649, 339] on span "1 1" at bounding box center [649, 332] width 105 height 11
click at [649, 338] on input "1" at bounding box center [649, 333] width 104 height 10
type input "9"
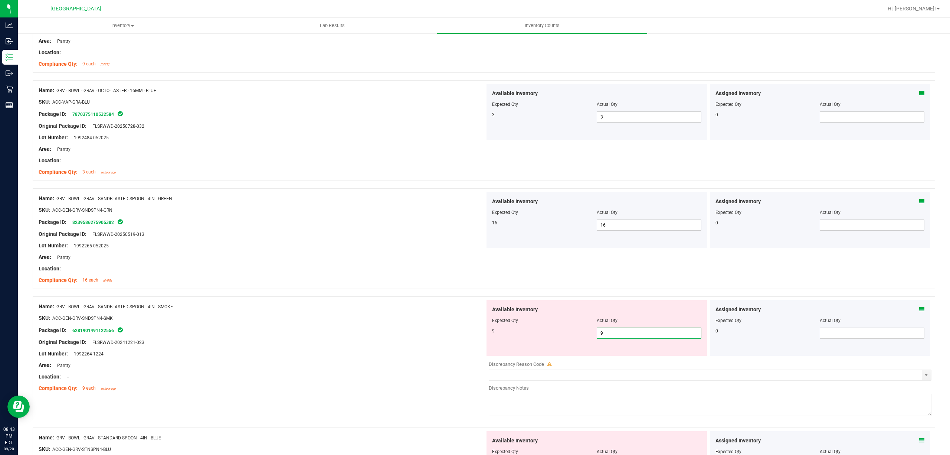
click at [378, 303] on div "Name: GRV - BOWL - GRAV - SANDBLASTED SPOON - 4IN - SMOKE" at bounding box center [262, 307] width 447 height 8
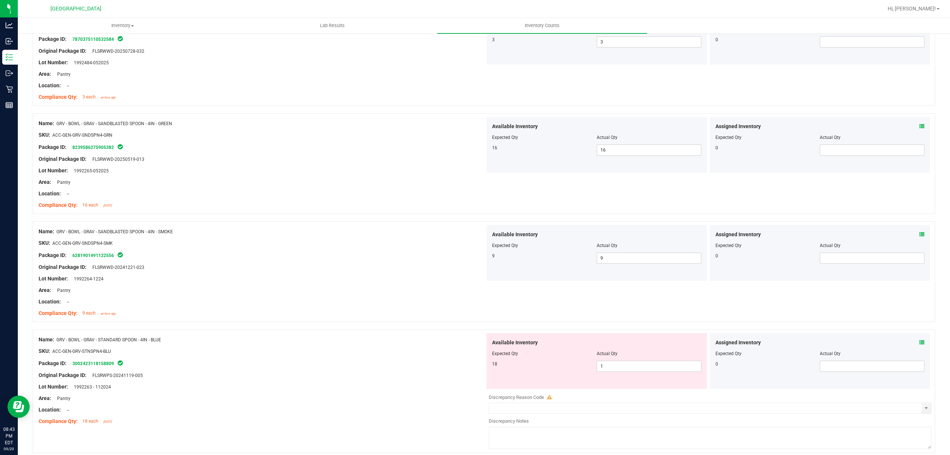
scroll to position [297, 0]
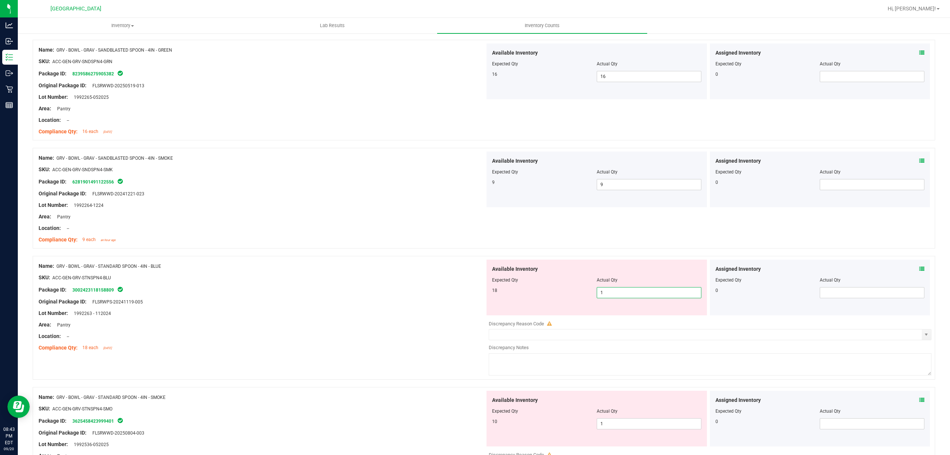
click at [618, 294] on span "1 1" at bounding box center [649, 292] width 105 height 11
type input "18"
click at [523, 288] on div "18" at bounding box center [544, 290] width 105 height 7
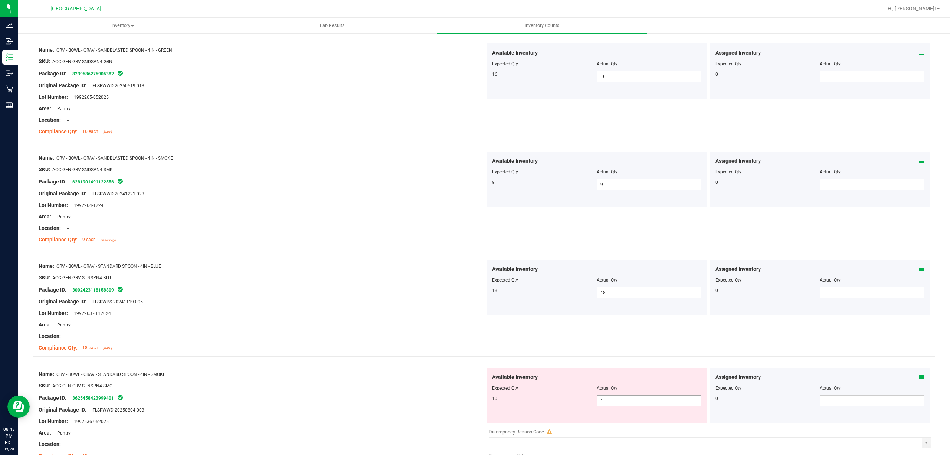
click at [620, 402] on span "1 1" at bounding box center [649, 400] width 105 height 11
type input "10"
click at [620, 402] on input "10" at bounding box center [649, 400] width 104 height 10
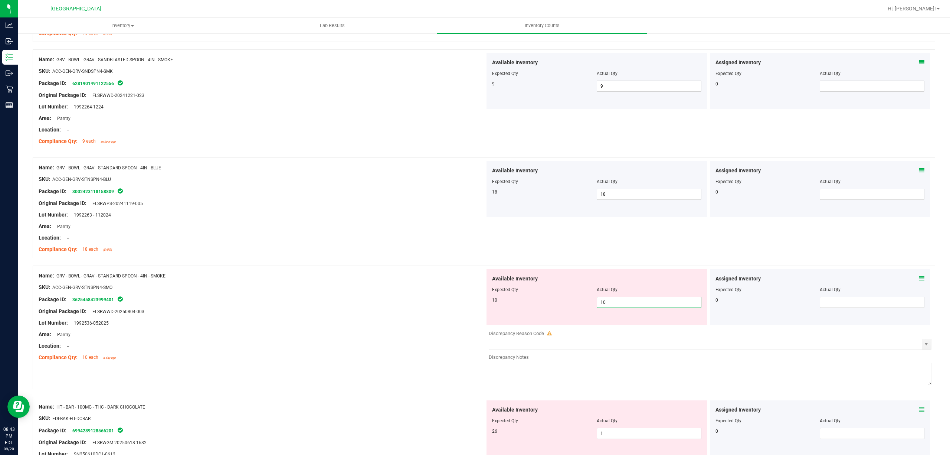
scroll to position [396, 0]
type input "10"
click at [315, 303] on div "Package ID: 3625458423999401" at bounding box center [262, 298] width 447 height 9
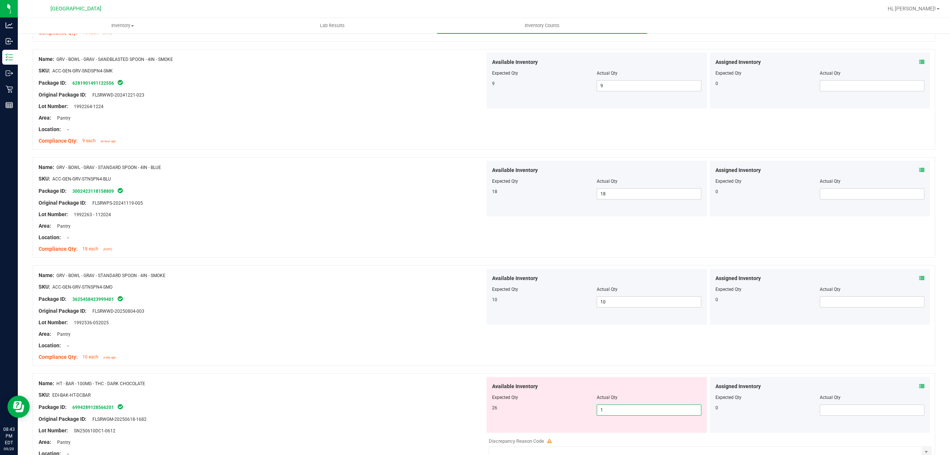
click at [615, 406] on span "1 1" at bounding box center [649, 409] width 105 height 11
click at [615, 406] on input "1" at bounding box center [649, 410] width 104 height 10
type input "156"
click at [302, 366] on div "Name: GRV - BOWL - GRAV - STANDARD SPOON - 4IN - SMOKE SKU: ACC-GEN-GRV-STNSPN4…" at bounding box center [484, 315] width 903 height 101
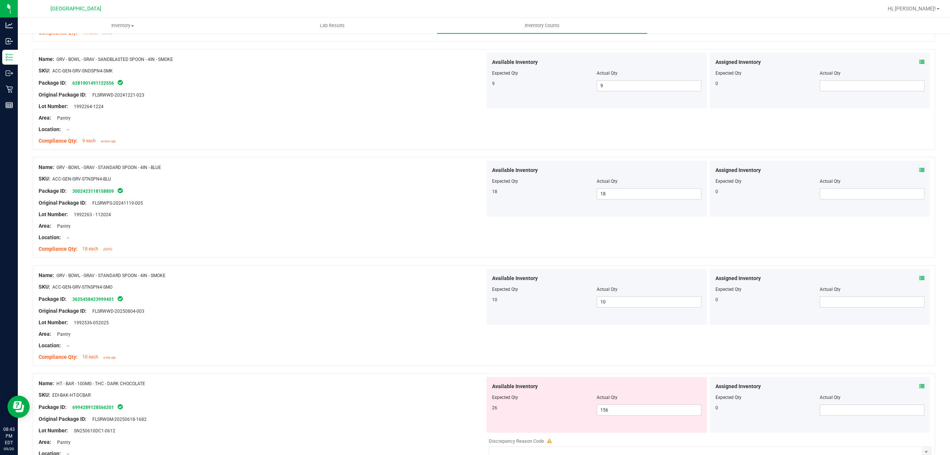
click at [629, 421] on div "Available Inventory Expected Qty Actual Qty 26 156 156" at bounding box center [597, 405] width 221 height 56
click at [627, 411] on span "156 156" at bounding box center [649, 409] width 105 height 11
click at [627, 411] on input "156" at bounding box center [649, 410] width 104 height 10
type input "26"
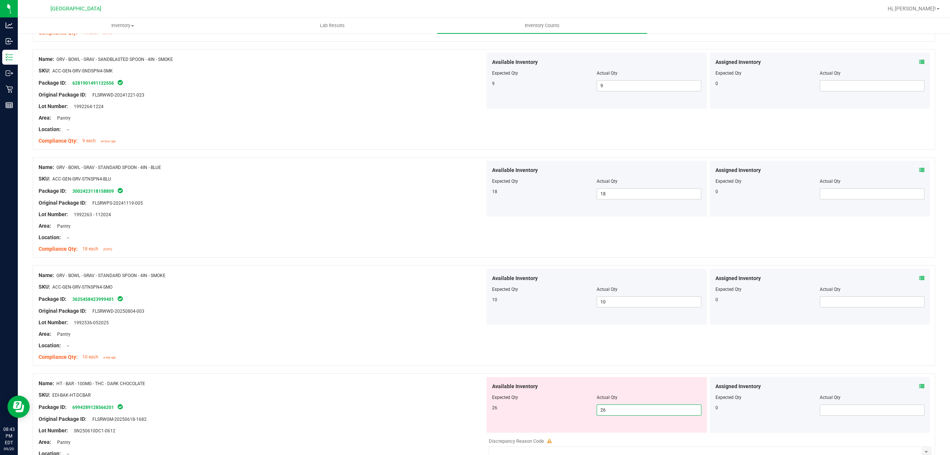
click at [448, 383] on div "Name: HT - BAR - 100MG - THC - DARK CHOCOLATE" at bounding box center [262, 383] width 447 height 8
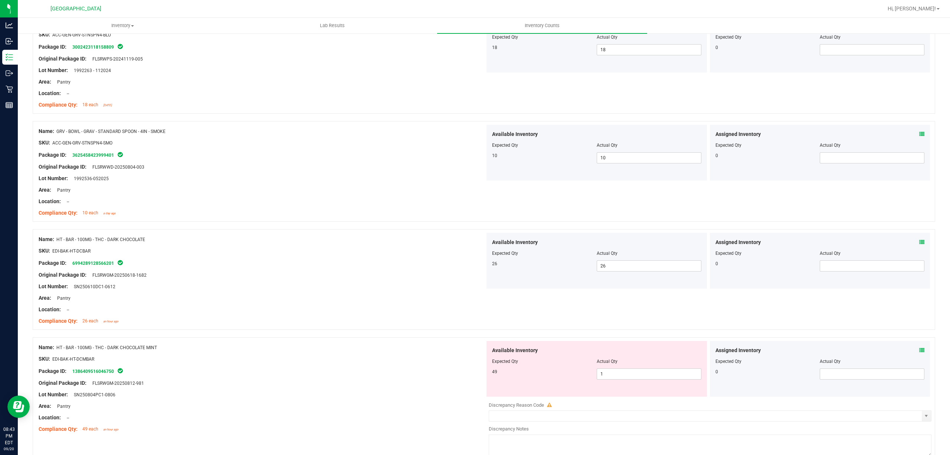
scroll to position [643, 0]
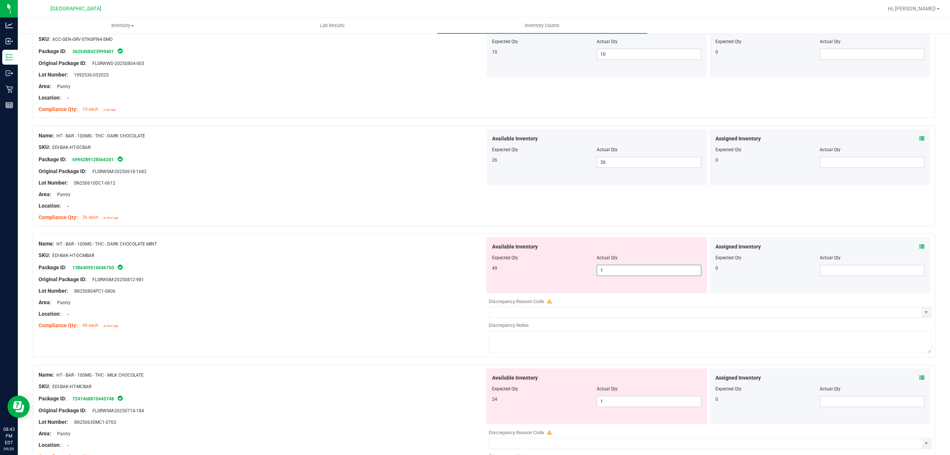
click at [629, 272] on span "1 1" at bounding box center [649, 270] width 105 height 11
click at [629, 272] on input "1" at bounding box center [649, 270] width 104 height 10
type input "49"
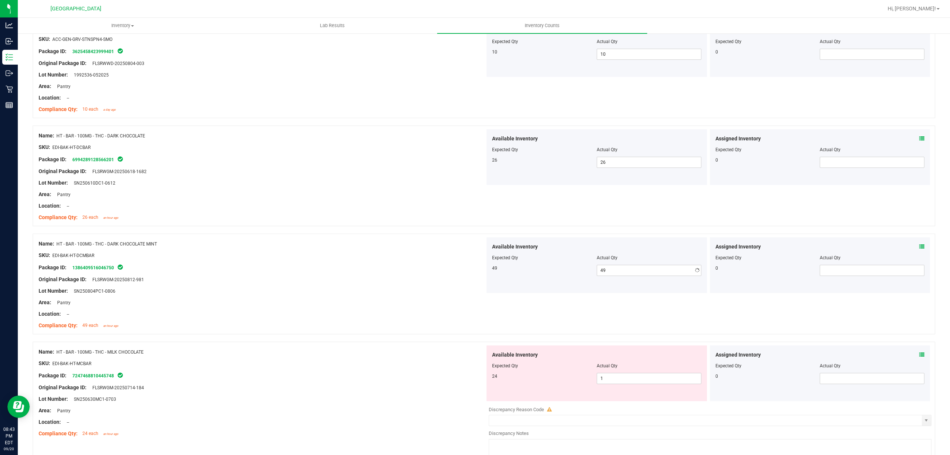
click at [339, 230] on div at bounding box center [484, 229] width 903 height 7
click at [607, 384] on span "1 1" at bounding box center [649, 378] width 105 height 11
click at [607, 384] on input "1" at bounding box center [649, 378] width 104 height 10
type input "24"
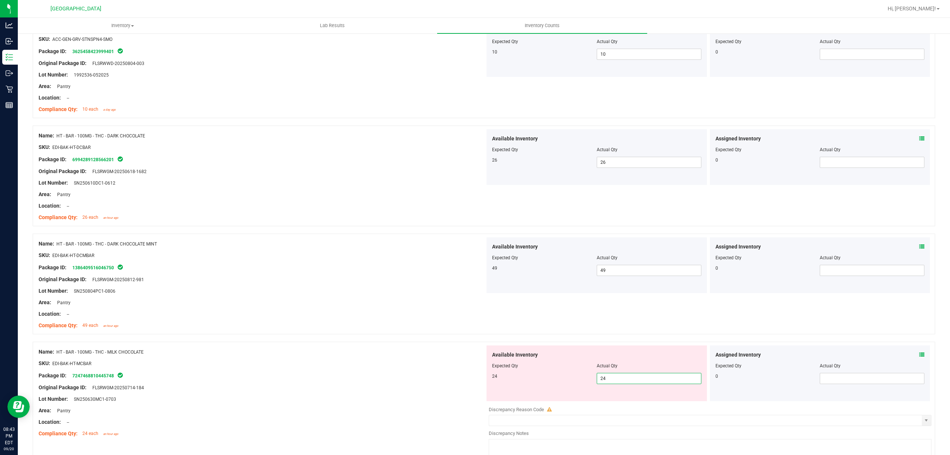
click at [435, 362] on div "SKU: EDI-BAK-HT-MCBAR" at bounding box center [262, 363] width 447 height 8
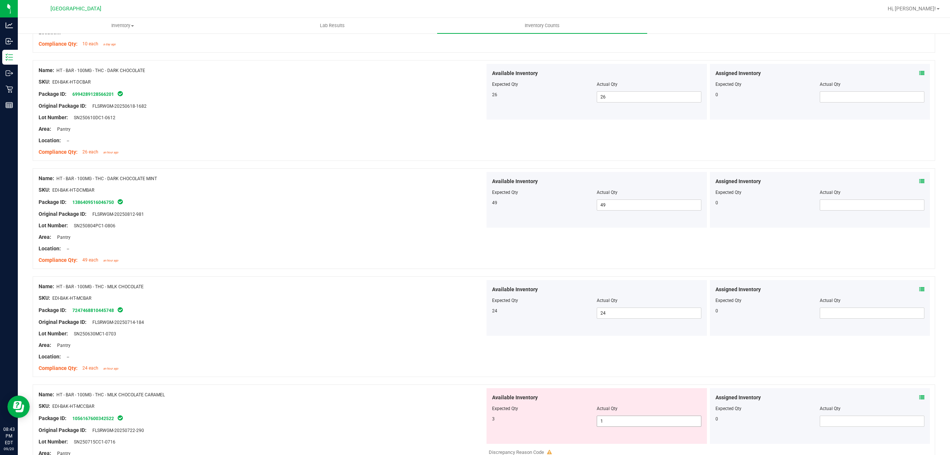
scroll to position [792, 0]
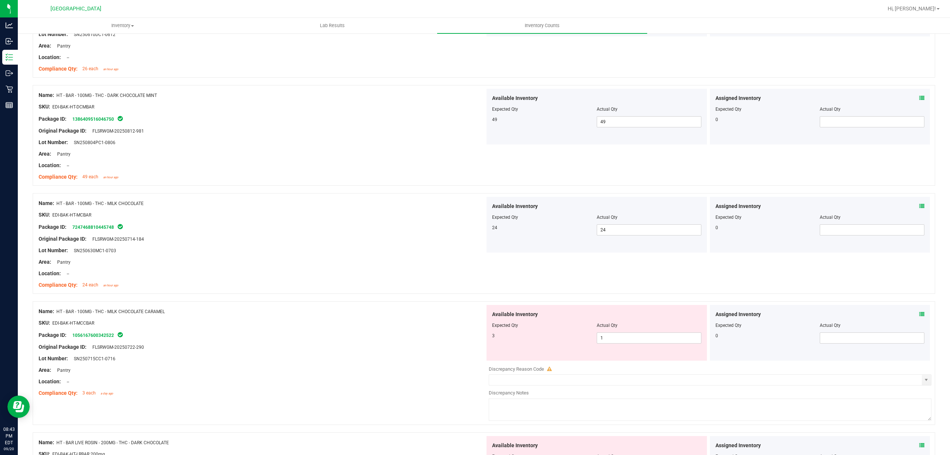
click at [607, 348] on div "Available Inventory Expected Qty Actual Qty 3 1 1" at bounding box center [597, 333] width 221 height 56
click at [626, 343] on span "1 1" at bounding box center [649, 337] width 105 height 11
click at [630, 342] on span "1 1" at bounding box center [649, 337] width 105 height 11
click at [630, 342] on input "1" at bounding box center [649, 338] width 104 height 10
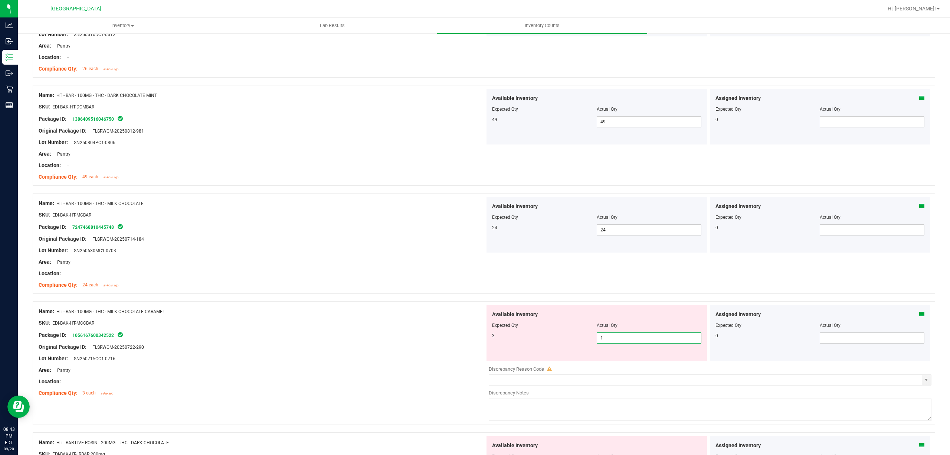
type input "3"
click at [597, 342] on input "3" at bounding box center [649, 338] width 104 height 10
type input "3"
click at [503, 337] on div "3" at bounding box center [544, 335] width 105 height 7
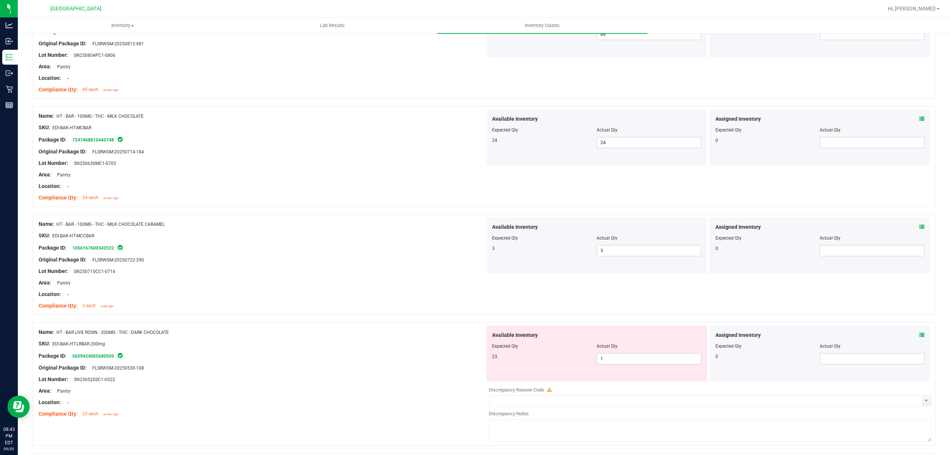
scroll to position [990, 0]
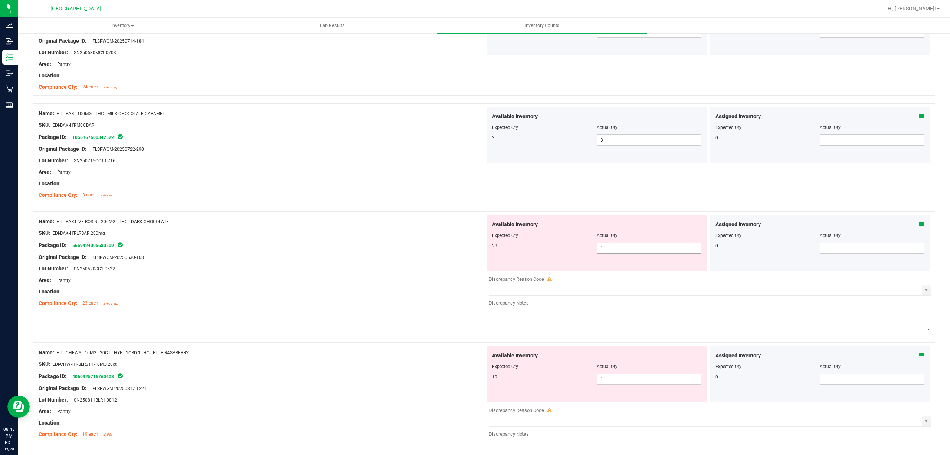
click at [609, 248] on span "1 1" at bounding box center [649, 247] width 105 height 11
click at [609, 248] on input "1" at bounding box center [649, 248] width 104 height 10
type input "23"
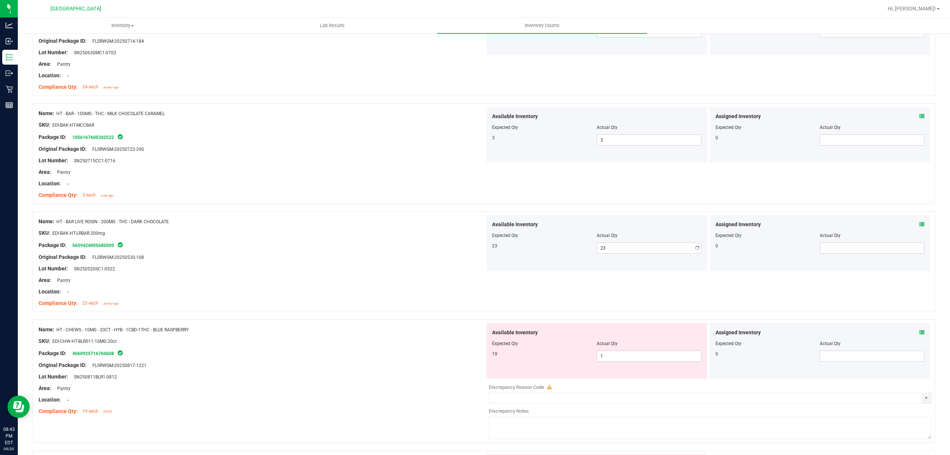
click at [415, 232] on div "SKU: EDI-BAK-HT-LRBAR.200mg" at bounding box center [262, 233] width 447 height 8
click at [635, 358] on span "1 1" at bounding box center [649, 355] width 105 height 11
type input "19"
drag, startPoint x: 375, startPoint y: 320, endPoint x: 478, endPoint y: 338, distance: 104.8
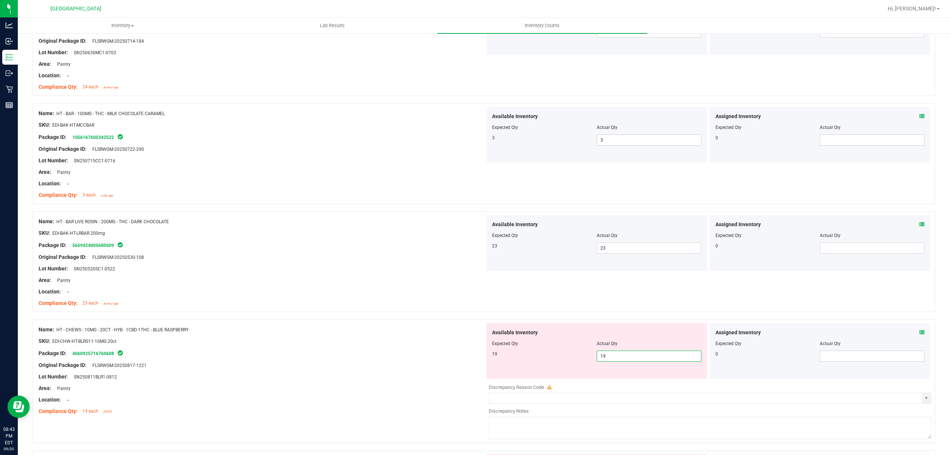
click at [378, 318] on div at bounding box center [484, 315] width 903 height 7
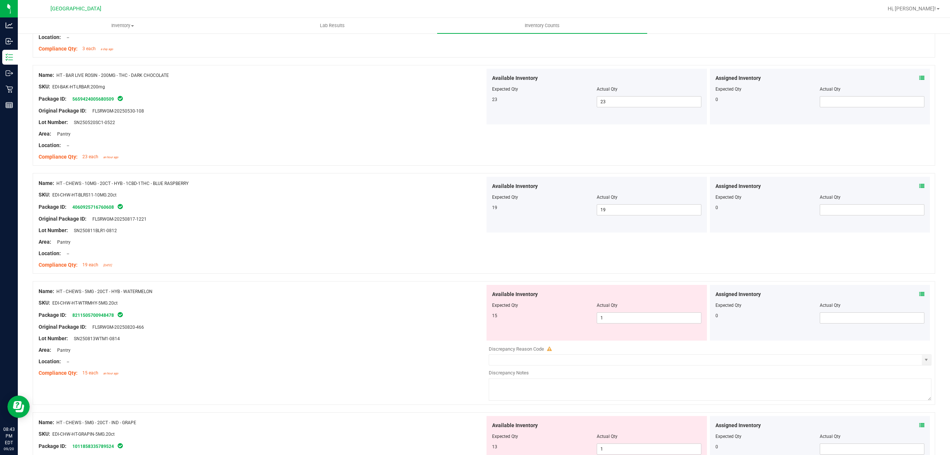
scroll to position [1188, 0]
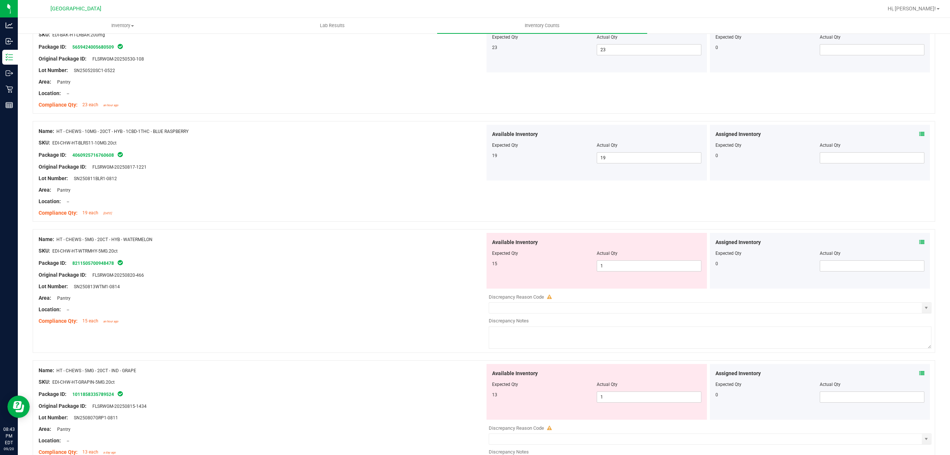
click at [617, 253] on div "Actual Qty" at bounding box center [649, 253] width 105 height 7
click at [609, 270] on span "1 1" at bounding box center [649, 265] width 105 height 11
type input "15"
drag, startPoint x: 317, startPoint y: 271, endPoint x: 590, endPoint y: 410, distance: 305.8
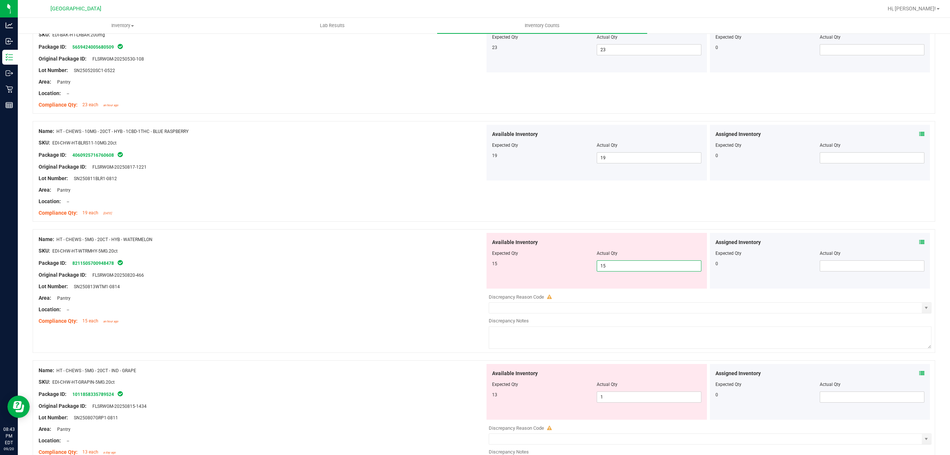
click at [317, 271] on div at bounding box center [262, 269] width 447 height 4
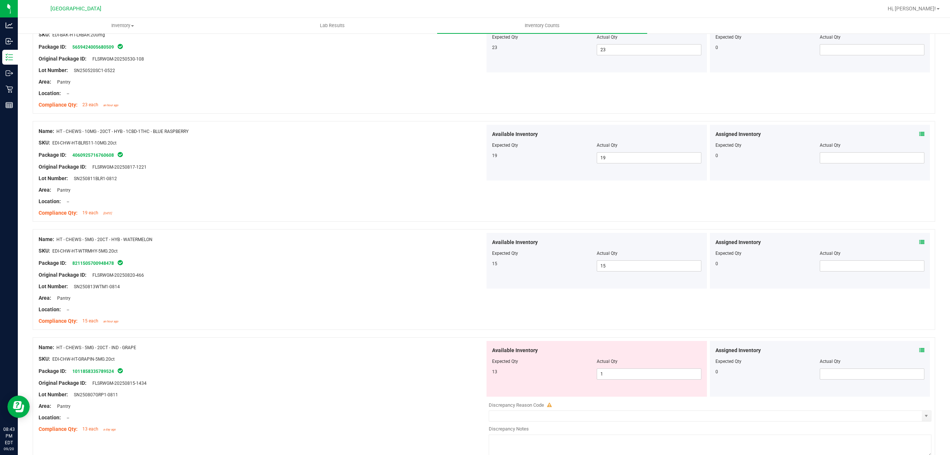
click at [637, 363] on div "Actual Qty" at bounding box center [649, 361] width 105 height 7
click at [618, 379] on span "1 1" at bounding box center [649, 373] width 105 height 11
type input "13"
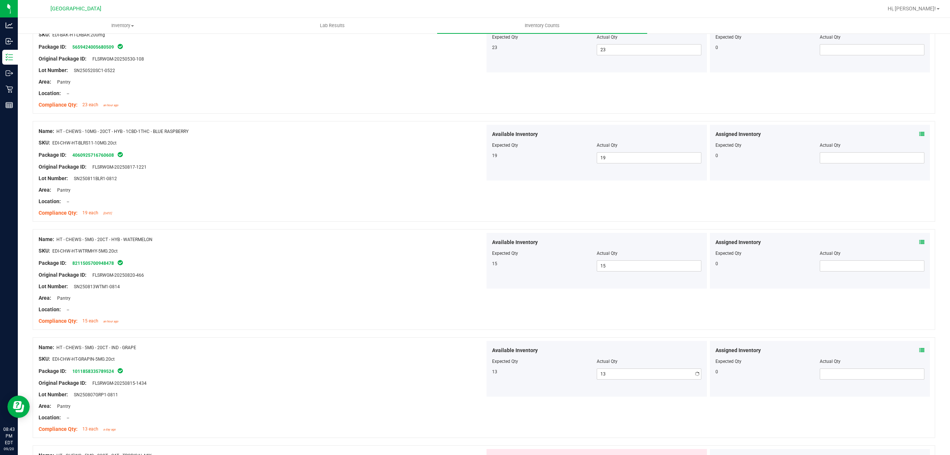
click at [444, 384] on div "Original Package ID: FLSRWGM-20250815-1434" at bounding box center [262, 383] width 447 height 8
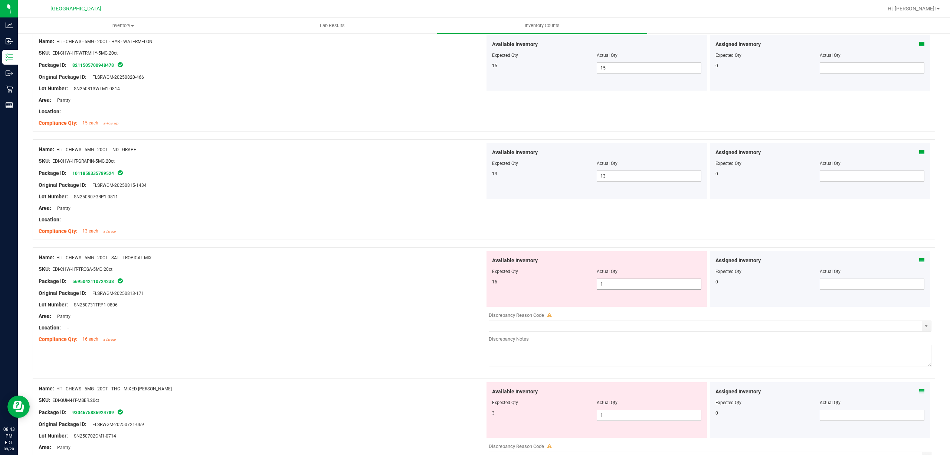
click at [628, 286] on span "1 1" at bounding box center [649, 283] width 105 height 11
type input "16"
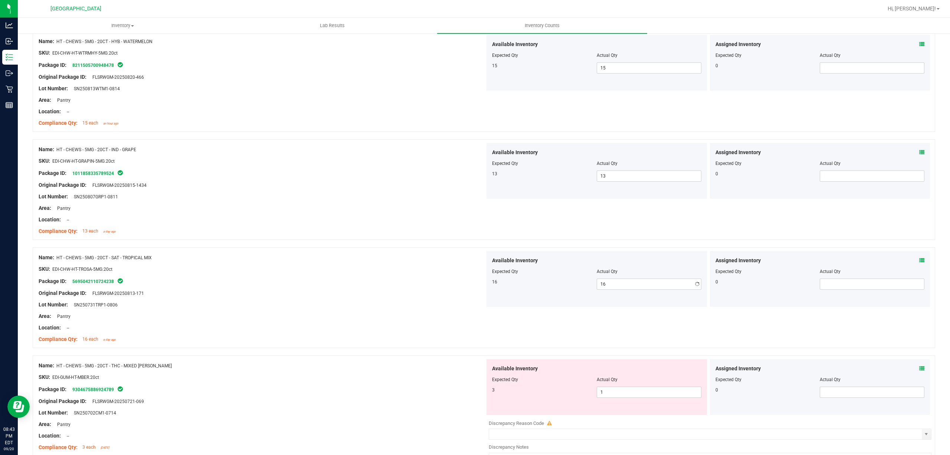
click at [361, 286] on div "Package ID: 5695042110724238" at bounding box center [262, 281] width 447 height 9
click at [611, 391] on span "1 1" at bounding box center [649, 391] width 105 height 11
click at [611, 391] on input "1" at bounding box center [649, 392] width 104 height 10
type input "3"
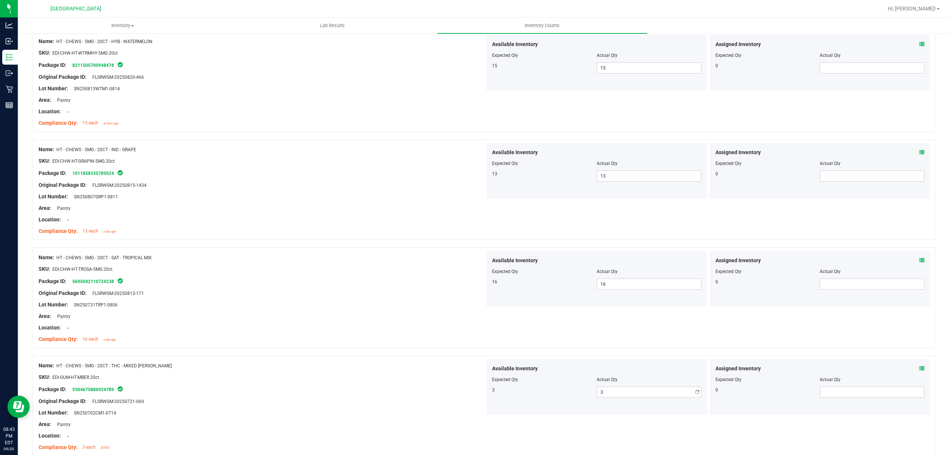
click at [508, 408] on div "Available Inventory Expected Qty Actual Qty 3 3 3" at bounding box center [597, 387] width 221 height 56
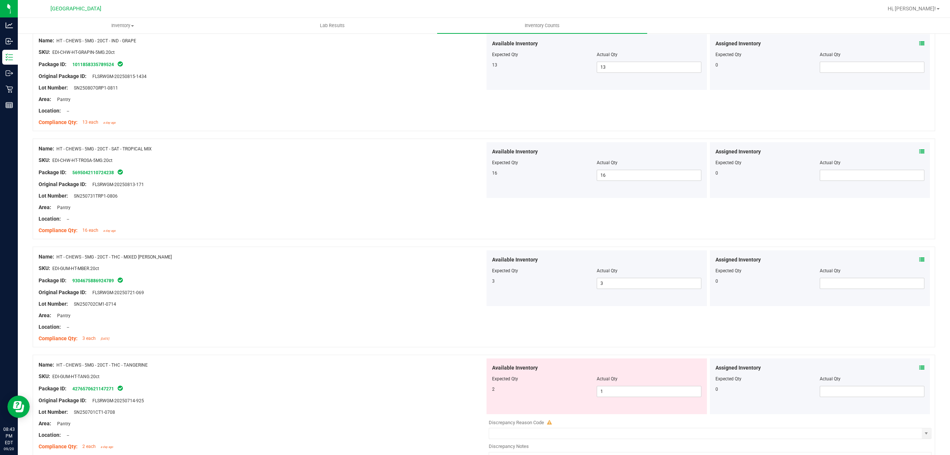
scroll to position [1584, 0]
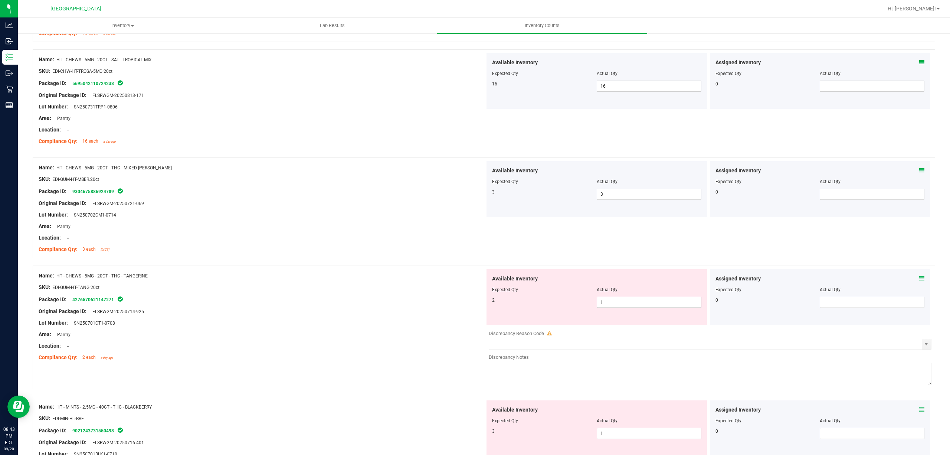
click at [600, 300] on span "1 1" at bounding box center [649, 302] width 105 height 11
click at [602, 300] on span "1 1" at bounding box center [649, 302] width 105 height 11
click at [602, 303] on span "1 1" at bounding box center [649, 302] width 105 height 11
click at [602, 303] on input "1" at bounding box center [649, 302] width 104 height 10
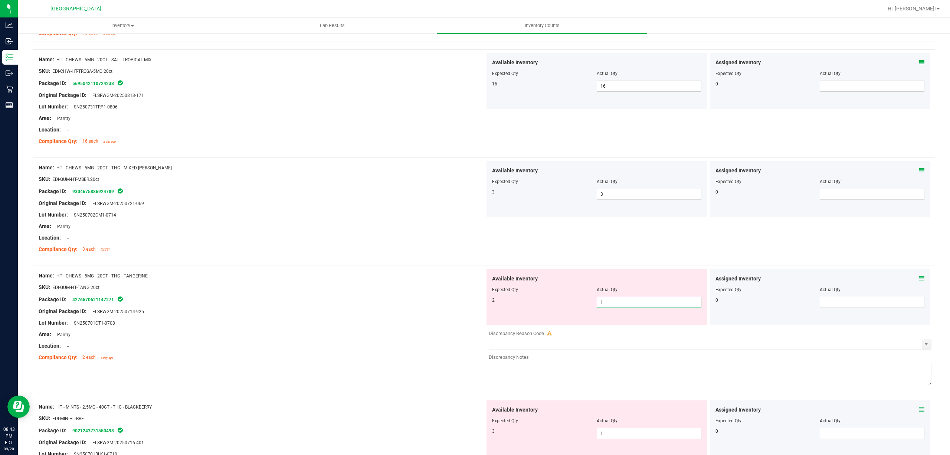
type input "2"
click at [345, 291] on div "SKU: EDI-GUM-HT-TANG.20ct" at bounding box center [262, 287] width 447 height 8
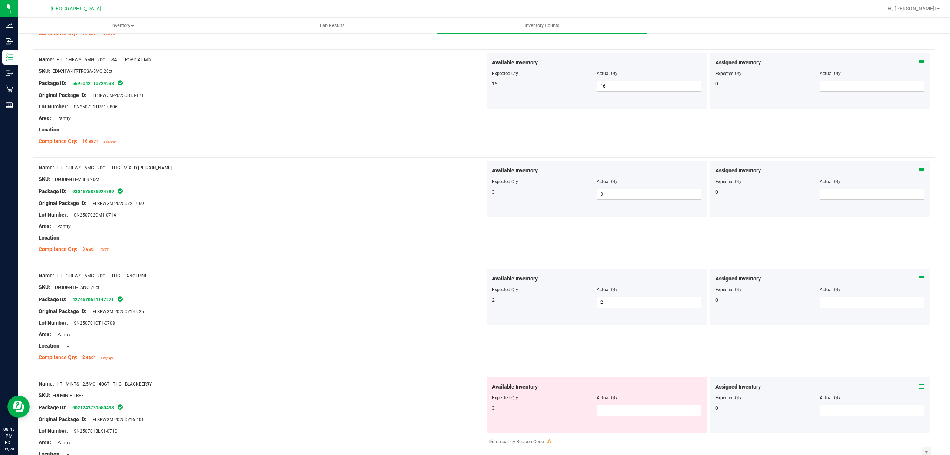
click at [630, 412] on span "1 1" at bounding box center [649, 410] width 105 height 11
click at [630, 412] on input "1" at bounding box center [649, 410] width 104 height 10
type input "3"
click at [585, 408] on div "Available Inventory Expected Qty Actual Qty 3 3 3" at bounding box center [597, 405] width 221 height 56
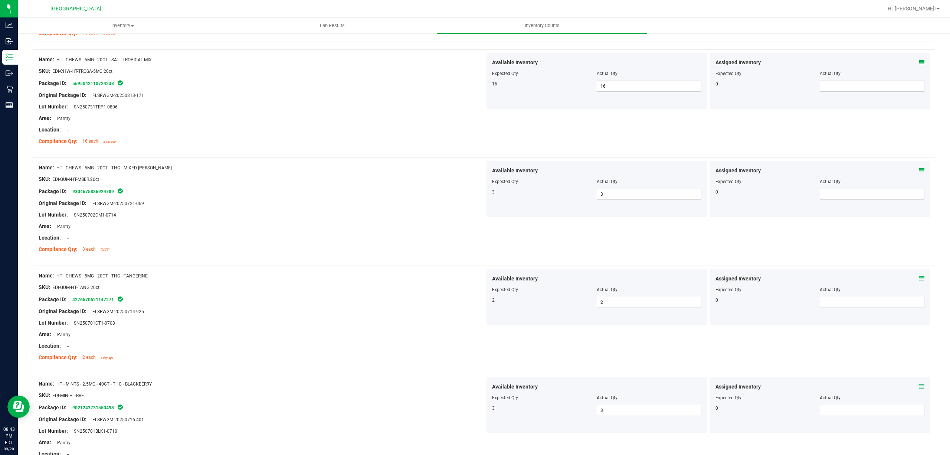
scroll to position [1782, 0]
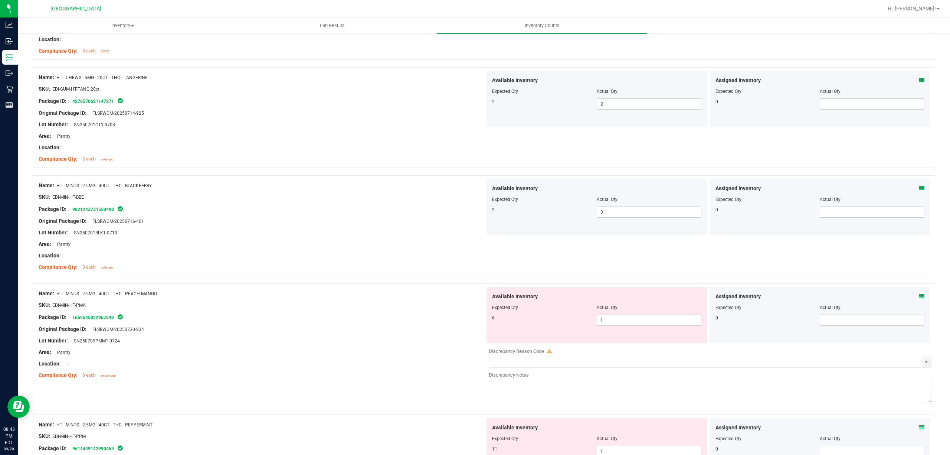
click at [596, 333] on div "Available Inventory Expected Qty Actual Qty 6 1 1" at bounding box center [597, 315] width 221 height 56
click at [608, 319] on span "1 1" at bounding box center [649, 319] width 105 height 11
click at [610, 319] on span "1 1" at bounding box center [649, 319] width 105 height 11
click at [608, 322] on input "1" at bounding box center [649, 320] width 104 height 10
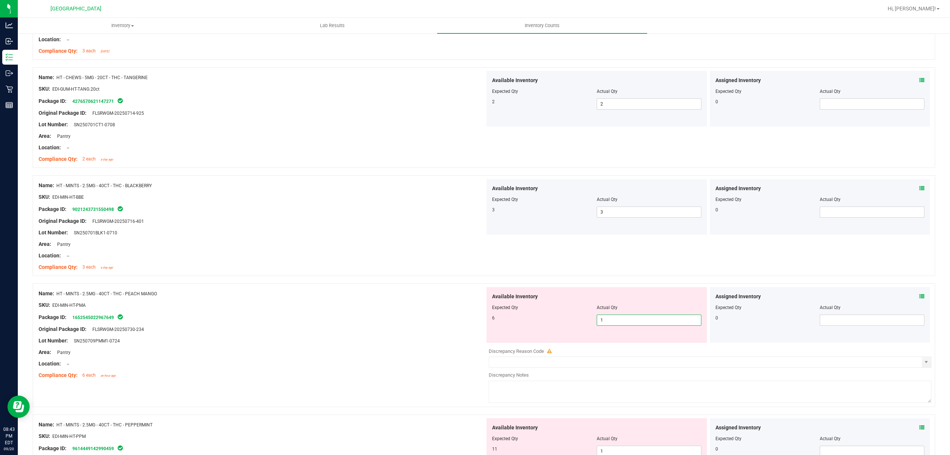
click at [608, 322] on input "1" at bounding box center [649, 320] width 104 height 10
type input "6"
click at [324, 297] on div "Name: HT - MINTS - 2.5MG - 40CT - THC - PEACH MANGO" at bounding box center [262, 294] width 447 height 8
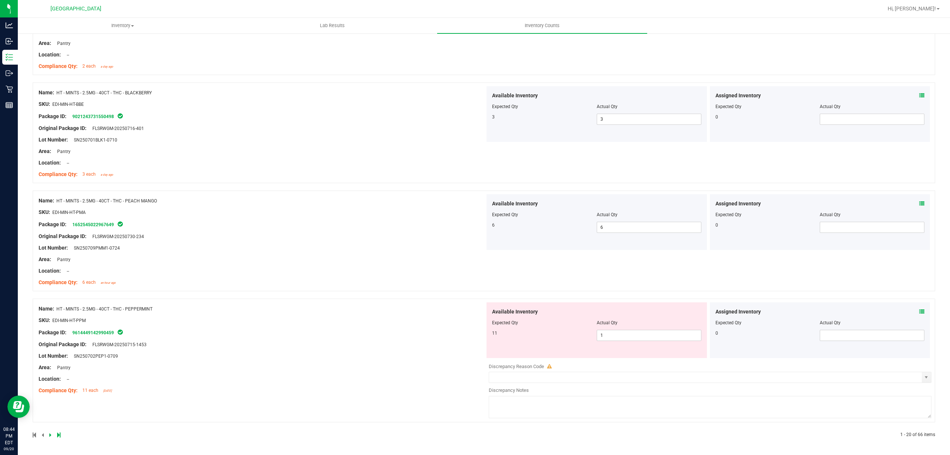
scroll to position [1879, 0]
click at [606, 333] on span "1 1" at bounding box center [649, 335] width 105 height 11
type input "11"
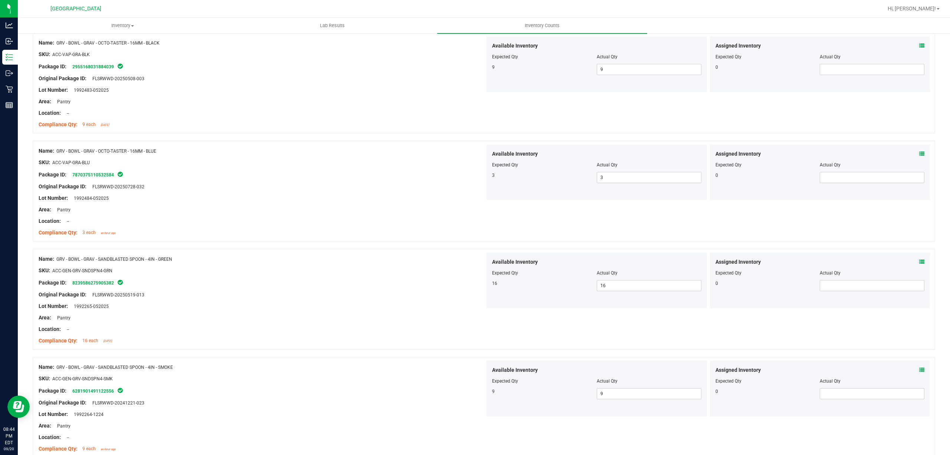
scroll to position [0, 0]
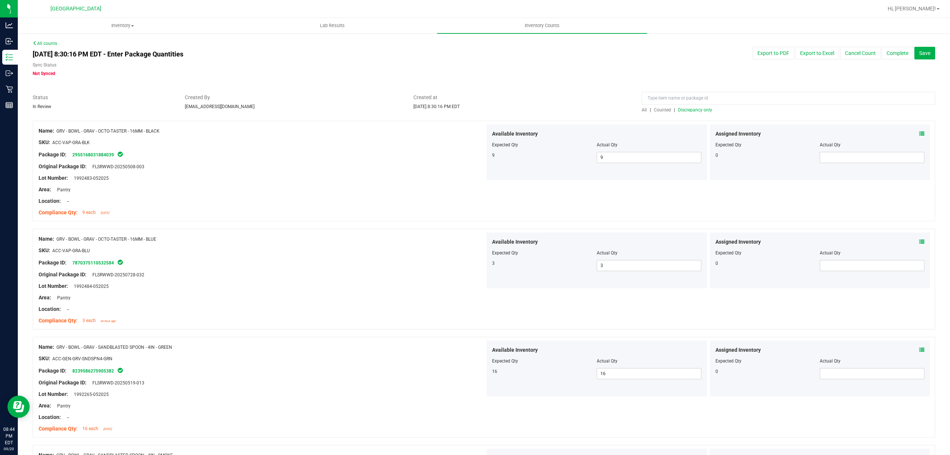
click at [682, 111] on span "Discrepancy only" at bounding box center [695, 109] width 34 height 5
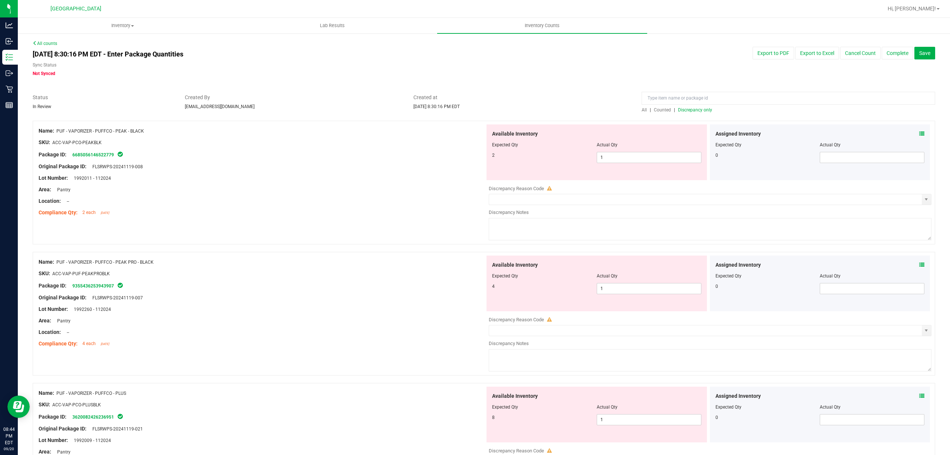
click at [608, 164] on div "Available Inventory Expected Qty Actual Qty 2 1 1" at bounding box center [597, 152] width 221 height 56
click at [611, 158] on span "1 1" at bounding box center [649, 157] width 105 height 11
click at [0, 0] on input "1" at bounding box center [0, 0] width 0 height 0
type input "2"
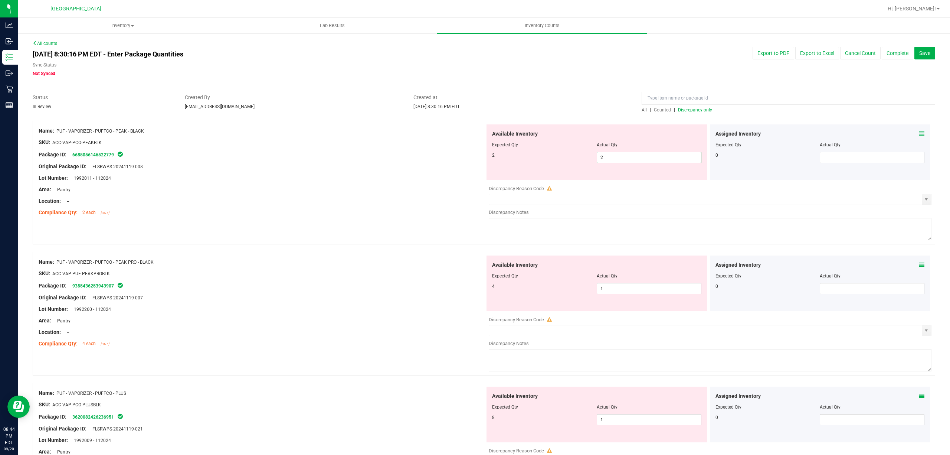
click at [480, 182] on div at bounding box center [262, 184] width 447 height 4
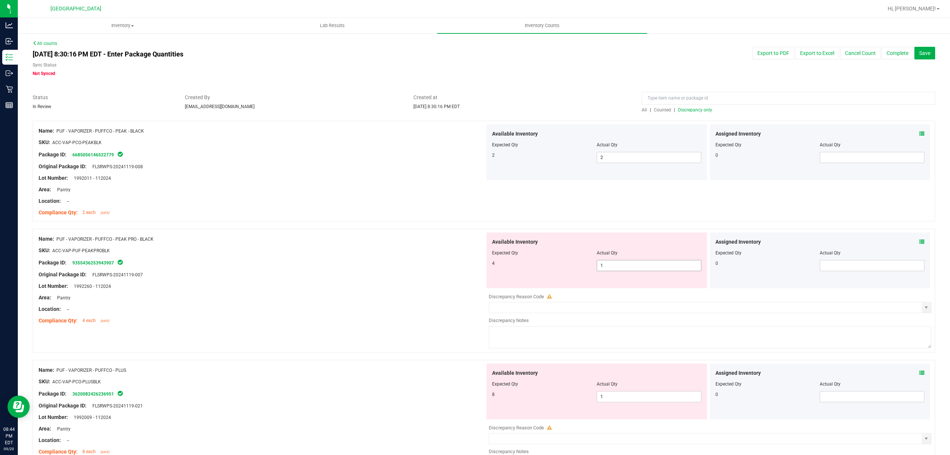
drag, startPoint x: 642, startPoint y: 273, endPoint x: 639, endPoint y: 269, distance: 4.0
click at [640, 270] on div "Available Inventory Expected Qty Actual Qty 4 1 1" at bounding box center [597, 260] width 221 height 56
click at [639, 269] on span "1 1" at bounding box center [649, 265] width 105 height 11
click at [639, 269] on input "1" at bounding box center [649, 265] width 104 height 10
type input "4"
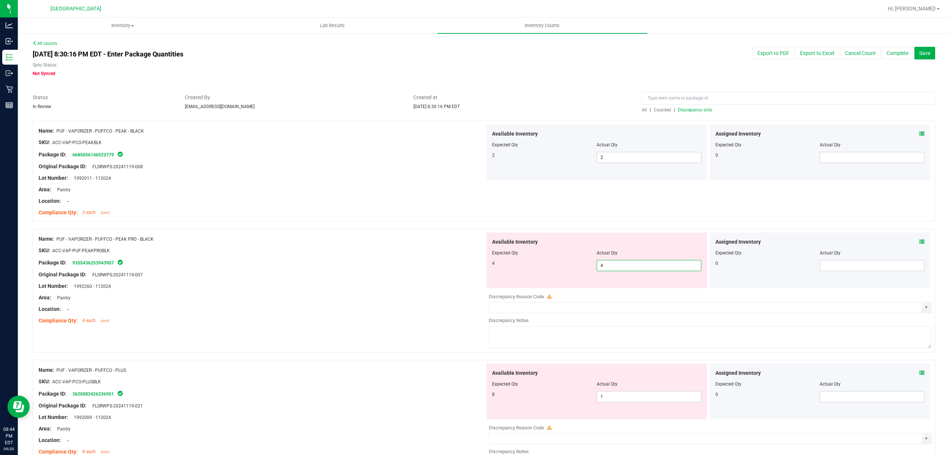
type input "4"
click at [523, 267] on div "4 4 4" at bounding box center [596, 265] width 209 height 11
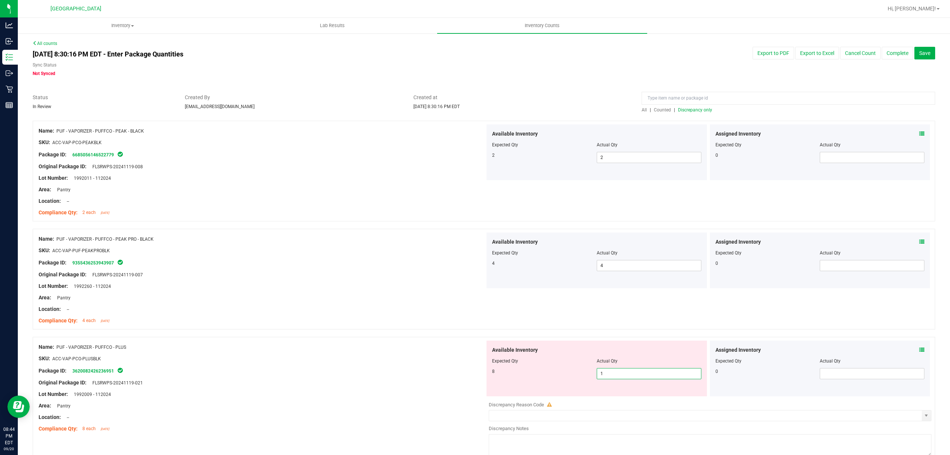
click at [597, 377] on span "1 1" at bounding box center [649, 373] width 105 height 11
click at [597, 377] on input "1" at bounding box center [649, 373] width 104 height 10
type input "81"
click at [565, 376] on div "8 81 81" at bounding box center [596, 373] width 209 height 11
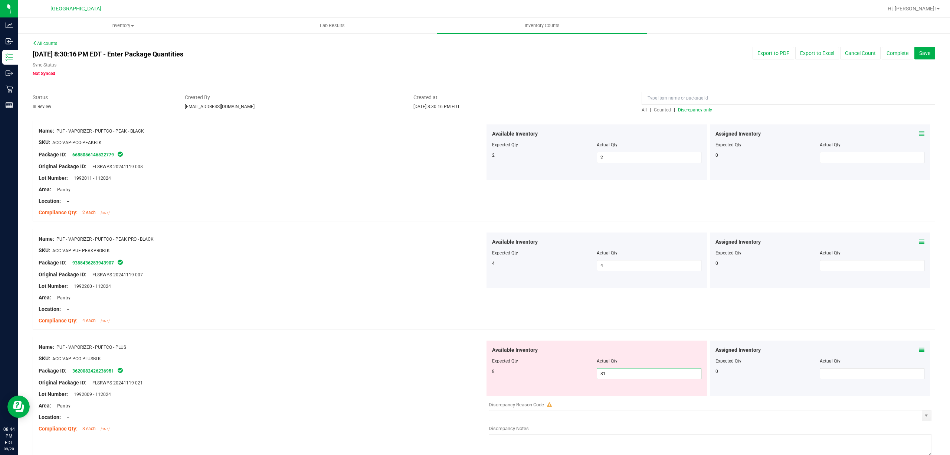
click at [604, 375] on span "81 81" at bounding box center [649, 373] width 105 height 11
type input "8"
click at [479, 366] on div "Name: PUF - VAPORIZER - PUFFCO - PLUS SKU: ACC-VAP-PCO-PLUSBLK Package ID: 3620…" at bounding box center [262, 387] width 447 height 95
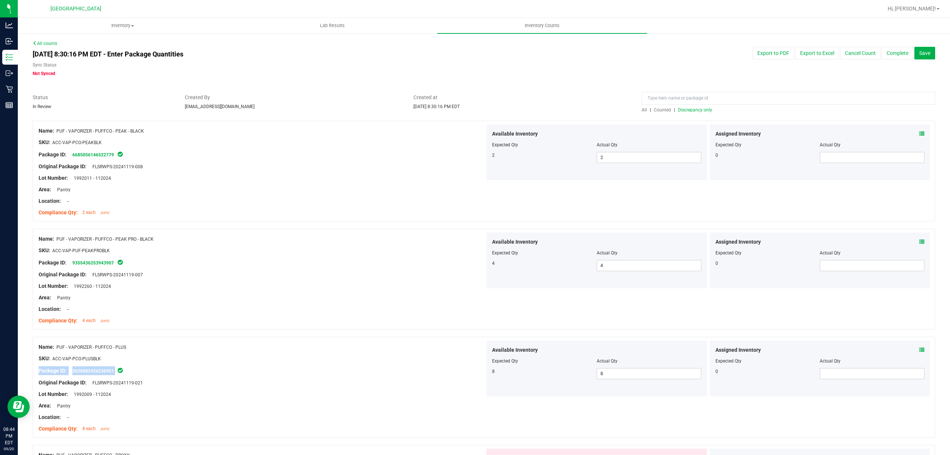
scroll to position [149, 0]
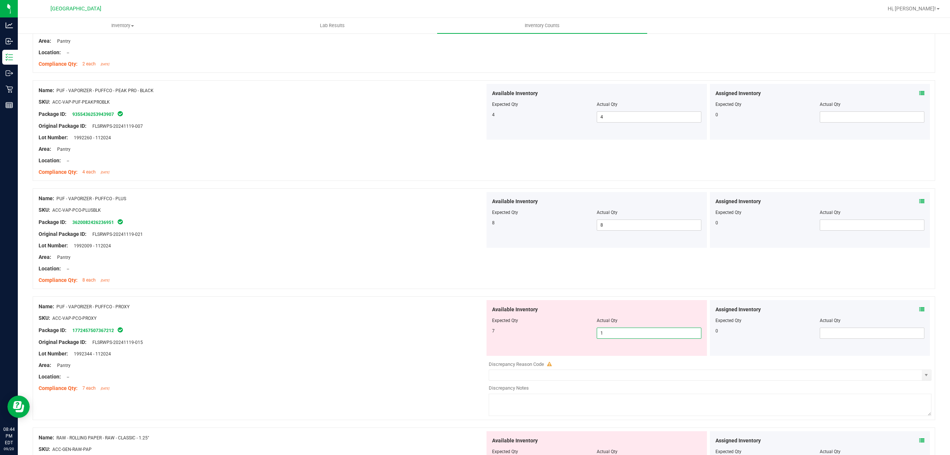
click at [609, 337] on span "1 1" at bounding box center [649, 332] width 105 height 11
click at [608, 337] on input "1" at bounding box center [649, 333] width 104 height 10
type input "7"
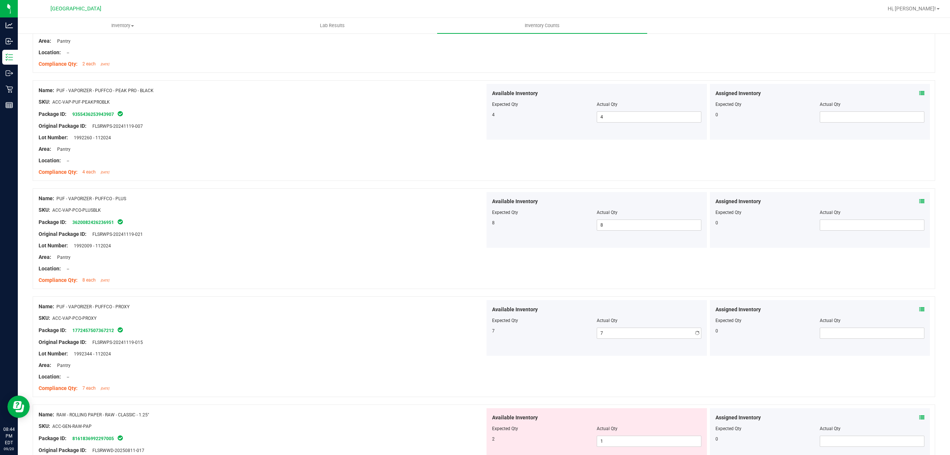
drag, startPoint x: 494, startPoint y: 326, endPoint x: 441, endPoint y: 310, distance: 55.1
click at [469, 321] on div "Name: PUF - VAPORIZER - PUFFCO - PROXY SKU: ACC-VAP-PCO-PROXY Package ID: 17724…" at bounding box center [484, 346] width 903 height 101
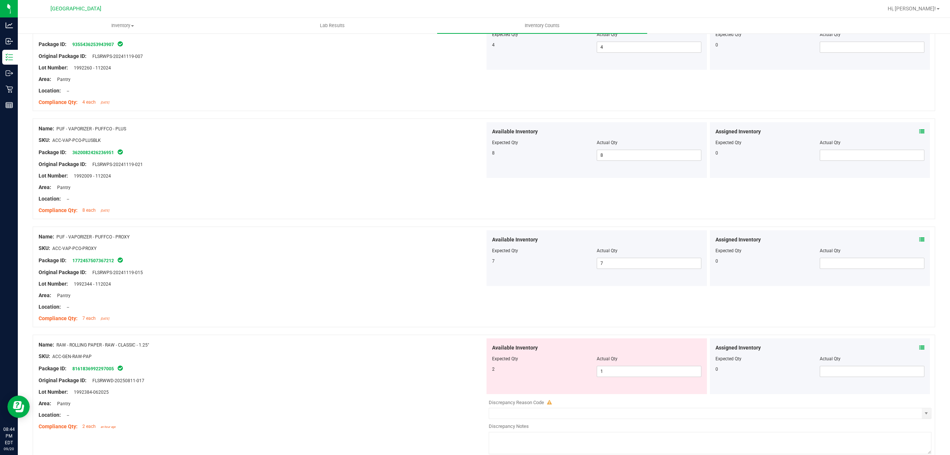
scroll to position [297, 0]
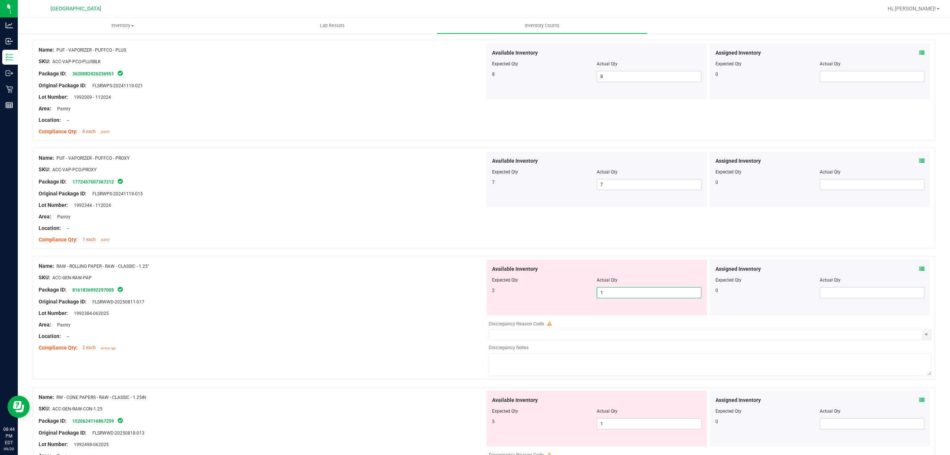
click at [611, 294] on span "1 1" at bounding box center [649, 292] width 105 height 11
click at [611, 294] on input "1" at bounding box center [649, 292] width 104 height 10
type input "2"
click at [463, 294] on div "Package ID: 8161836992297005" at bounding box center [262, 289] width 447 height 9
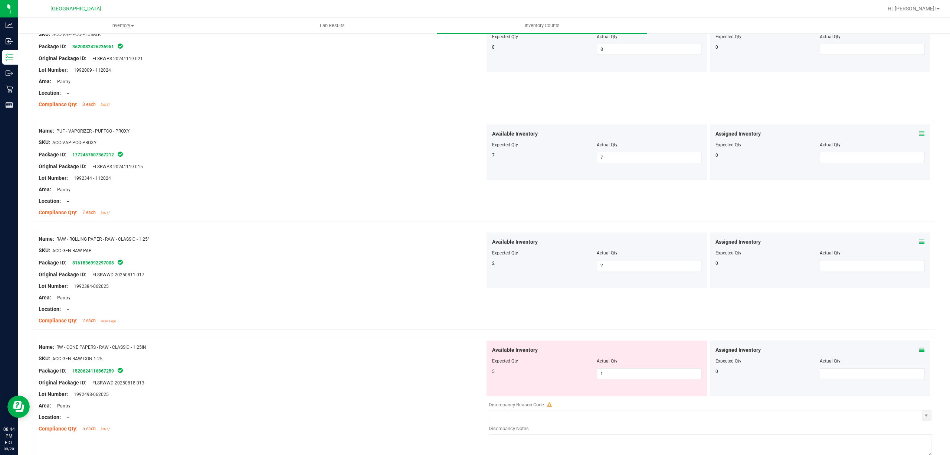
scroll to position [346, 0]
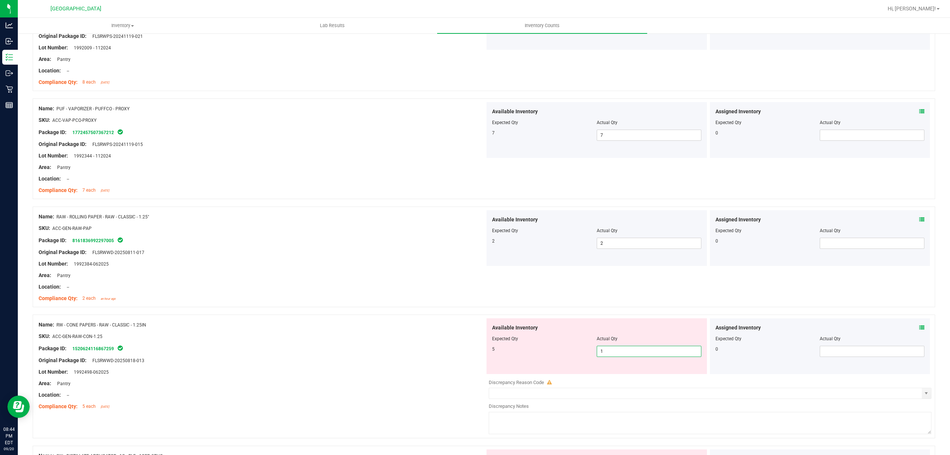
click at [625, 356] on span "1 1" at bounding box center [649, 351] width 105 height 11
click at [625, 356] on input "1" at bounding box center [649, 351] width 104 height 10
type input "5"
click at [499, 346] on div "5" at bounding box center [544, 349] width 105 height 7
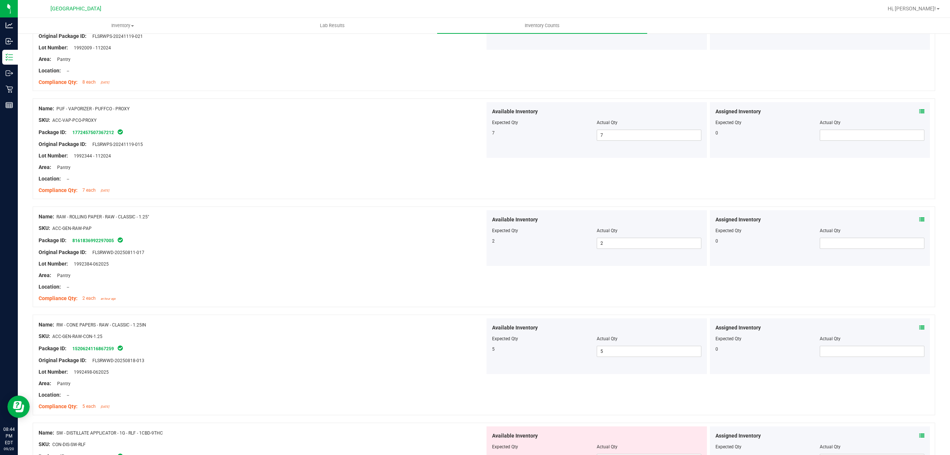
scroll to position [495, 0]
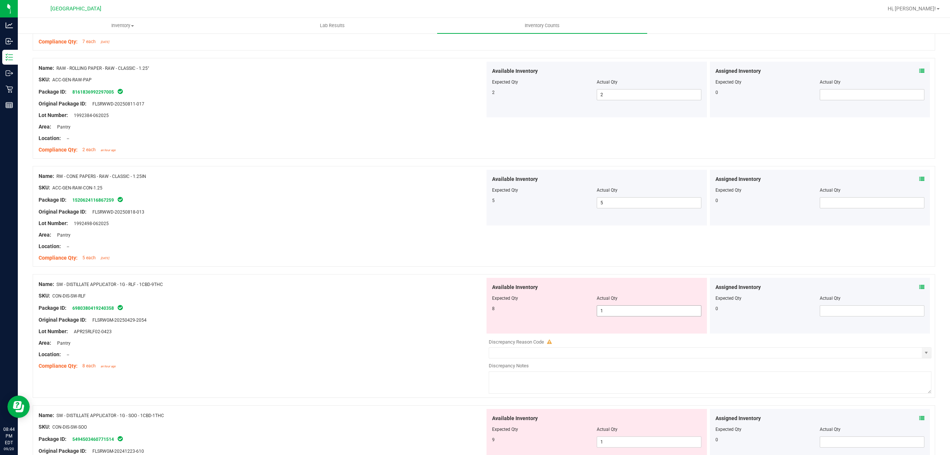
click at [599, 311] on span "1 1" at bounding box center [649, 310] width 105 height 11
click at [599, 311] on input "1" at bounding box center [649, 311] width 104 height 10
type input "8"
click at [525, 314] on div "8 8 8" at bounding box center [596, 310] width 209 height 11
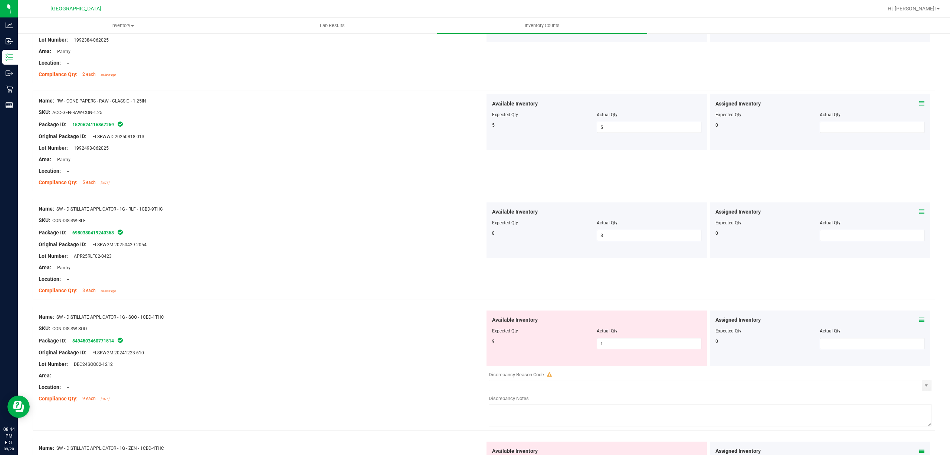
scroll to position [643, 0]
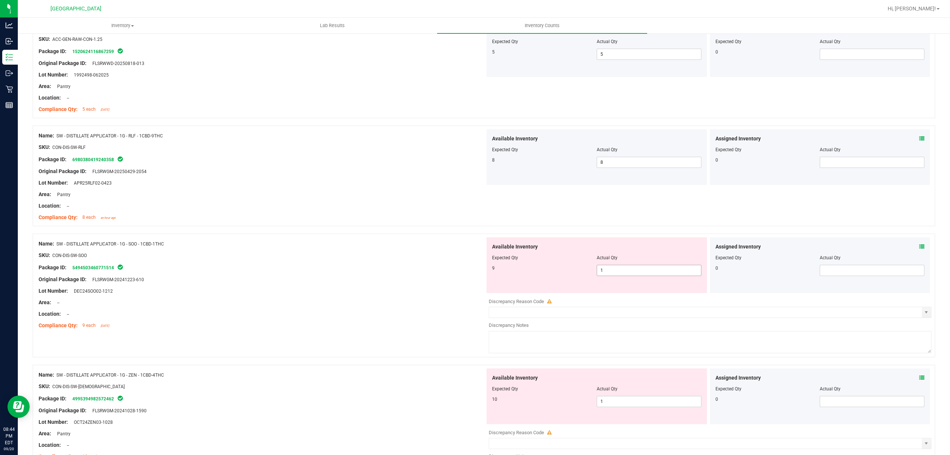
click at [604, 271] on span "1 1" at bounding box center [649, 270] width 105 height 11
click at [604, 271] on input "1" at bounding box center [649, 270] width 104 height 10
type input "9"
click at [561, 291] on div "Available Inventory Expected Qty Actual Qty 9 9 9" at bounding box center [597, 265] width 221 height 56
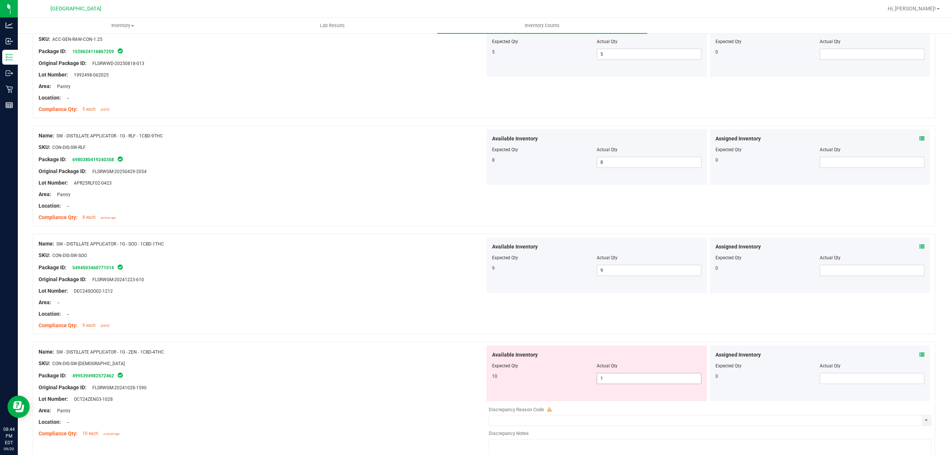
click at [624, 379] on span "1 1" at bounding box center [649, 378] width 105 height 11
type input "10"
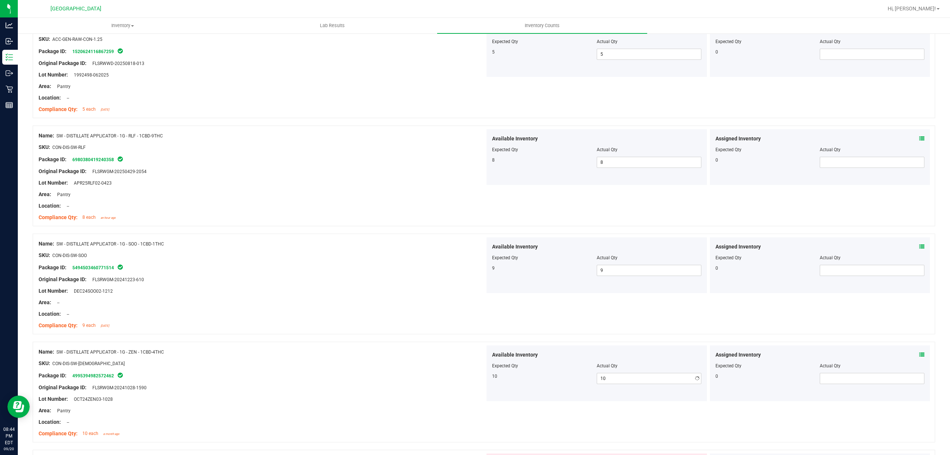
click at [502, 392] on div "Available Inventory Expected Qty Actual Qty 10 10 10" at bounding box center [597, 373] width 221 height 56
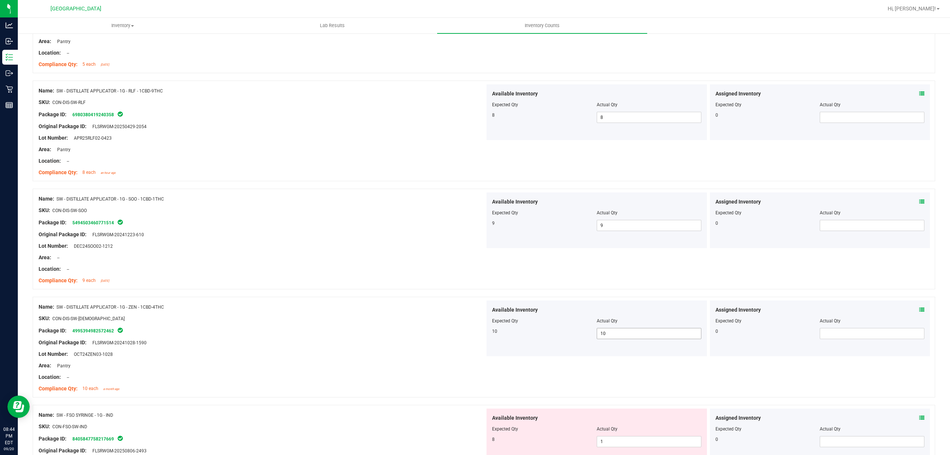
scroll to position [792, 0]
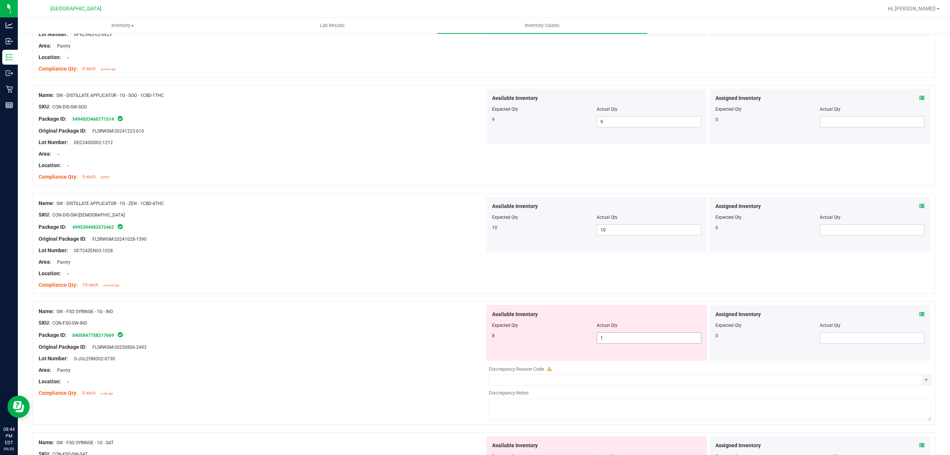
click at [606, 343] on span "1 1" at bounding box center [649, 337] width 105 height 11
click at [0, 0] on input "1" at bounding box center [0, 0] width 0 height 0
type input "8"
click at [538, 339] on div "8" at bounding box center [544, 335] width 105 height 7
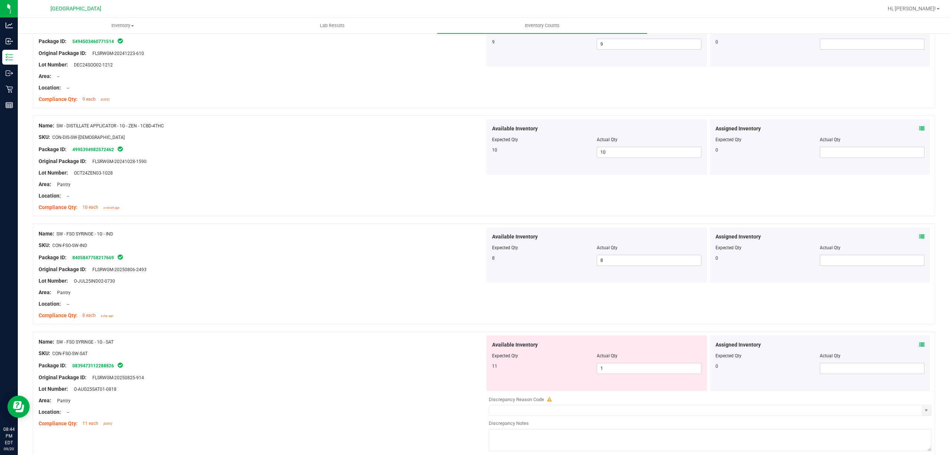
scroll to position [990, 0]
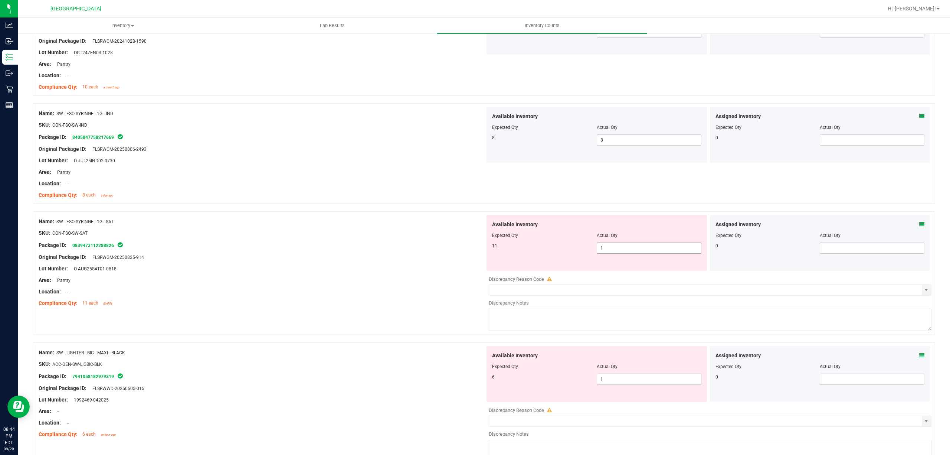
click at [604, 254] on span "1 1" at bounding box center [649, 247] width 105 height 11
click at [431, 293] on div "Location: --" at bounding box center [262, 292] width 447 height 8
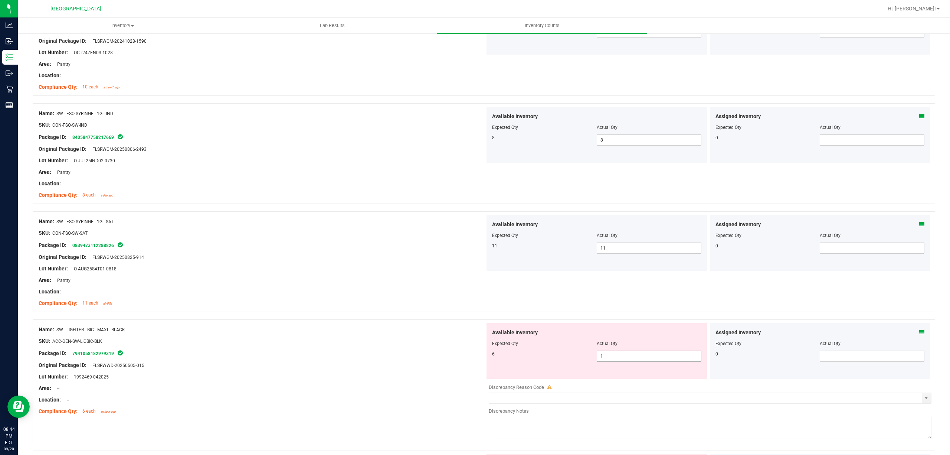
click at [607, 356] on span "1 1" at bounding box center [649, 355] width 105 height 11
click at [606, 357] on input "16" at bounding box center [649, 356] width 104 height 10
click at [621, 361] on input "16" at bounding box center [649, 356] width 104 height 10
drag, startPoint x: 620, startPoint y: 363, endPoint x: 601, endPoint y: 359, distance: 19.6
click at [619, 361] on input "16" at bounding box center [649, 356] width 104 height 10
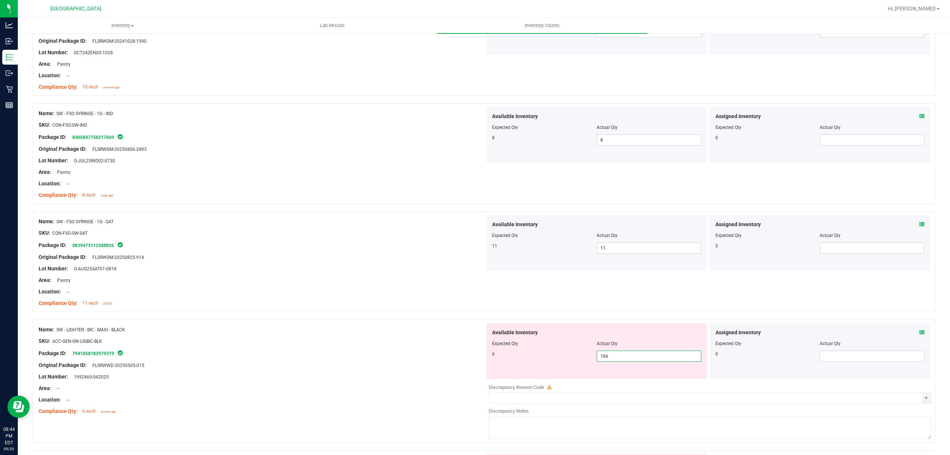
click at [600, 358] on input "166" at bounding box center [649, 356] width 104 height 10
click at [317, 304] on div "Compliance Qty: 11 each [DATE]" at bounding box center [262, 303] width 447 height 8
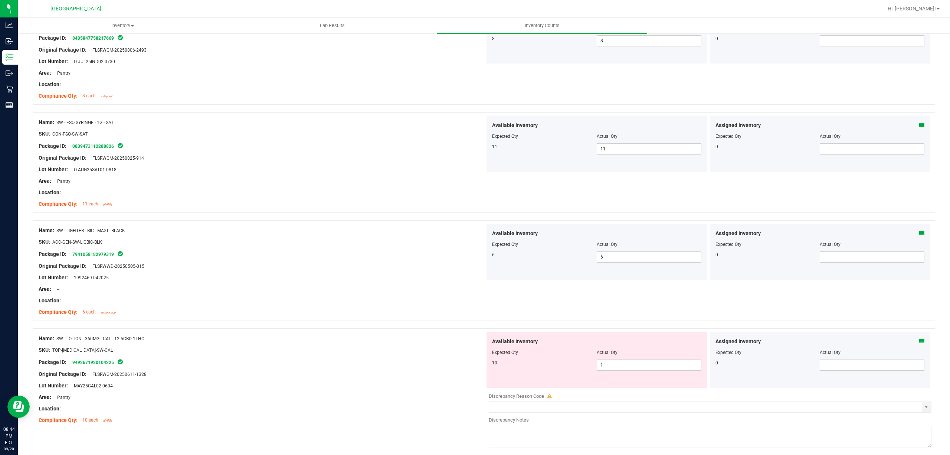
scroll to position [1188, 0]
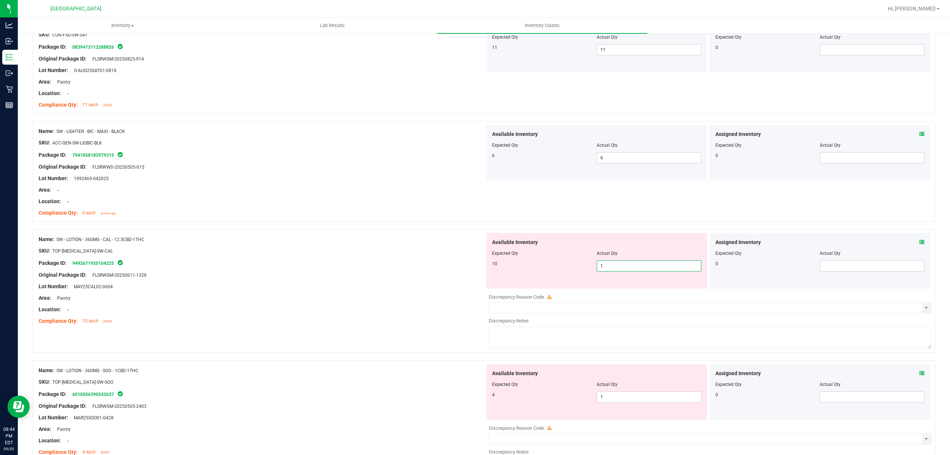
click at [618, 263] on span "1 1" at bounding box center [649, 265] width 105 height 11
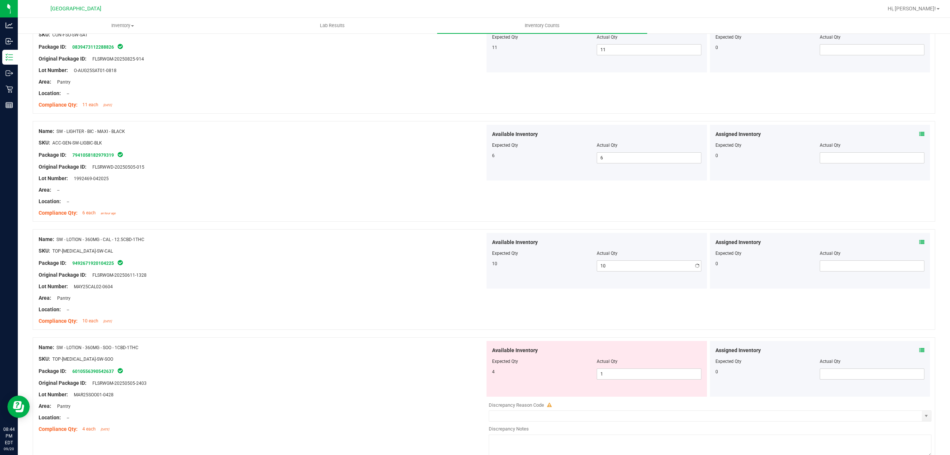
drag, startPoint x: 364, startPoint y: 279, endPoint x: 469, endPoint y: 281, distance: 104.7
click at [361, 279] on div "Original Package ID: FLSRWGM-20250611-1328" at bounding box center [262, 275] width 447 height 8
click at [611, 385] on div "Available Inventory Expected Qty Actual Qty 4 1 1" at bounding box center [597, 369] width 221 height 56
click at [611, 379] on span "1 1" at bounding box center [649, 373] width 105 height 11
click at [611, 379] on input "1" at bounding box center [649, 374] width 104 height 10
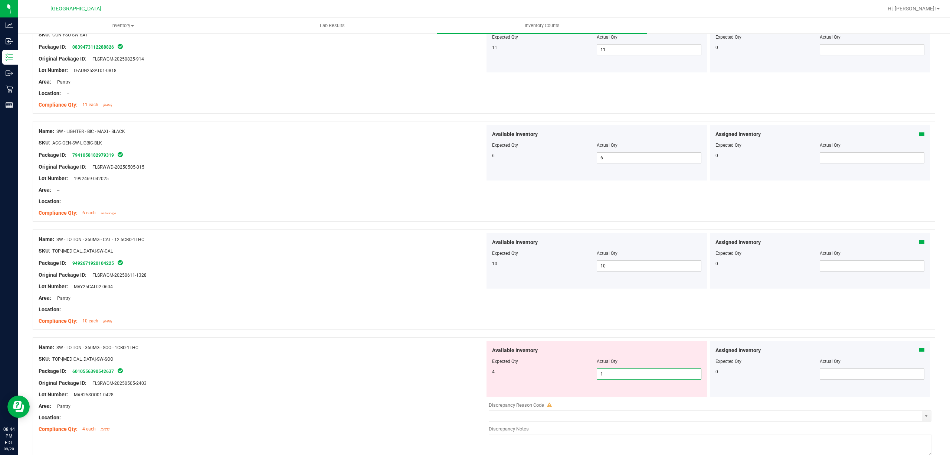
click at [617, 375] on input "1" at bounding box center [649, 374] width 104 height 10
click at [616, 375] on input "1" at bounding box center [649, 374] width 104 height 10
click at [610, 376] on input "1" at bounding box center [649, 374] width 104 height 10
click at [454, 375] on div "Package ID: 6010556390542637" at bounding box center [262, 370] width 447 height 9
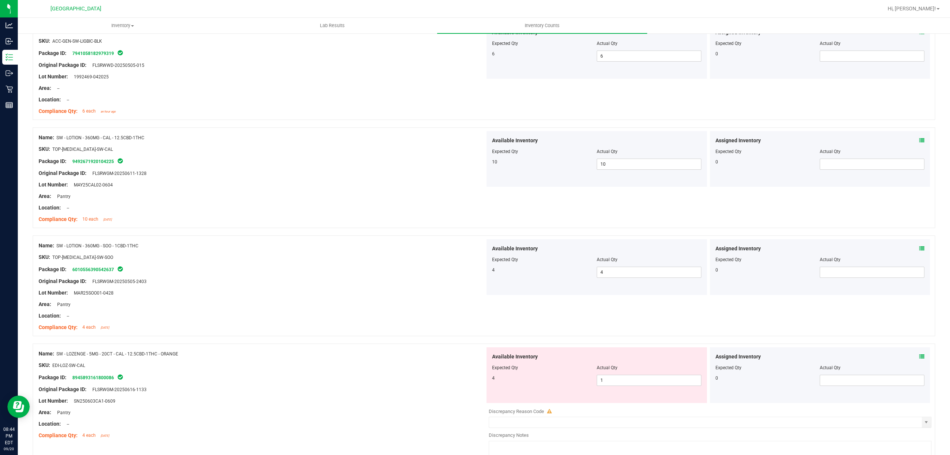
scroll to position [1386, 0]
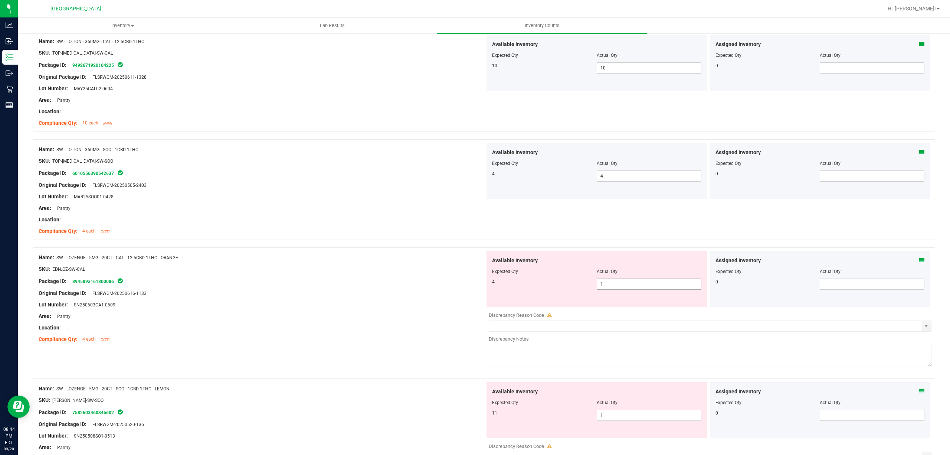
click at [612, 283] on span "1 1" at bounding box center [649, 283] width 105 height 11
click at [612, 283] on input "1" at bounding box center [649, 284] width 104 height 10
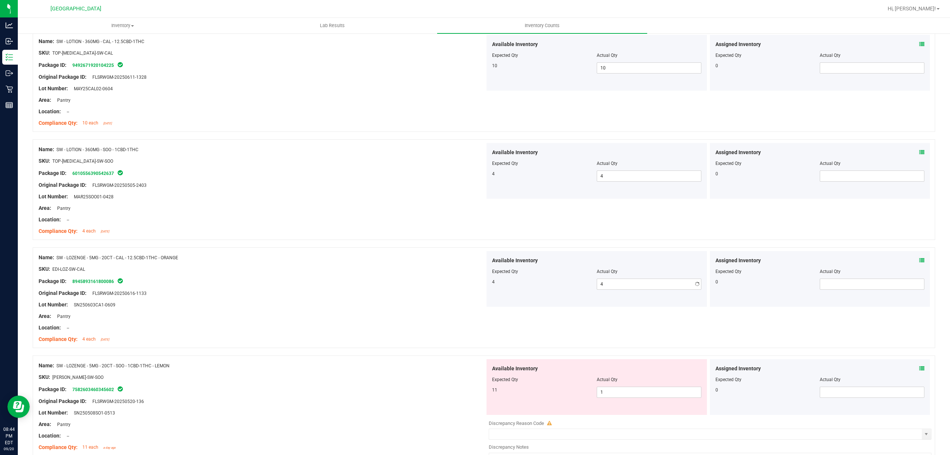
drag, startPoint x: 494, startPoint y: 297, endPoint x: 542, endPoint y: 371, distance: 88.8
click at [494, 297] on div "Available Inventory Expected Qty Actual Qty 4 4 4" at bounding box center [597, 279] width 221 height 56
click at [623, 394] on span "1 1" at bounding box center [649, 391] width 105 height 11
drag, startPoint x: 334, startPoint y: 370, endPoint x: 381, endPoint y: 372, distance: 46.4
click at [359, 369] on div "Name: SW - LOZENGE - 5MG - 20CT - SOO - 1CBD-1THC - LEMON" at bounding box center [262, 366] width 447 height 8
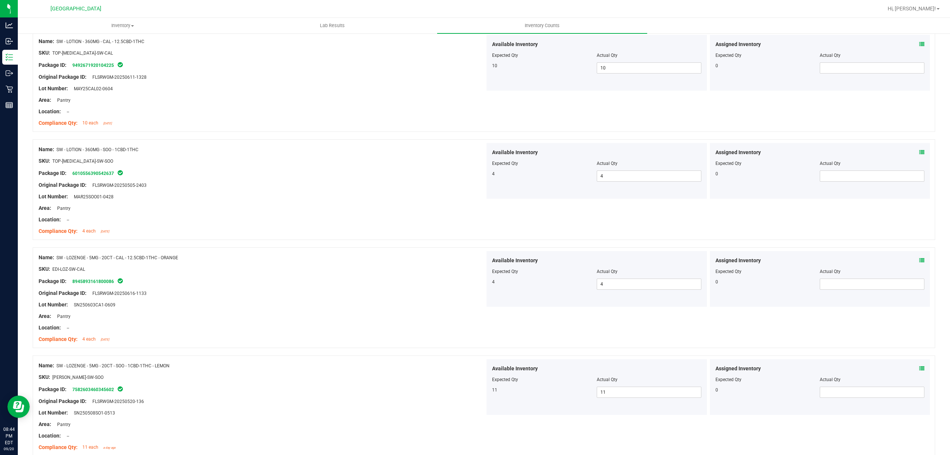
scroll to position [1534, 0]
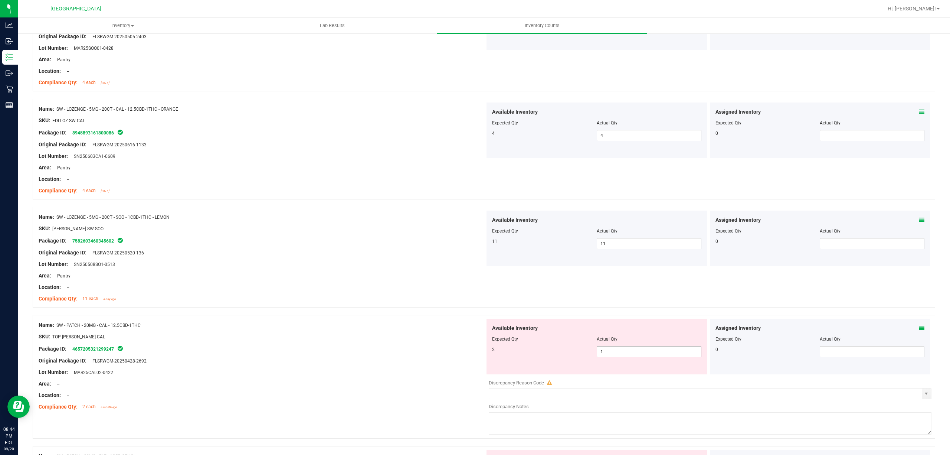
click at [608, 357] on span "1 1" at bounding box center [649, 351] width 105 height 11
click at [608, 357] on input "1" at bounding box center [649, 351] width 104 height 10
click at [435, 338] on div "SKU: TOP-[PERSON_NAME]-CAL" at bounding box center [262, 337] width 447 height 8
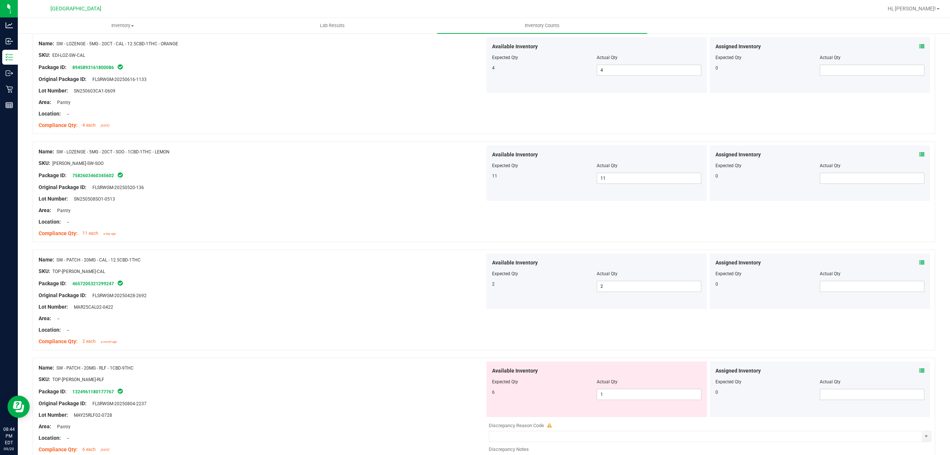
scroll to position [1683, 0]
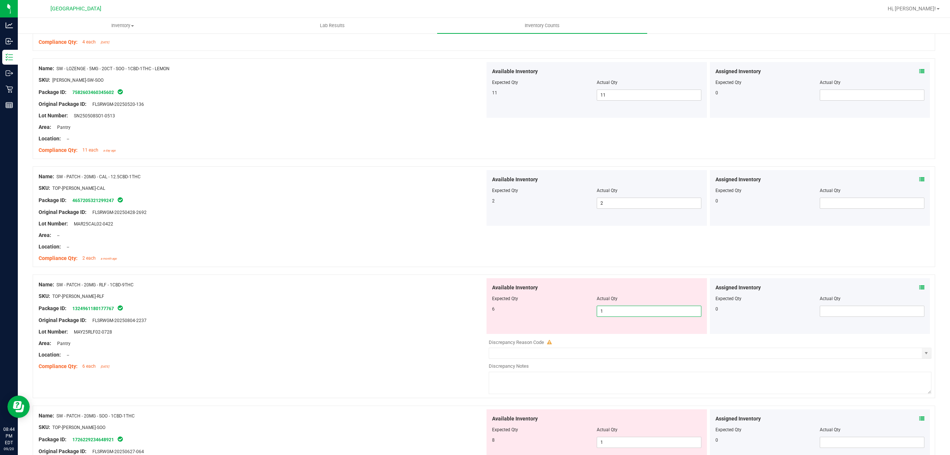
click at [602, 317] on span "1 1" at bounding box center [649, 311] width 105 height 11
drag, startPoint x: 602, startPoint y: 318, endPoint x: 550, endPoint y: 318, distance: 52.0
click at [602, 316] on input "1" at bounding box center [649, 311] width 104 height 10
click at [505, 317] on div "6 6 6" at bounding box center [596, 311] width 209 height 11
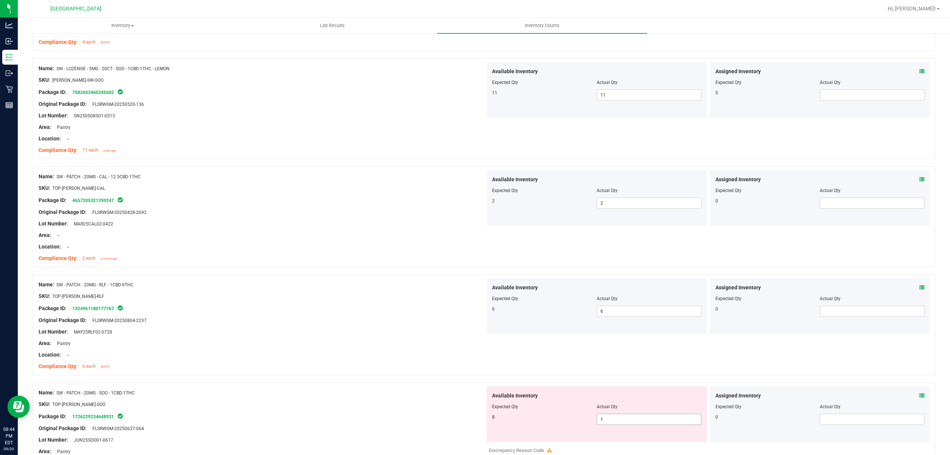
click at [616, 423] on span "1 1" at bounding box center [649, 419] width 105 height 11
click at [616, 423] on input "1" at bounding box center [649, 419] width 104 height 10
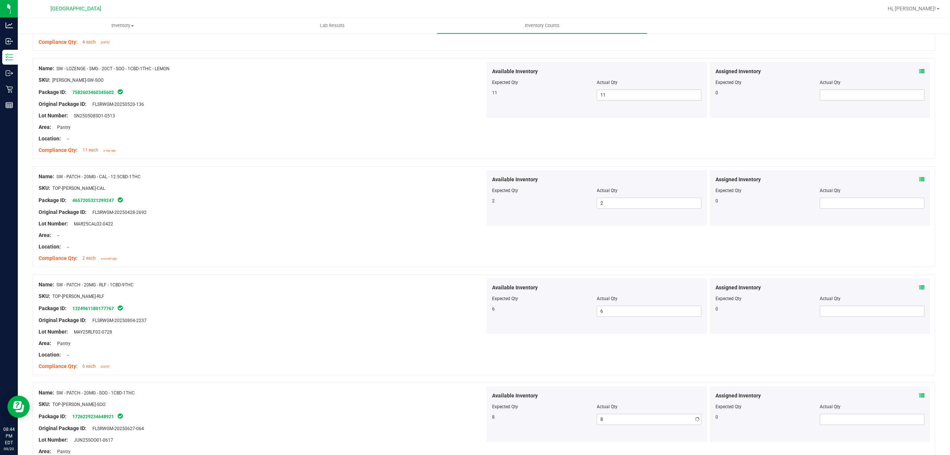
click at [458, 416] on div "Package ID: 1726229234648921" at bounding box center [262, 416] width 447 height 9
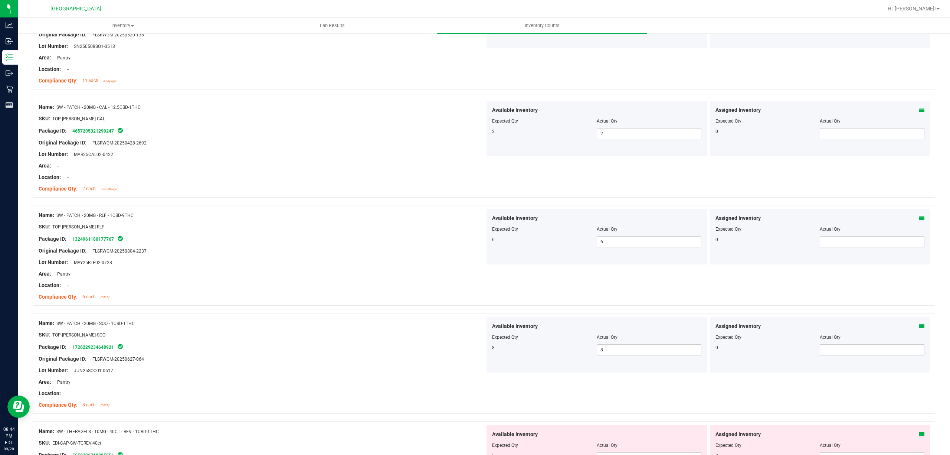
scroll to position [1831, 0]
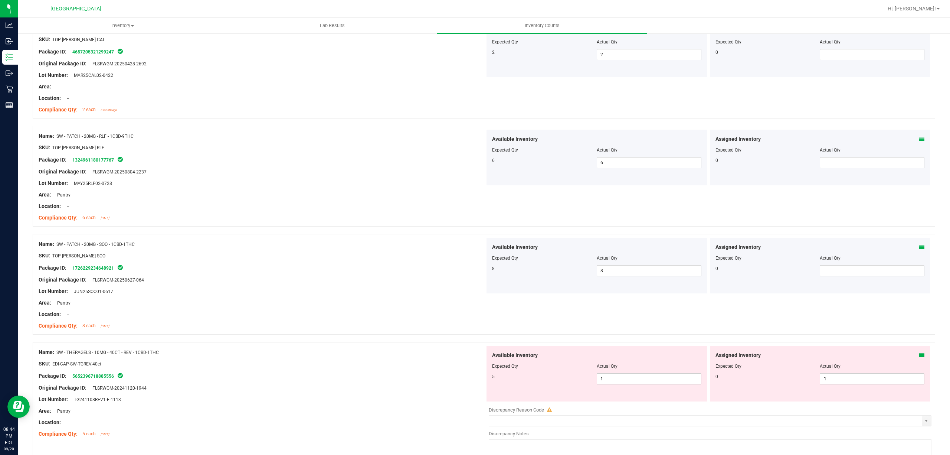
click at [606, 373] on div at bounding box center [596, 371] width 209 height 4
click at [605, 373] on div at bounding box center [596, 371] width 209 height 4
click at [612, 382] on span "1 1" at bounding box center [649, 378] width 105 height 11
click at [612, 382] on input "1" at bounding box center [649, 378] width 104 height 10
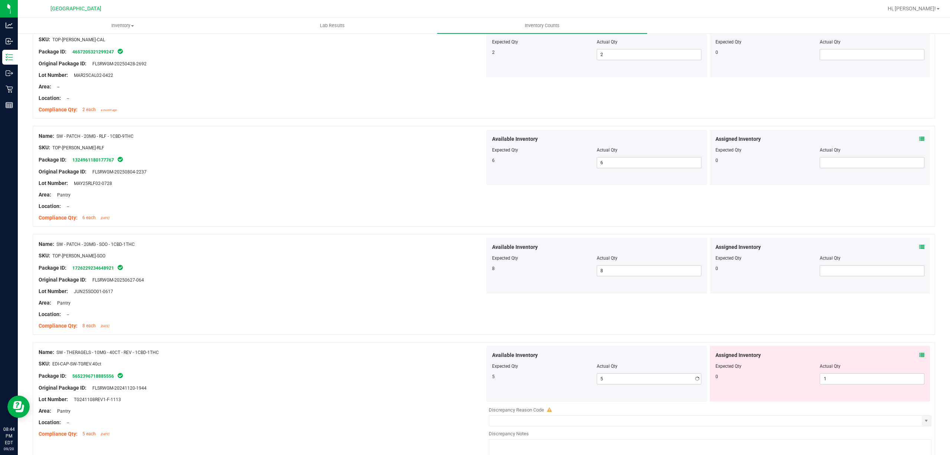
click at [429, 360] on div at bounding box center [262, 358] width 447 height 4
click at [826, 384] on span "1 1" at bounding box center [872, 378] width 105 height 11
click at [826, 384] on input "1" at bounding box center [873, 378] width 104 height 10
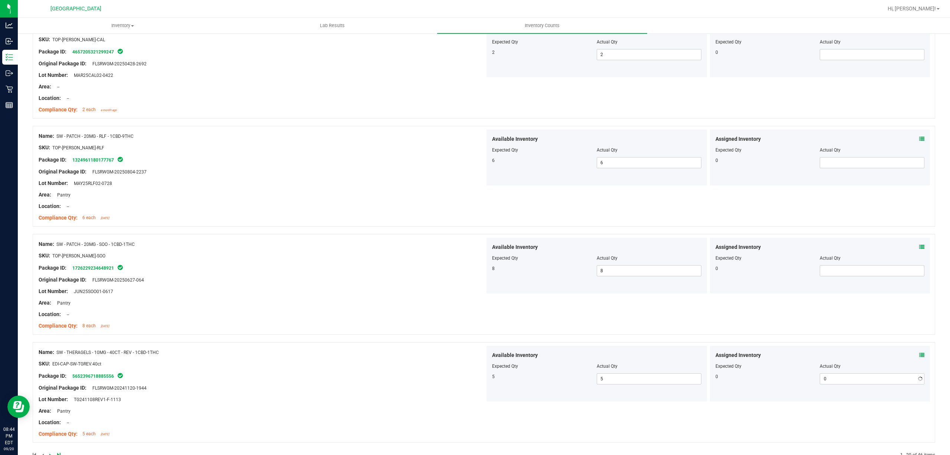
click at [556, 391] on div "Available Inventory Expected Qty Actual Qty 5 5 5" at bounding box center [597, 374] width 221 height 56
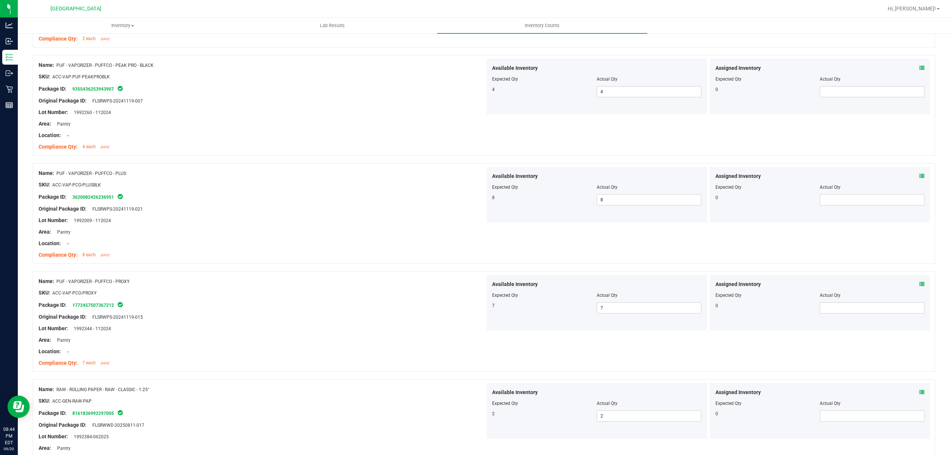
scroll to position [0, 0]
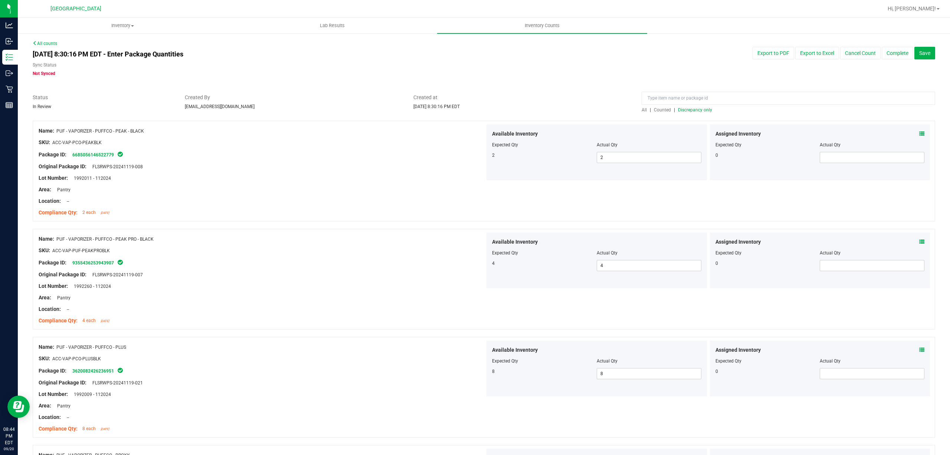
click at [698, 108] on span "Discrepancy only" at bounding box center [695, 109] width 34 height 5
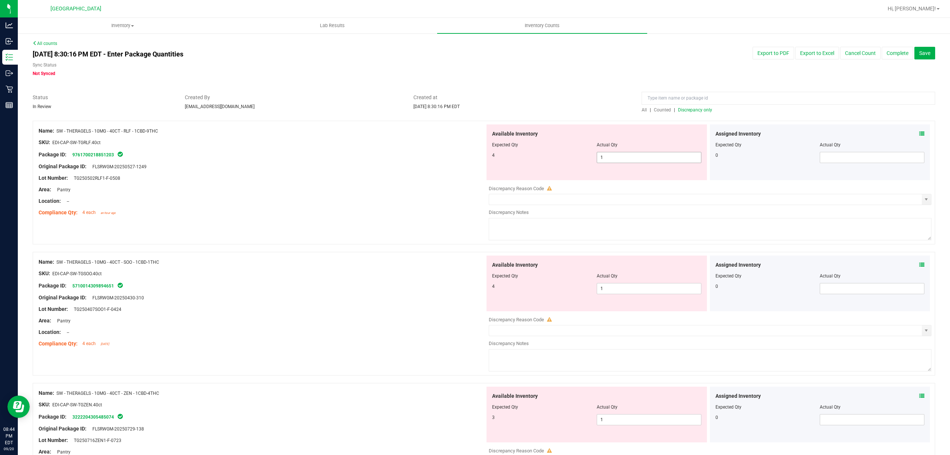
click at [622, 154] on span "1 1" at bounding box center [649, 157] width 105 height 11
click at [622, 154] on input "1" at bounding box center [649, 157] width 104 height 10
drag, startPoint x: 354, startPoint y: 160, endPoint x: 361, endPoint y: 177, distance: 18.3
click at [354, 162] on div at bounding box center [262, 161] width 447 height 4
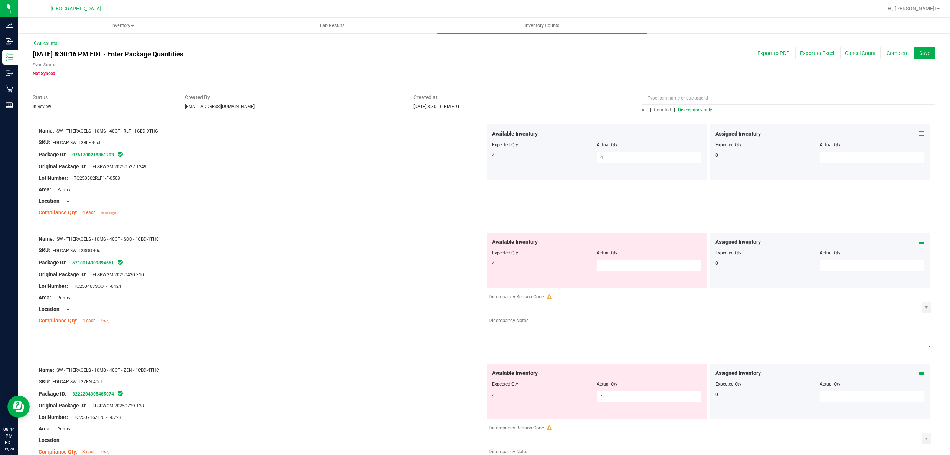
click at [616, 266] on span "1 1" at bounding box center [649, 265] width 105 height 11
drag, startPoint x: 616, startPoint y: 266, endPoint x: 610, endPoint y: 264, distance: 6.2
click at [617, 266] on input "1" at bounding box center [649, 265] width 104 height 10
click at [416, 241] on div "Name: SW - THERAGELS - 10MG - 40CT - SOO - 1CBD-1THC" at bounding box center [262, 239] width 447 height 8
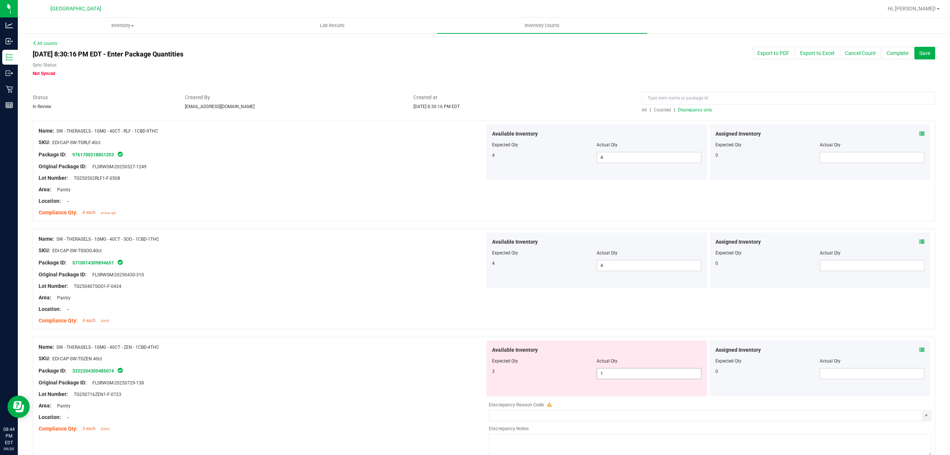
click at [649, 372] on span "1 1" at bounding box center [649, 373] width 105 height 11
click at [649, 372] on input "1" at bounding box center [649, 373] width 104 height 10
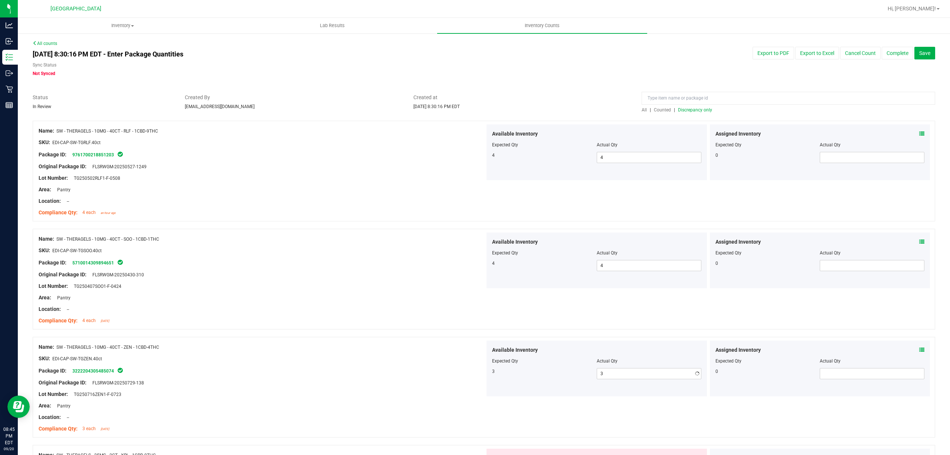
click at [481, 350] on div "Name: SW - THERAGELS - 10MG - 40CT - ZEN - 1CBD-4THC SKU: EDI-CAP-SW-TGZEN.40ct…" at bounding box center [484, 387] width 903 height 101
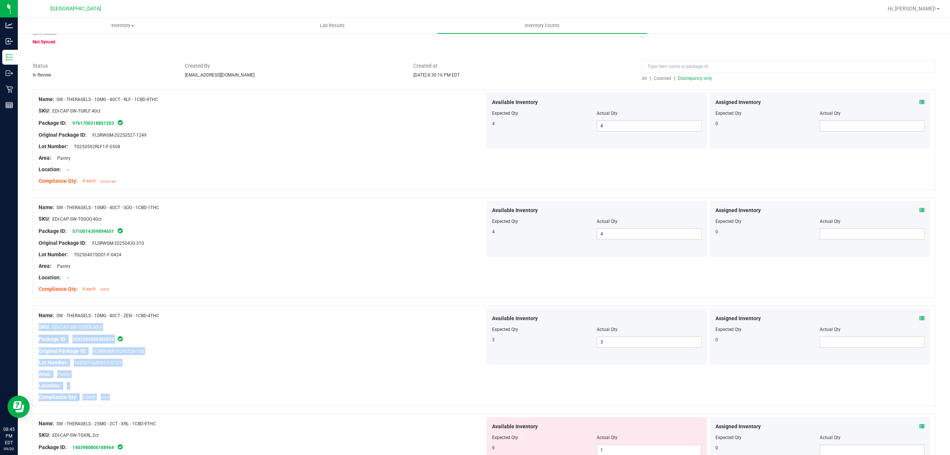
scroll to position [49, 0]
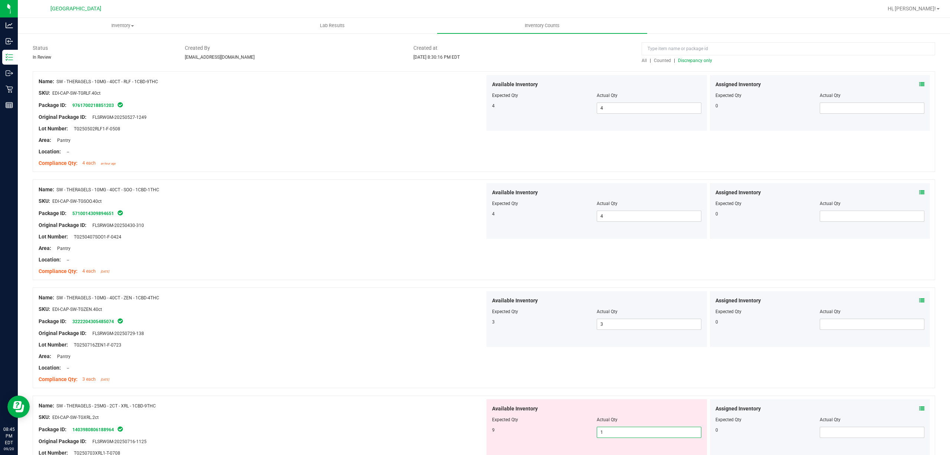
click at [607, 434] on span "1 1" at bounding box center [649, 432] width 105 height 11
click at [608, 433] on input "1" at bounding box center [649, 432] width 104 height 10
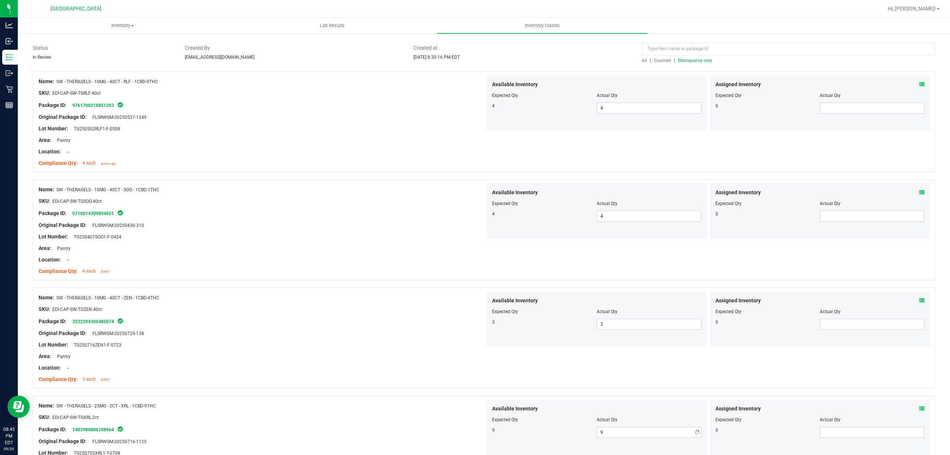
drag, startPoint x: 483, startPoint y: 413, endPoint x: 480, endPoint y: 379, distance: 33.9
click at [487, 412] on div "Available Inventory Expected Qty Actual Qty 9 9 9" at bounding box center [597, 427] width 221 height 56
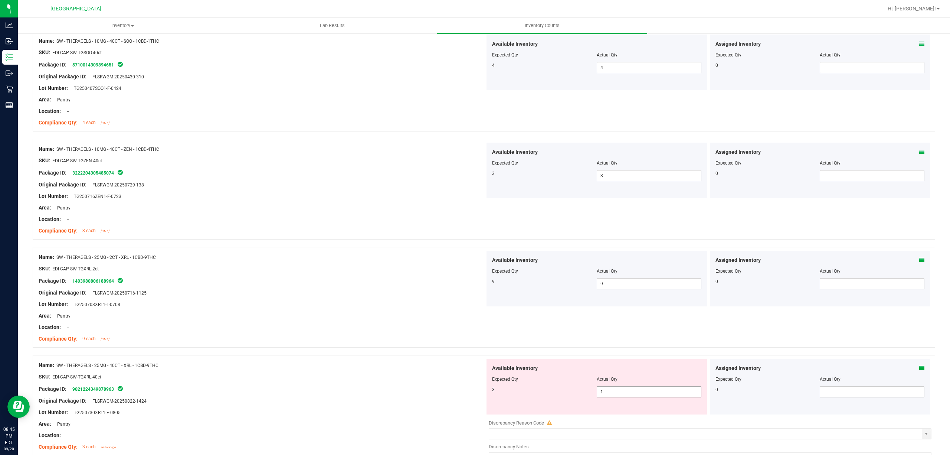
click at [600, 389] on span "1 1" at bounding box center [649, 391] width 105 height 11
click at [600, 389] on input "1" at bounding box center [649, 391] width 104 height 10
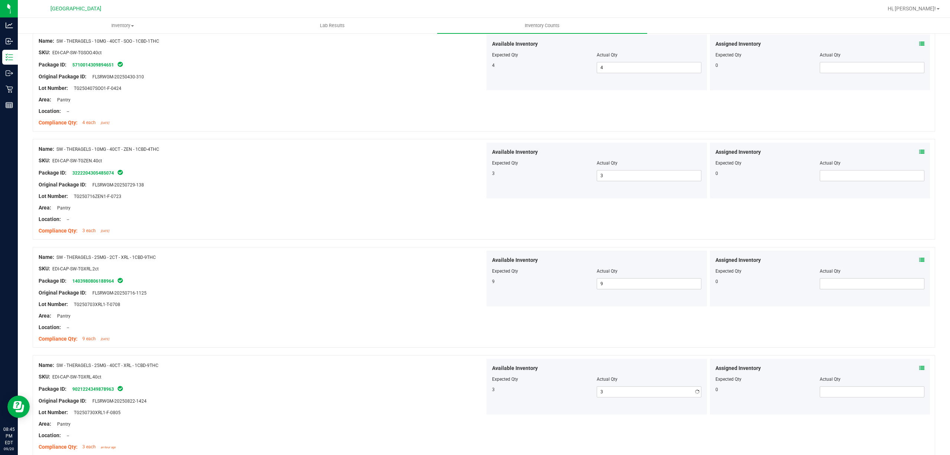
click at [428, 389] on div "Package ID: 9021224349878963" at bounding box center [262, 388] width 447 height 9
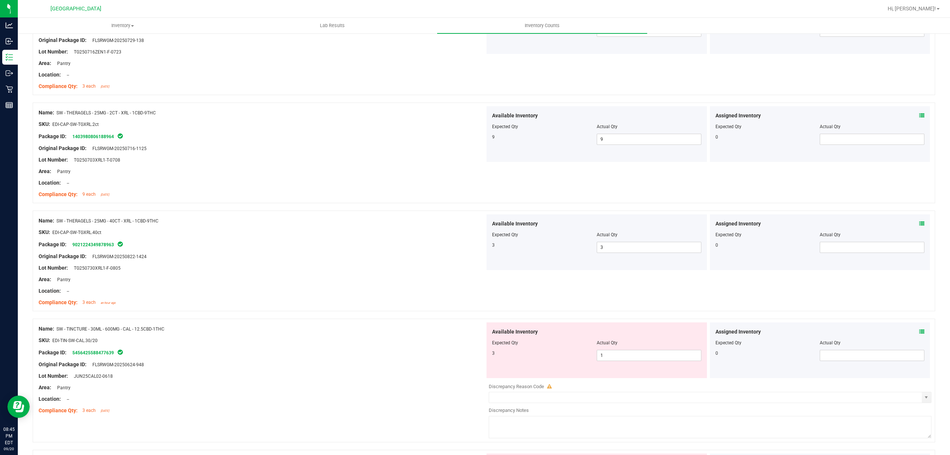
scroll to position [346, 0]
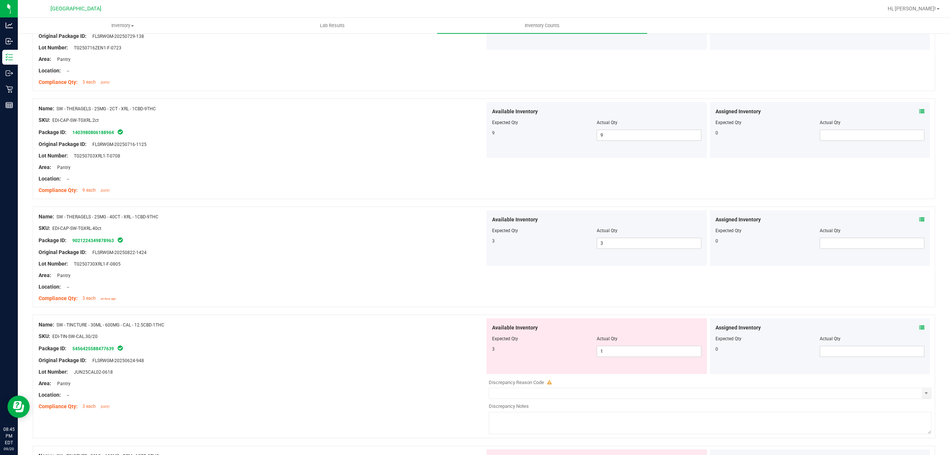
click at [617, 359] on div "Available Inventory Expected Qty Actual Qty 3 1 1" at bounding box center [597, 346] width 221 height 56
click at [627, 339] on div "Actual Qty" at bounding box center [649, 338] width 105 height 7
click at [615, 348] on span "1 1" at bounding box center [649, 351] width 105 height 11
click at [615, 348] on input "1" at bounding box center [649, 351] width 104 height 10
click at [372, 353] on div "Package ID: 5456425588477639" at bounding box center [262, 348] width 447 height 9
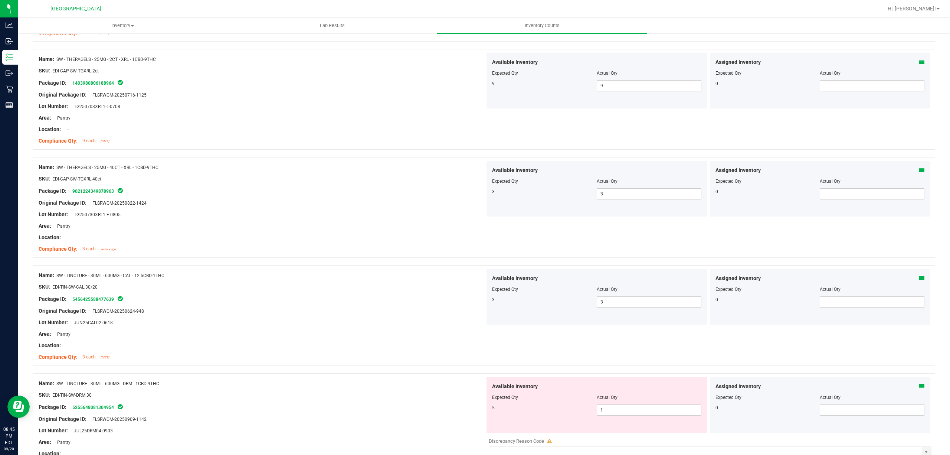
scroll to position [495, 0]
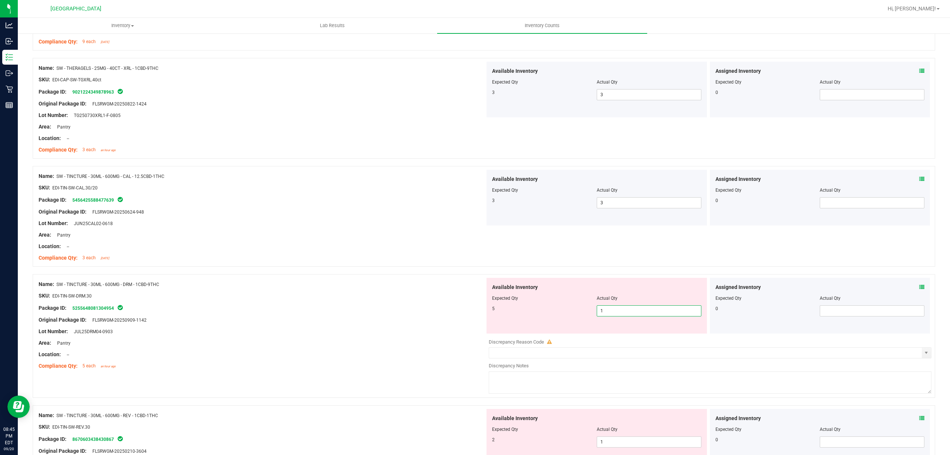
click at [613, 315] on span "1 1" at bounding box center [649, 310] width 105 height 11
click at [613, 315] on input "1" at bounding box center [649, 311] width 104 height 10
click at [355, 299] on div "SKU: EDI-TIN-SW-DRM.30" at bounding box center [262, 296] width 447 height 8
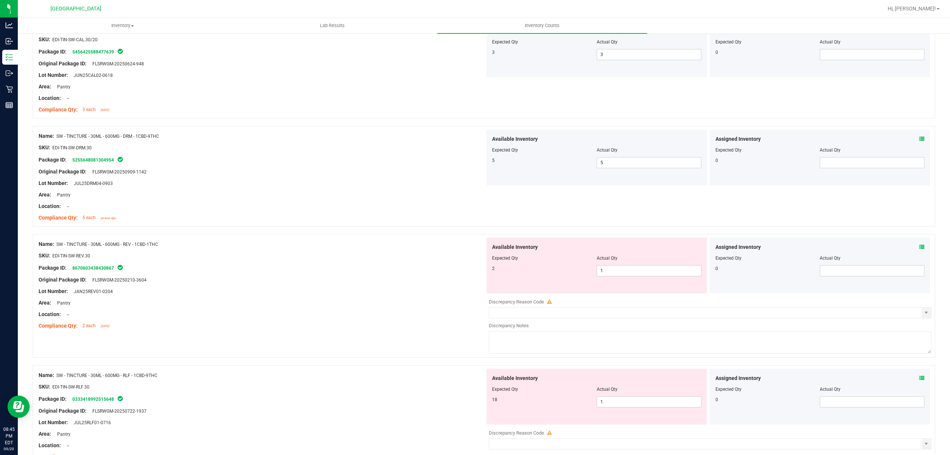
scroll to position [643, 0]
click at [624, 270] on span "1 1" at bounding box center [649, 270] width 105 height 11
click at [624, 270] on input "1" at bounding box center [649, 270] width 104 height 10
click at [411, 275] on div at bounding box center [262, 274] width 447 height 4
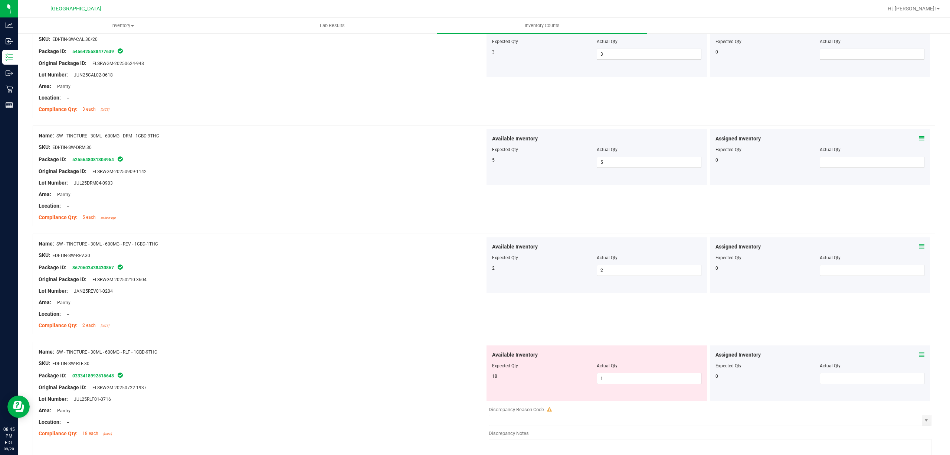
click at [614, 382] on span "1 1" at bounding box center [649, 378] width 105 height 11
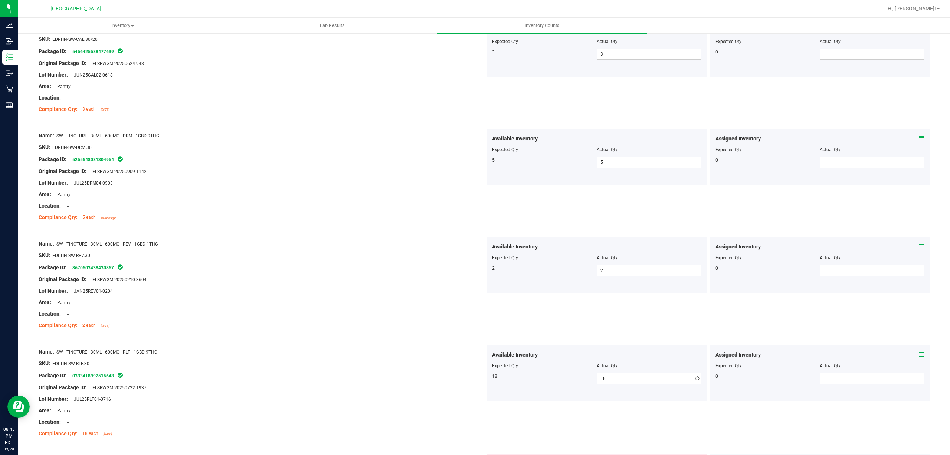
click at [417, 388] on div "Original Package ID: FLSRWGM-20250722-1937" at bounding box center [262, 388] width 447 height 8
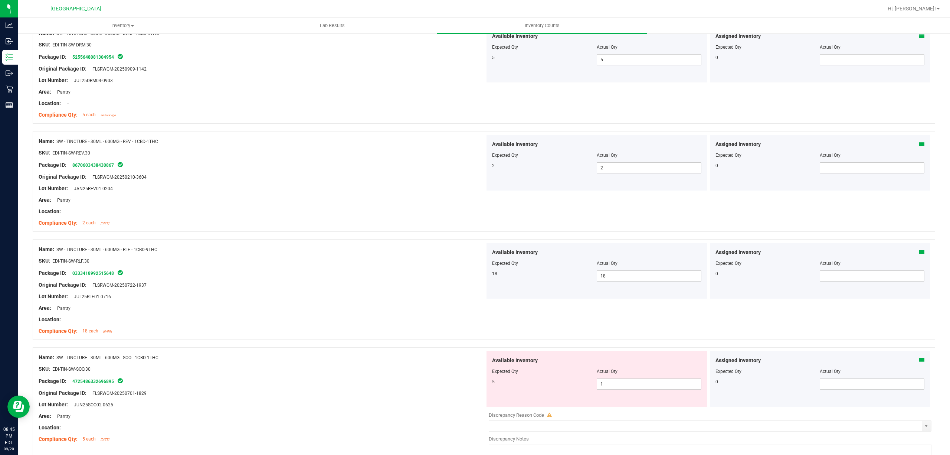
scroll to position [841, 0]
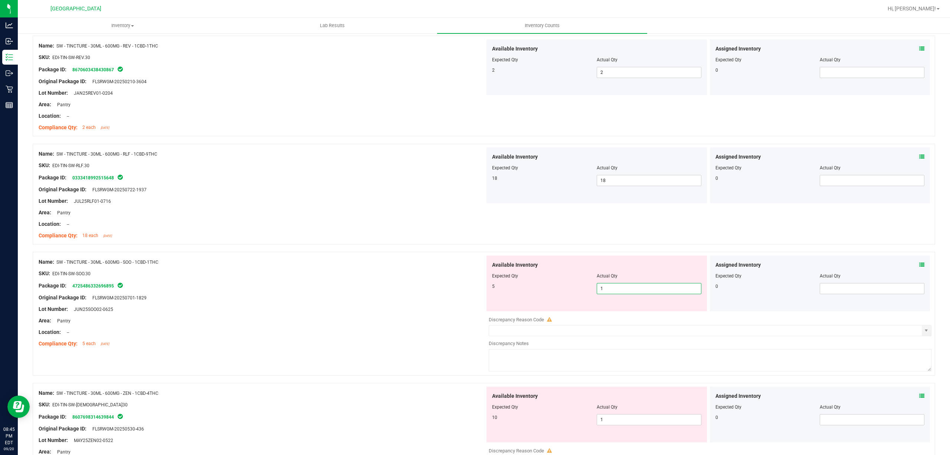
click at [632, 292] on span "1 1" at bounding box center [649, 288] width 105 height 11
click at [633, 292] on input "1" at bounding box center [649, 288] width 104 height 10
click at [320, 320] on div "Area: Pantry" at bounding box center [262, 321] width 447 height 8
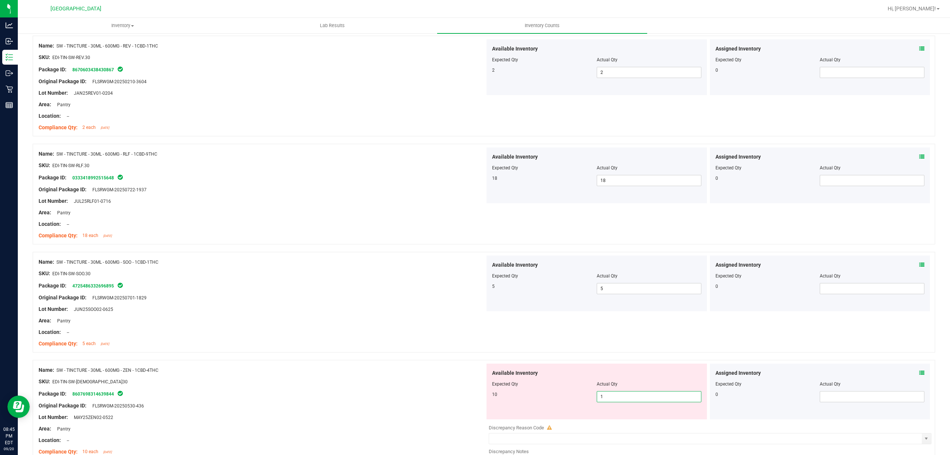
click at [610, 395] on span "1 1" at bounding box center [649, 396] width 105 height 11
click at [408, 400] on div at bounding box center [262, 400] width 447 height 4
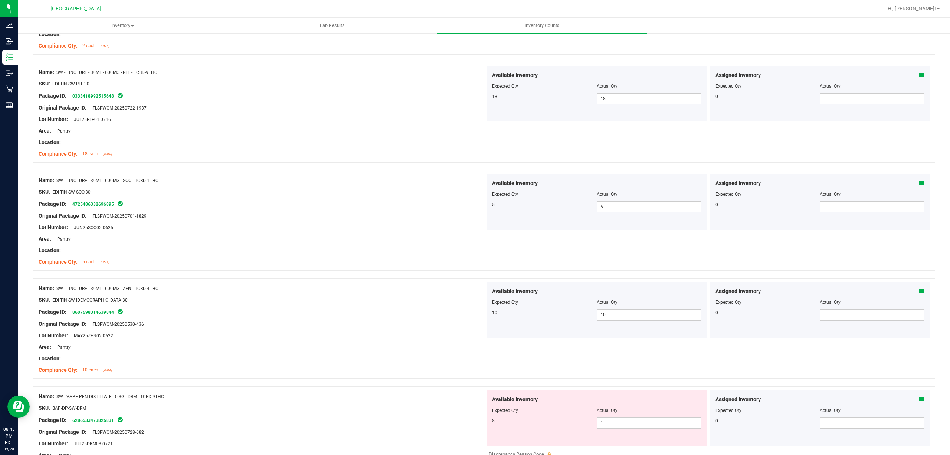
scroll to position [990, 0]
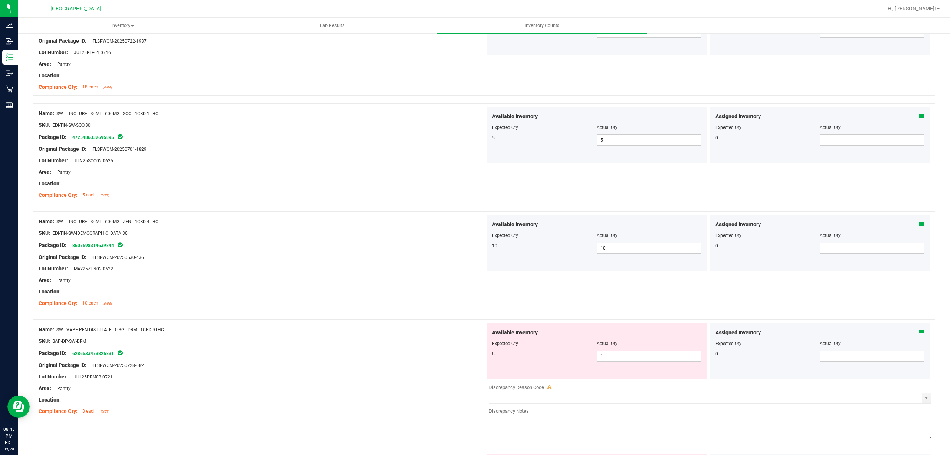
click at [605, 350] on div at bounding box center [596, 349] width 209 height 4
click at [608, 354] on span "1 1" at bounding box center [649, 355] width 105 height 11
click at [608, 354] on input "1" at bounding box center [649, 356] width 104 height 10
click at [428, 369] on div "Original Package ID: FLSRWGM-20250728-682" at bounding box center [262, 365] width 447 height 8
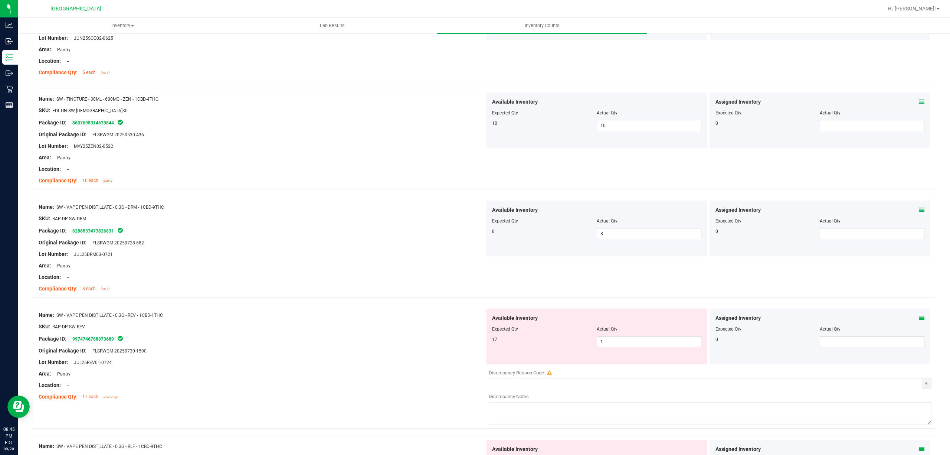
scroll to position [1188, 0]
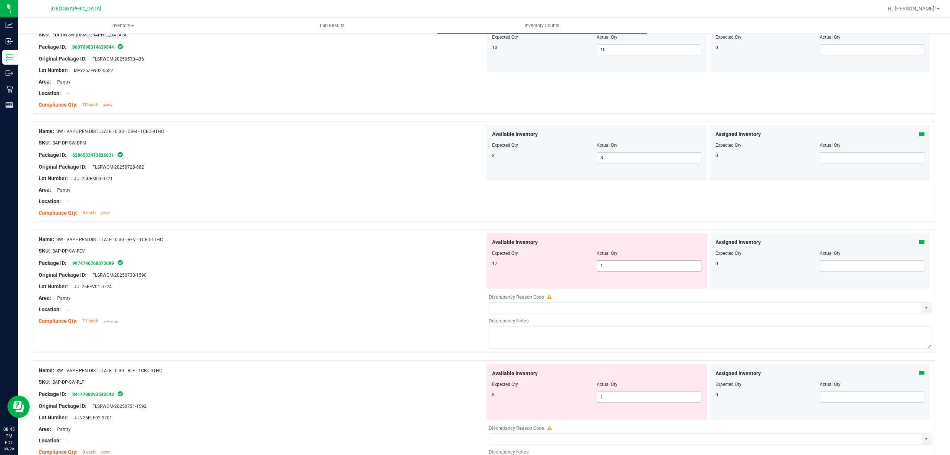
click at [609, 271] on span "1 1" at bounding box center [649, 265] width 105 height 11
click at [448, 265] on div "Package ID: 9974746768873689" at bounding box center [262, 262] width 447 height 9
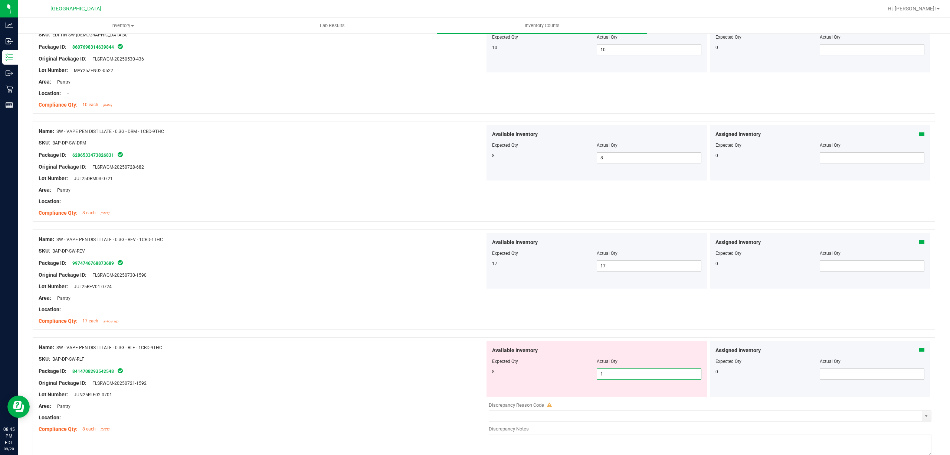
click at [619, 376] on span "1 1" at bounding box center [649, 373] width 105 height 11
click at [619, 376] on input "1" at bounding box center [649, 374] width 104 height 10
click at [466, 370] on div "Package ID: 8414708293542548" at bounding box center [262, 370] width 447 height 9
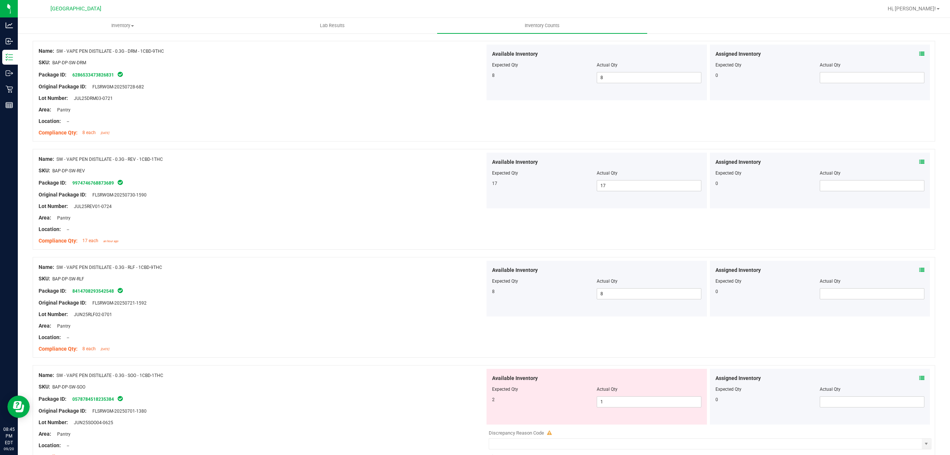
scroll to position [1337, 0]
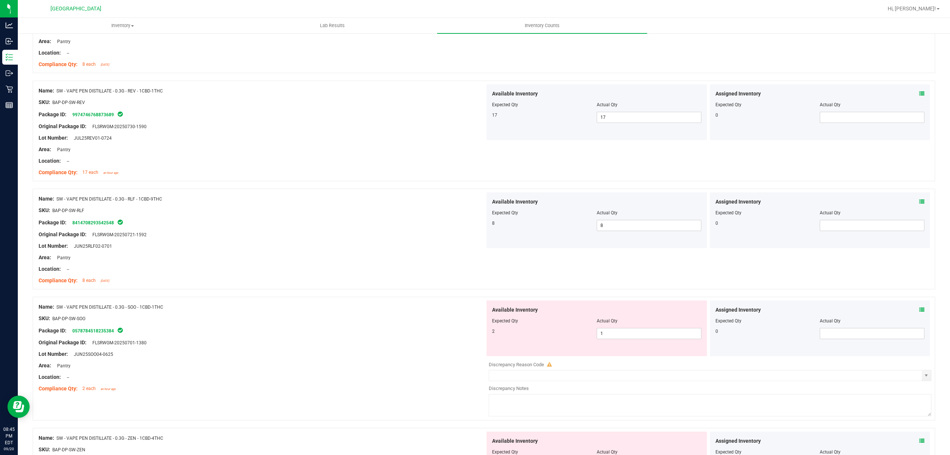
click at [643, 328] on div at bounding box center [596, 326] width 209 height 4
click at [626, 337] on span "1 1" at bounding box center [649, 333] width 105 height 11
click at [626, 337] on input "1" at bounding box center [649, 333] width 104 height 10
click at [514, 338] on div "2 2 2" at bounding box center [596, 333] width 209 height 11
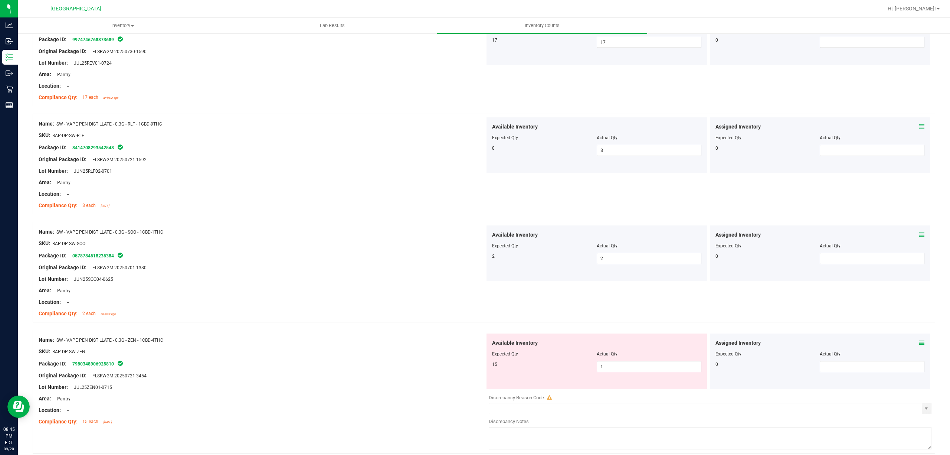
scroll to position [1435, 0]
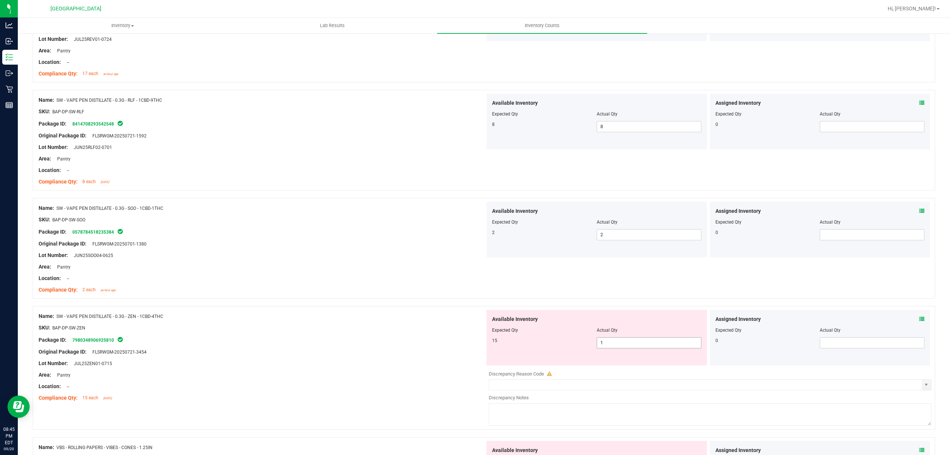
click at [622, 355] on div "Available Inventory Expected Qty Actual Qty 15 1 1" at bounding box center [597, 338] width 221 height 56
click at [640, 348] on span "1 1" at bounding box center [649, 342] width 105 height 11
click at [346, 335] on div at bounding box center [262, 334] width 447 height 4
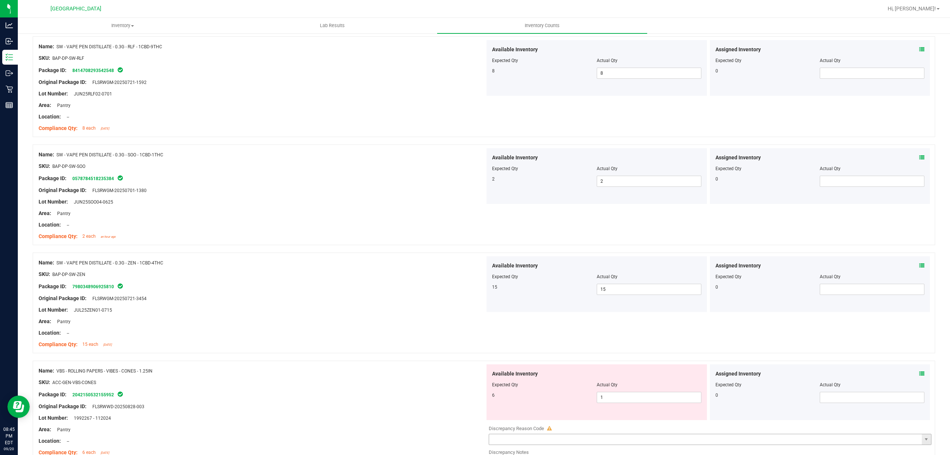
scroll to position [1584, 0]
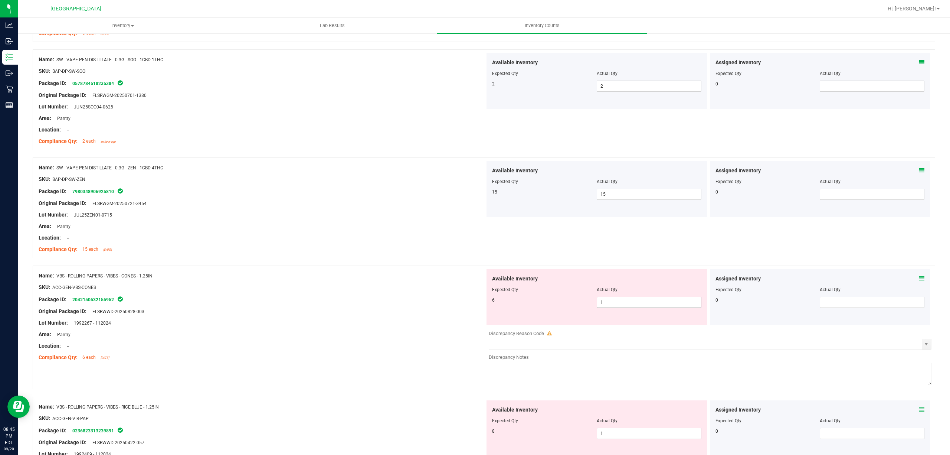
click at [615, 308] on span "1 1" at bounding box center [649, 302] width 105 height 11
click at [615, 307] on input "1" at bounding box center [649, 302] width 104 height 10
click at [397, 325] on div "Lot Number: 1992267 - 112024" at bounding box center [262, 323] width 447 height 8
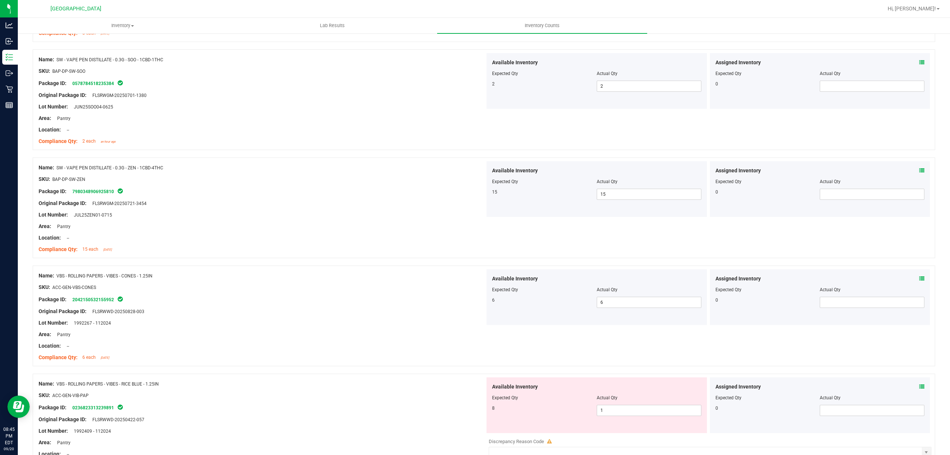
click at [610, 405] on div at bounding box center [596, 403] width 209 height 4
click at [598, 416] on span "1 1" at bounding box center [649, 410] width 105 height 11
click at [598, 415] on input "1" at bounding box center [649, 410] width 104 height 10
click at [419, 386] on div "Name: VBS - ROLLING PAPERS - VIBES - RICE BLUE - 1.25IN" at bounding box center [262, 384] width 447 height 8
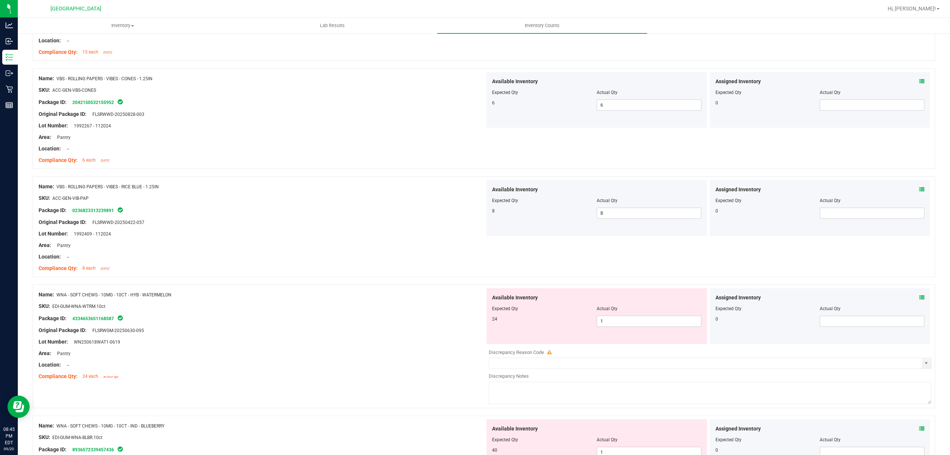
scroll to position [1782, 0]
click at [643, 326] on span "1 1" at bounding box center [649, 319] width 105 height 11
click at [643, 325] on input "1" at bounding box center [649, 320] width 104 height 10
click at [469, 330] on div "Original Package ID: FLSRWGM-20250630-095" at bounding box center [262, 329] width 447 height 8
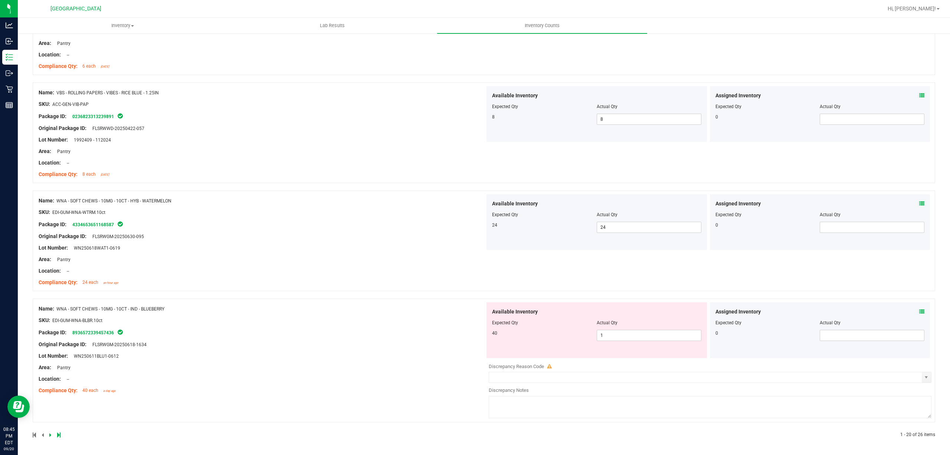
scroll to position [1879, 0]
click at [624, 334] on span "1 1" at bounding box center [649, 335] width 105 height 11
click at [624, 334] on input "1" at bounding box center [649, 335] width 104 height 10
click at [495, 338] on div "Available Inventory Expected Qty Actual Qty 40 40 40" at bounding box center [597, 330] width 221 height 56
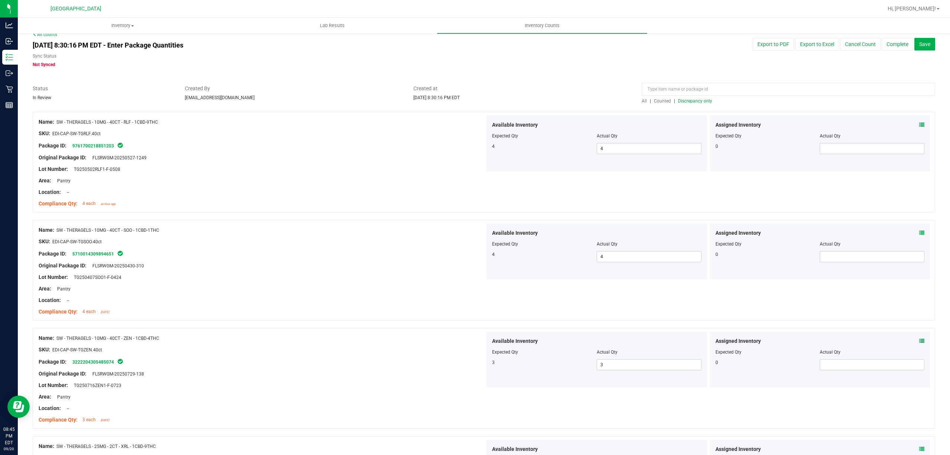
scroll to position [0, 0]
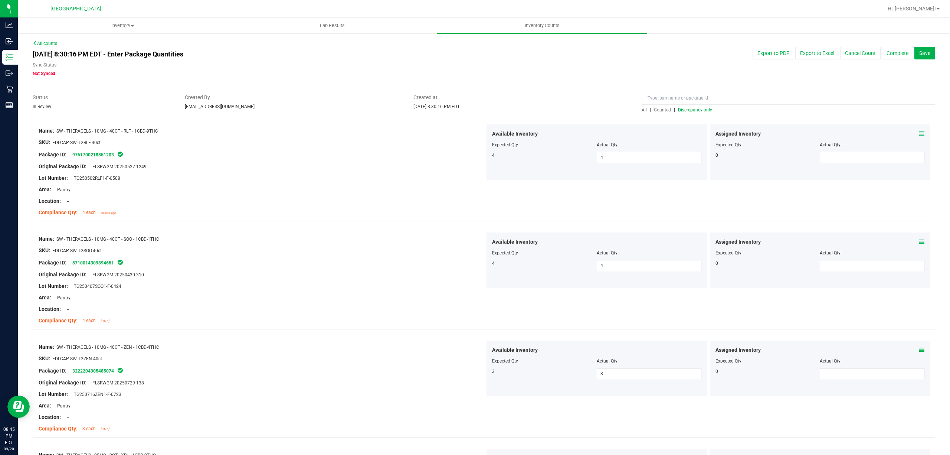
click at [695, 107] on div "All | Counted | Discrepancy only" at bounding box center [789, 110] width 294 height 7
click at [695, 107] on span "Discrepancy only" at bounding box center [695, 109] width 34 height 5
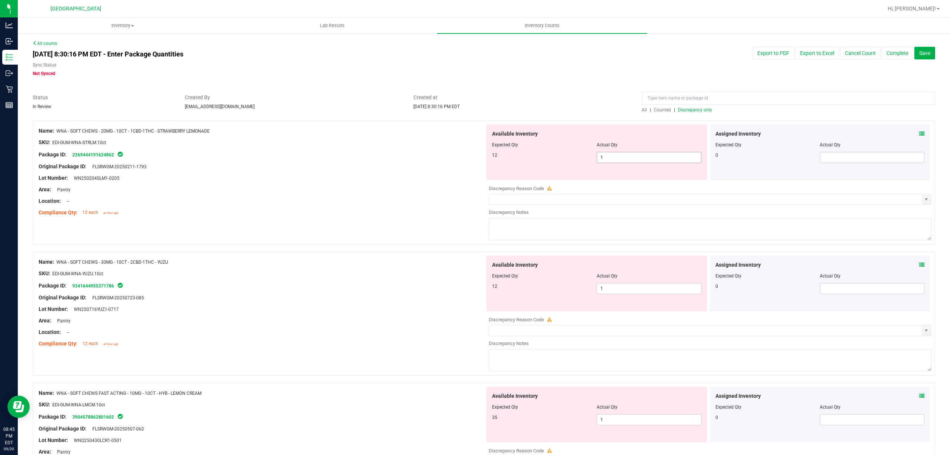
click at [614, 152] on span "1 1" at bounding box center [649, 157] width 105 height 11
click at [611, 156] on span "1 1" at bounding box center [649, 157] width 105 height 11
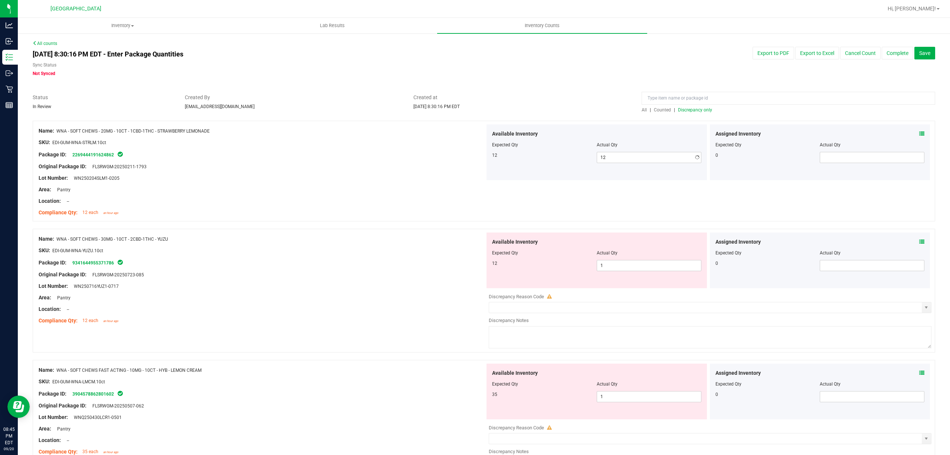
click at [348, 189] on div "Area: Pantry" at bounding box center [262, 190] width 447 height 8
click at [615, 266] on span "1 1" at bounding box center [649, 265] width 105 height 11
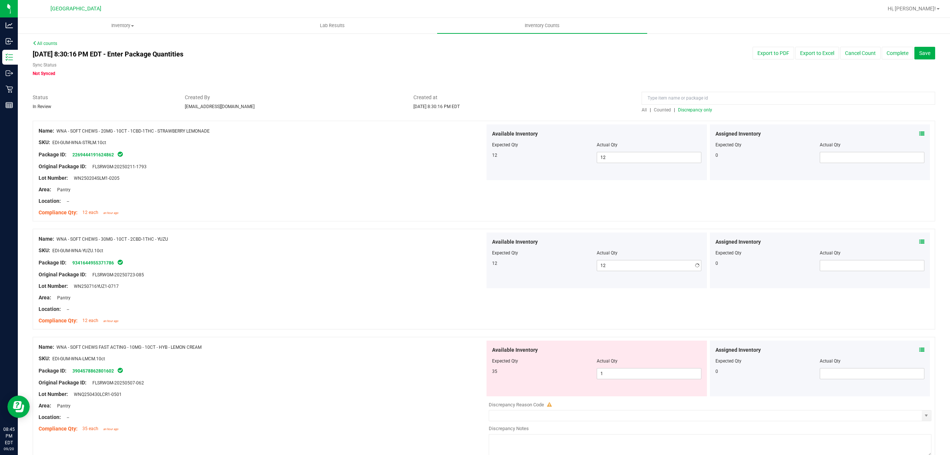
click at [430, 274] on div "Original Package ID: FLSRWGM-20250723-085" at bounding box center [262, 275] width 447 height 8
click at [599, 366] on div at bounding box center [596, 366] width 209 height 4
click at [602, 379] on span "1 1" at bounding box center [649, 373] width 105 height 11
click at [602, 379] on input "1" at bounding box center [649, 373] width 104 height 10
click at [528, 358] on div "Expected Qty" at bounding box center [544, 361] width 105 height 7
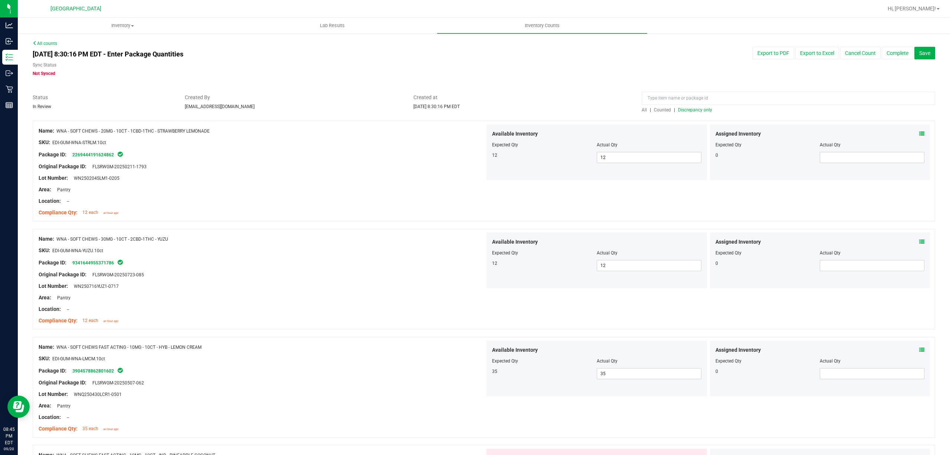
scroll to position [198, 0]
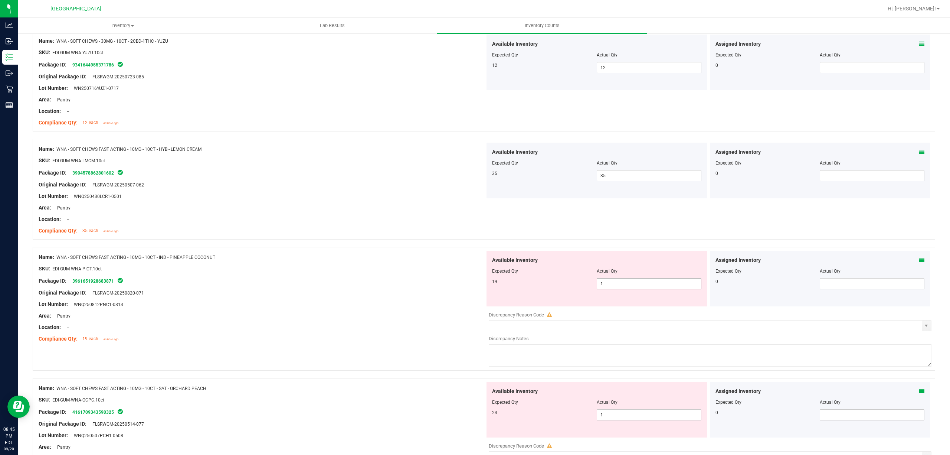
click at [619, 284] on span "1 1" at bounding box center [649, 283] width 105 height 11
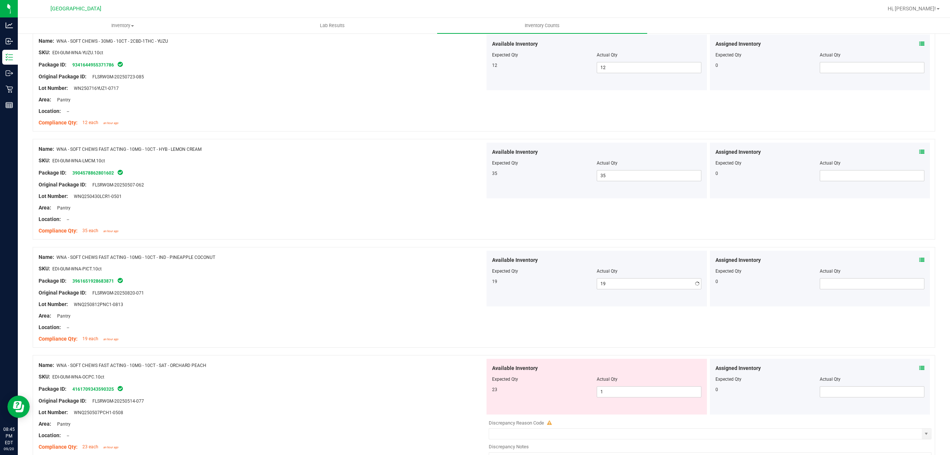
click at [499, 287] on div "19 19 19" at bounding box center [596, 283] width 209 height 11
click at [654, 382] on div "Actual Qty" at bounding box center [649, 379] width 105 height 7
click at [627, 400] on div "Available Inventory Expected Qty Actual Qty 23 1 1" at bounding box center [597, 387] width 221 height 56
click at [627, 388] on span "1 1" at bounding box center [649, 391] width 105 height 11
click at [627, 388] on input "1" at bounding box center [649, 391] width 104 height 10
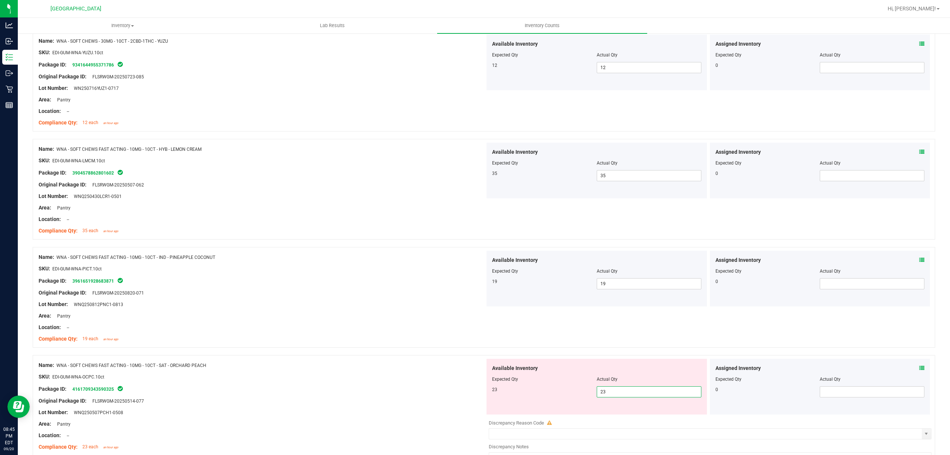
click at [527, 382] on div "Expected Qty" at bounding box center [544, 379] width 105 height 7
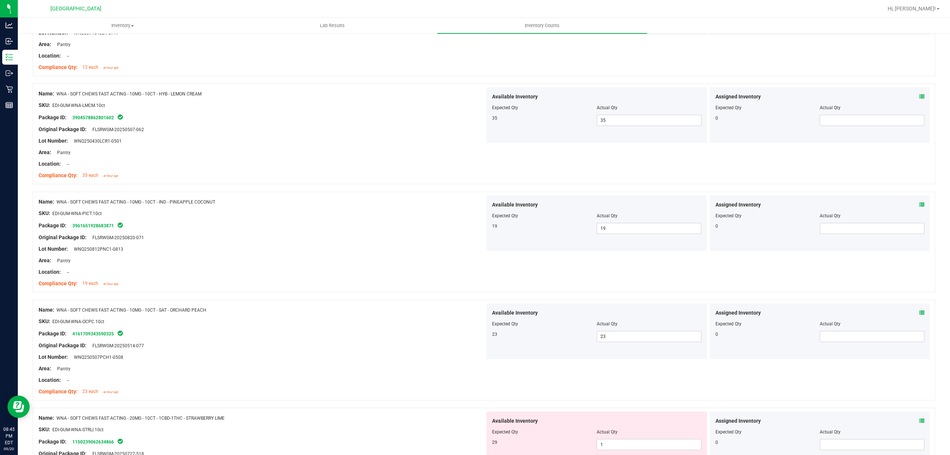
scroll to position [346, 0]
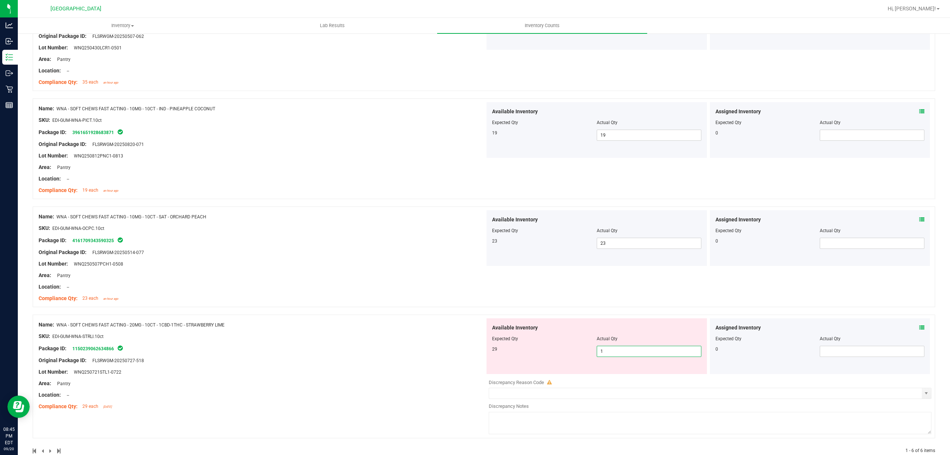
click at [622, 351] on span "1 1" at bounding box center [649, 351] width 105 height 11
click at [622, 351] on input "1" at bounding box center [649, 351] width 104 height 10
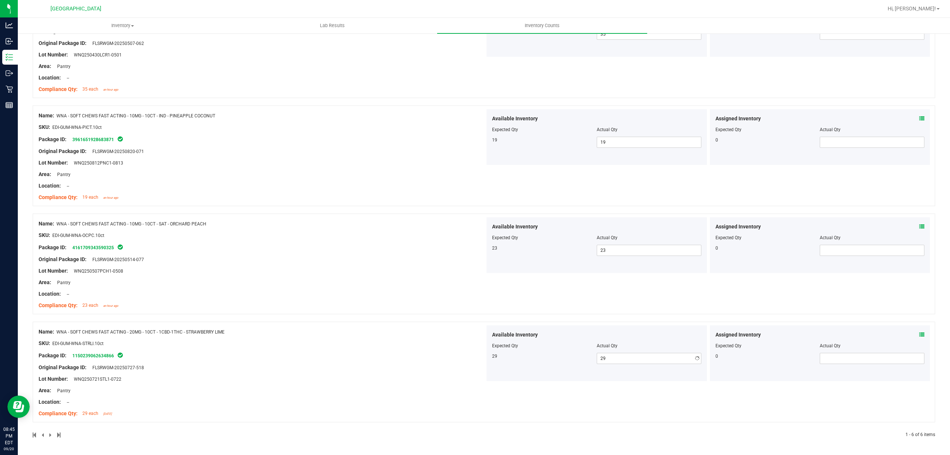
click at [487, 336] on div "Available Inventory Expected Qty Actual Qty 29 29 29" at bounding box center [597, 353] width 221 height 56
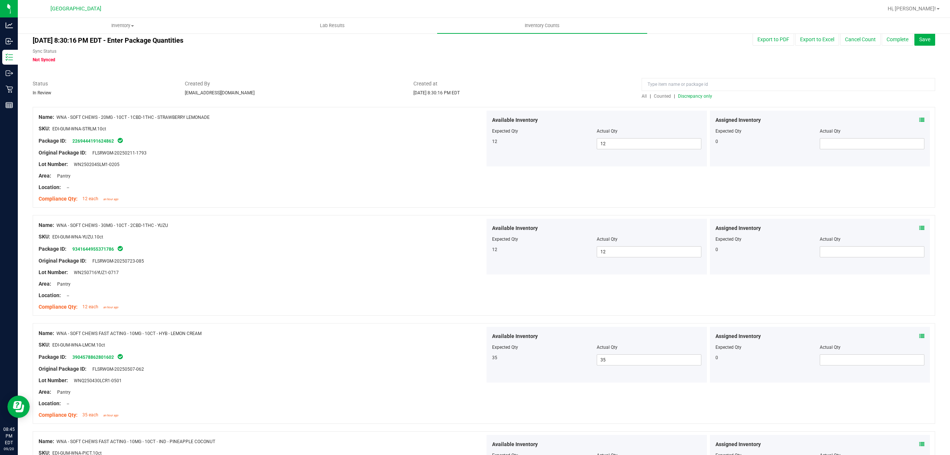
scroll to position [0, 0]
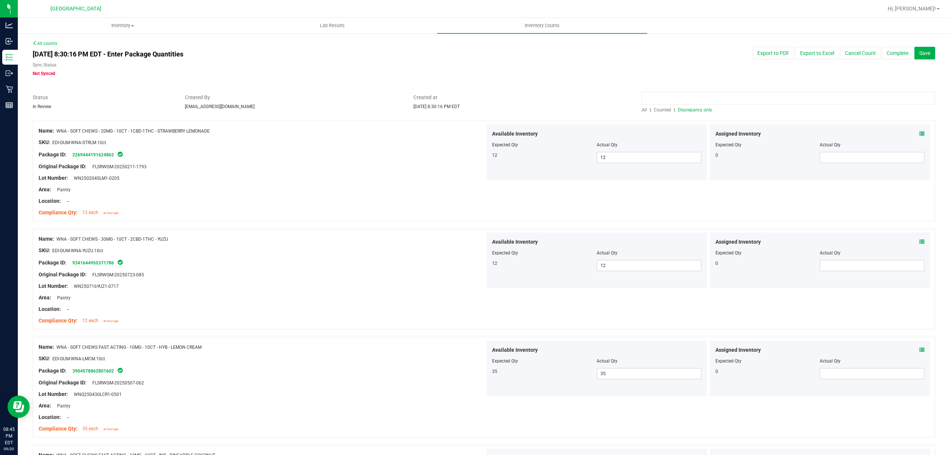
click at [694, 100] on input at bounding box center [789, 98] width 294 height 13
click at [681, 111] on span "Discrepancy only" at bounding box center [695, 109] width 34 height 5
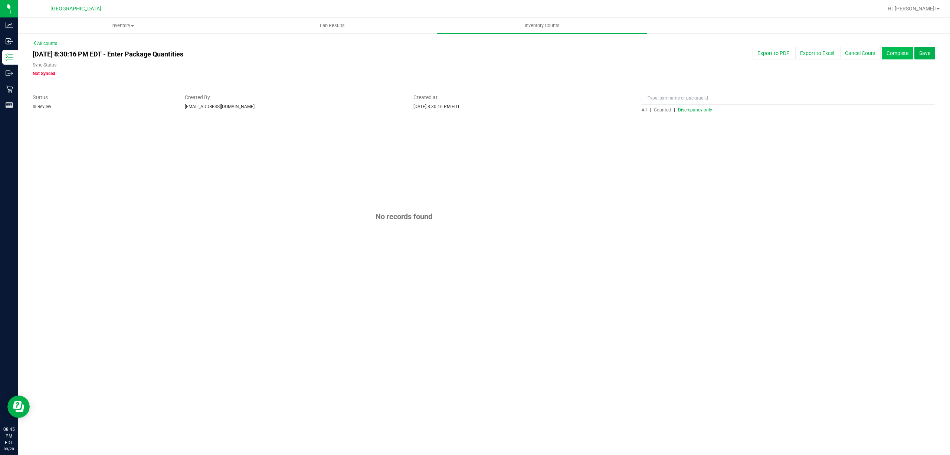
click at [897, 53] on button "Complete" at bounding box center [898, 53] width 32 height 13
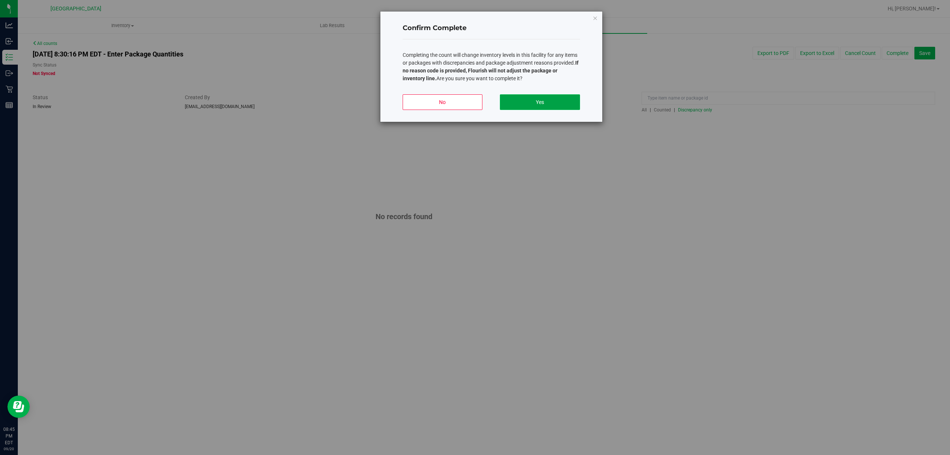
click at [532, 100] on button "Yes" at bounding box center [540, 102] width 80 height 16
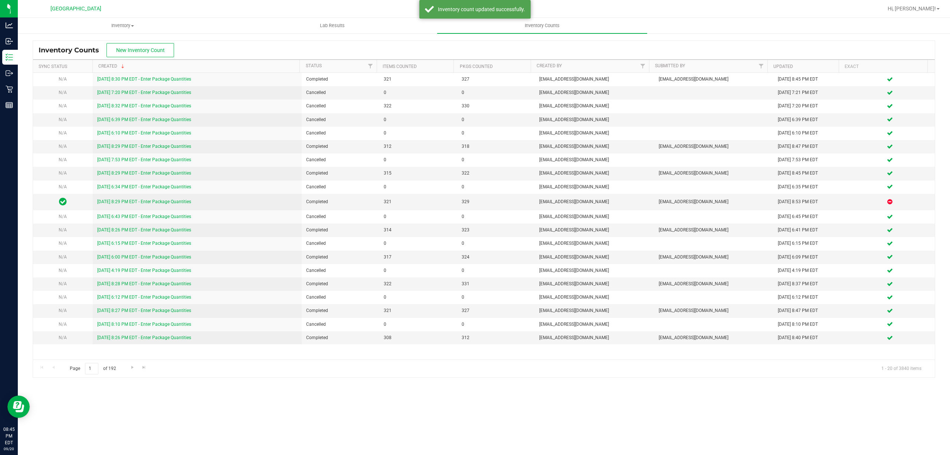
click at [938, 13] on div "Hi, [PERSON_NAME]!" at bounding box center [914, 8] width 58 height 13
click at [934, 10] on span "Hi, [PERSON_NAME]!" at bounding box center [912, 9] width 48 height 6
click at [914, 61] on li "Sign Out" at bounding box center [917, 65] width 56 height 13
